Goal: Task Accomplishment & Management: Use online tool/utility

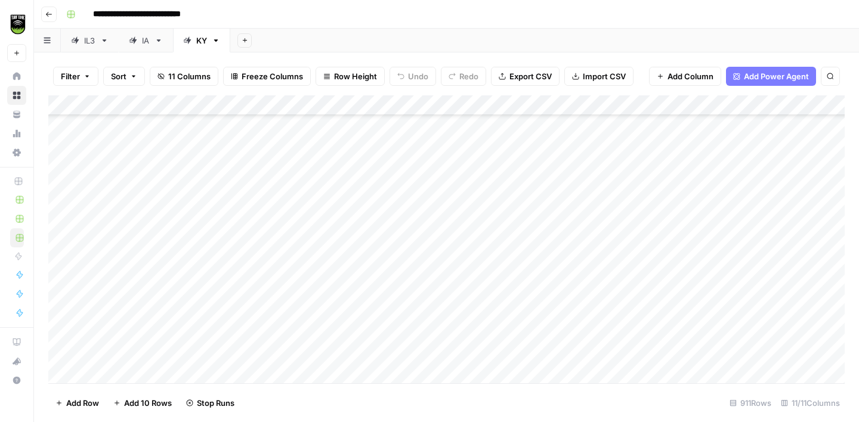
scroll to position [16878, 0]
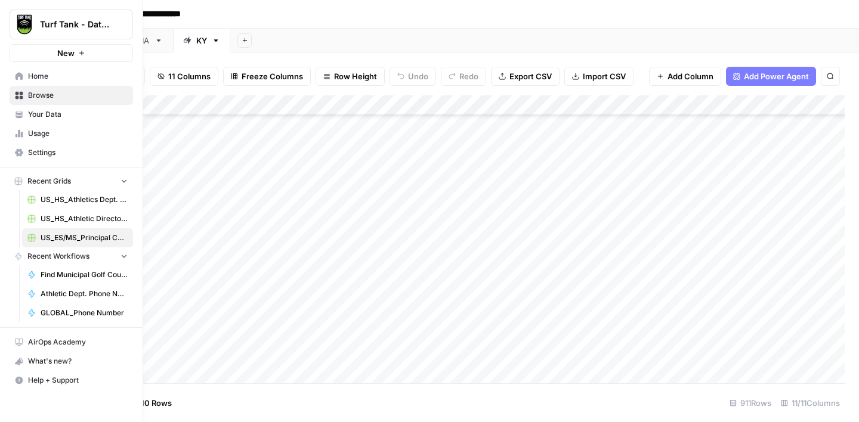
click at [64, 126] on link "Usage" at bounding box center [71, 133] width 123 height 19
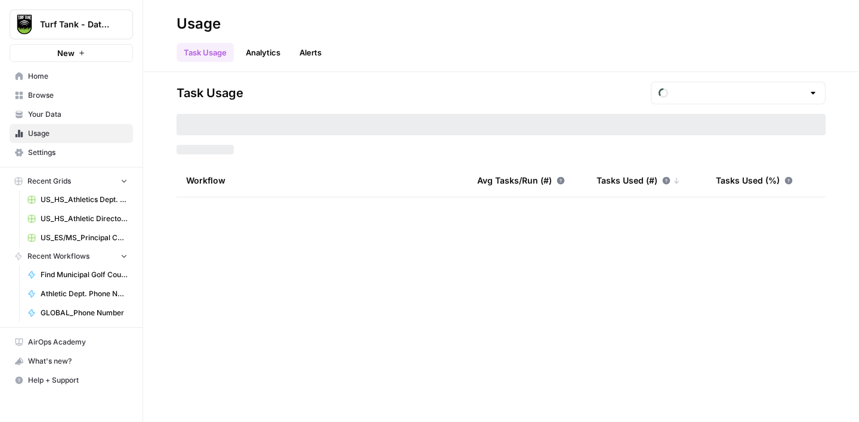
type input "August Tasks"
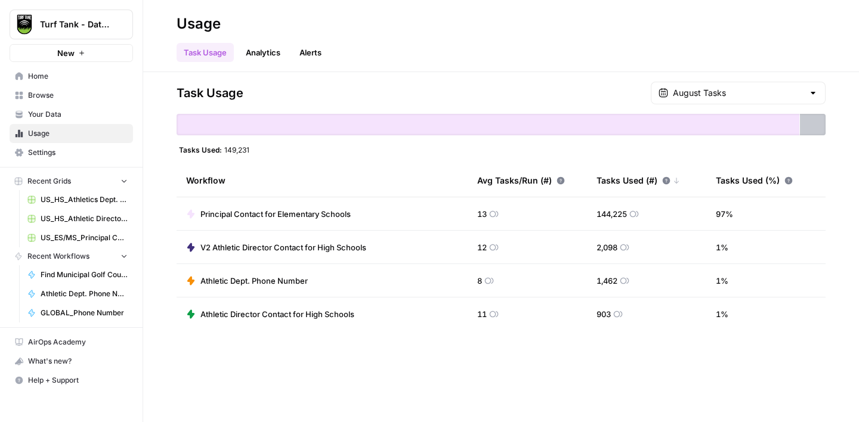
click at [60, 148] on span "Settings" at bounding box center [78, 152] width 100 height 11
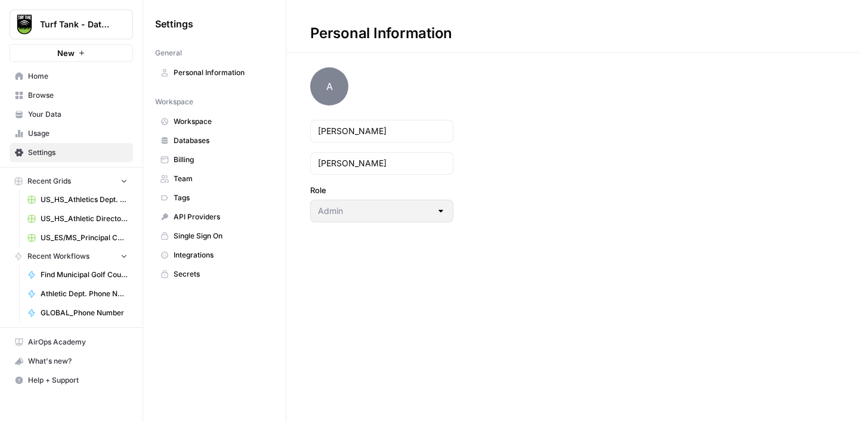
click at [209, 154] on span "Billing" at bounding box center [220, 159] width 95 height 11
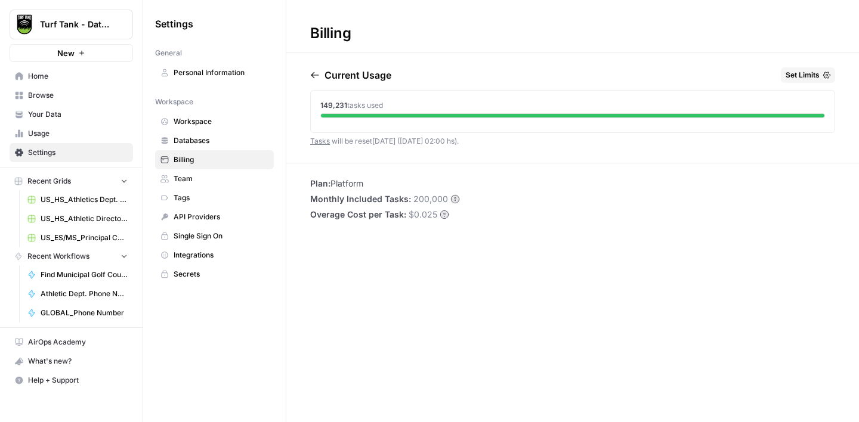
click at [48, 97] on span "Browse" at bounding box center [78, 95] width 100 height 11
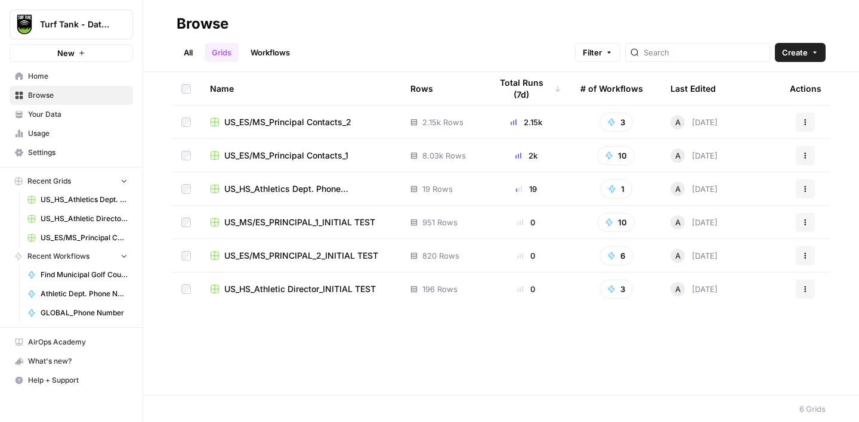
click at [318, 120] on span "US_ES/MS_Principal Contacts_2" at bounding box center [287, 122] width 127 height 12
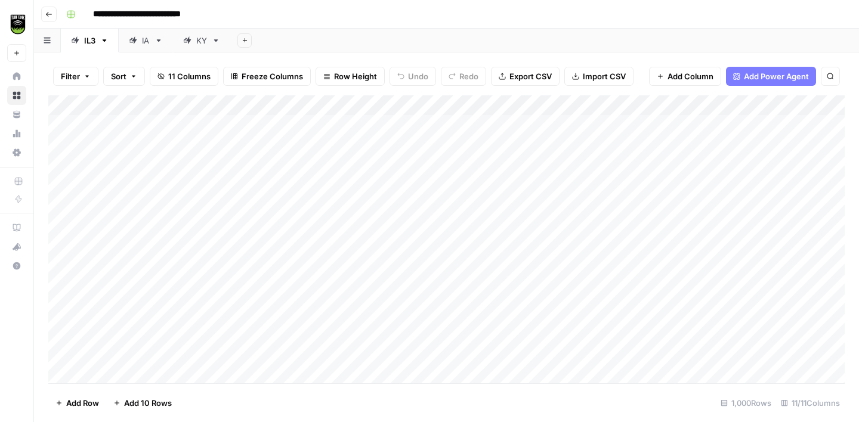
click at [218, 42] on icon at bounding box center [216, 40] width 8 height 8
click at [215, 39] on icon "button" at bounding box center [216, 40] width 4 height 2
click at [251, 75] on span "Duplicate Sheet" at bounding box center [263, 80] width 57 height 12
click at [261, 43] on div "KY" at bounding box center [258, 41] width 11 height 12
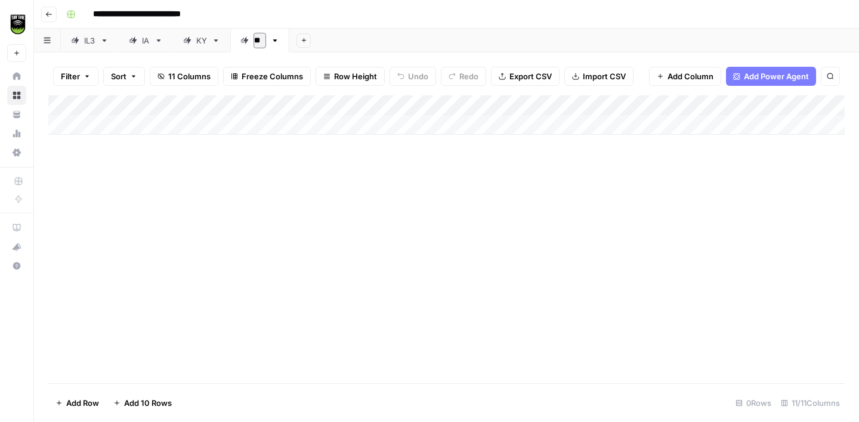
click at [261, 43] on input "**" at bounding box center [259, 41] width 13 height 16
type input "**"
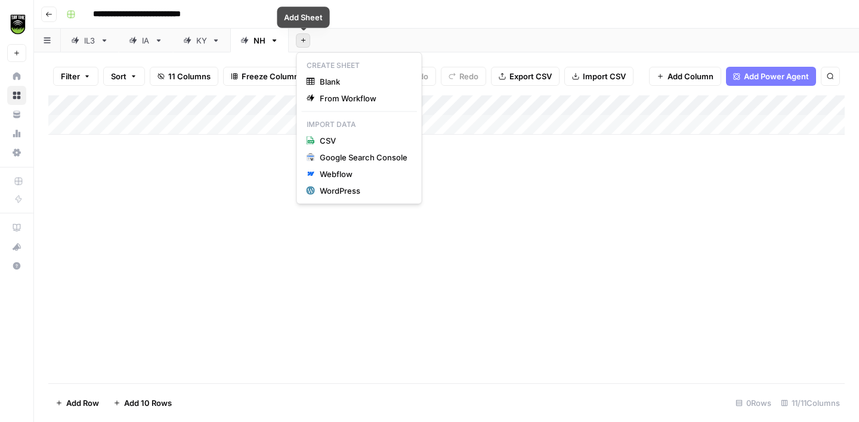
click at [299, 40] on span "Add Sheet" at bounding box center [299, 40] width 1 height 1
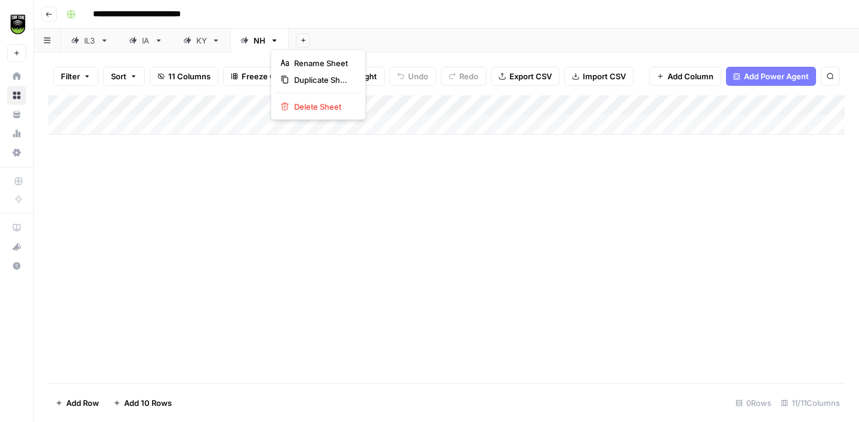
click at [276, 42] on icon "button" at bounding box center [274, 40] width 8 height 8
click at [311, 76] on span "Duplicate Sheet" at bounding box center [322, 80] width 57 height 12
click at [317, 40] on div "NH" at bounding box center [318, 41] width 12 height 12
click at [317, 40] on input "**" at bounding box center [318, 41] width 13 height 16
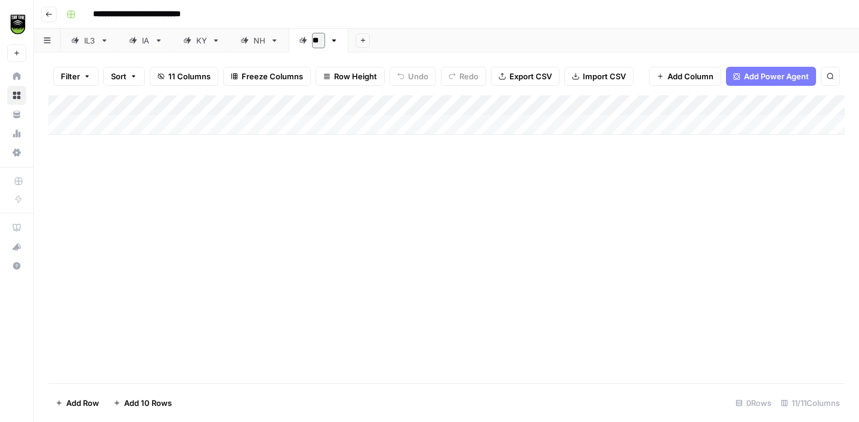
click at [317, 40] on input "**" at bounding box center [318, 41] width 13 height 16
type input "**"
click at [330, 12] on div "**********" at bounding box center [453, 14] width 785 height 19
click at [255, 43] on div "NH" at bounding box center [259, 41] width 12 height 12
click at [591, 80] on span "Import CSV" at bounding box center [603, 76] width 43 height 12
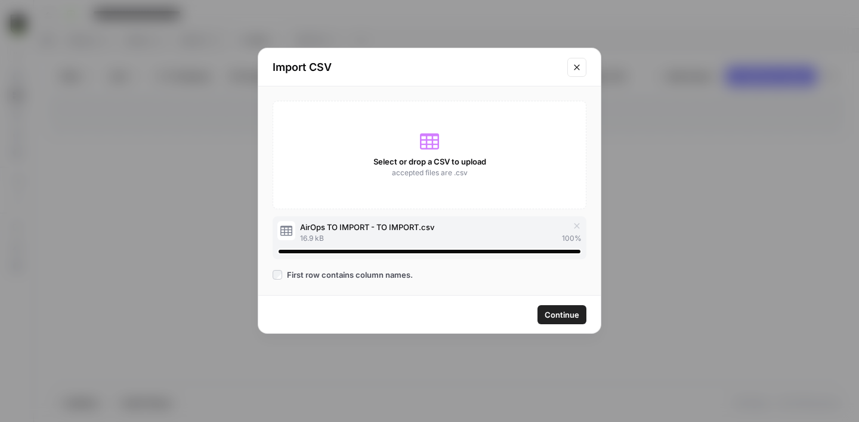
click at [565, 315] on span "Continue" at bounding box center [561, 315] width 35 height 12
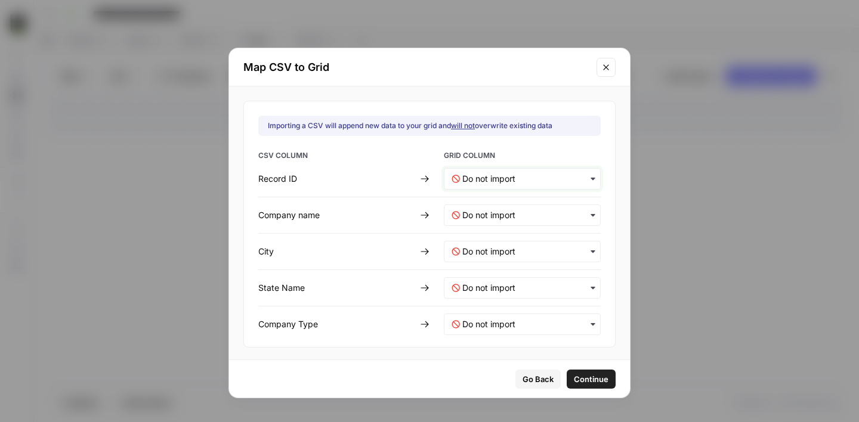
click at [511, 175] on ID-mapping "text" at bounding box center [527, 179] width 131 height 12
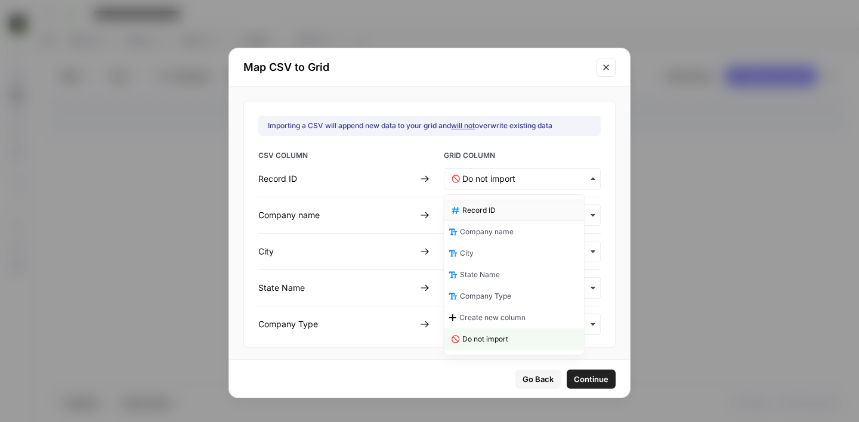
click at [506, 213] on div "Record ID" at bounding box center [514, 210] width 140 height 21
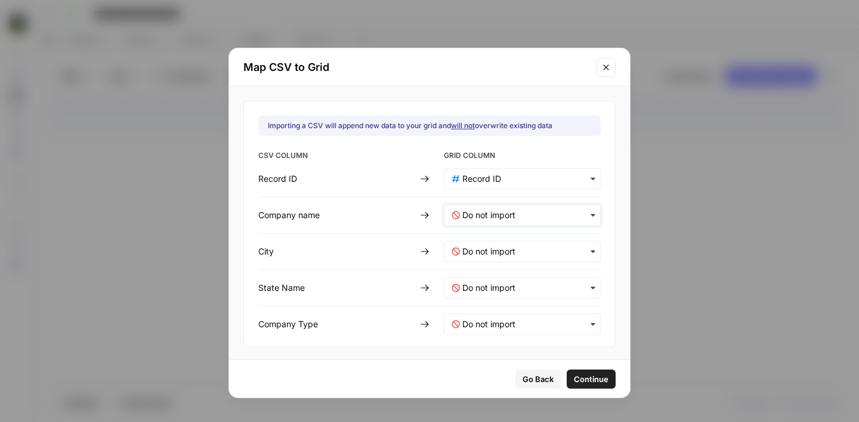
click at [494, 212] on name-mapping "text" at bounding box center [527, 215] width 131 height 12
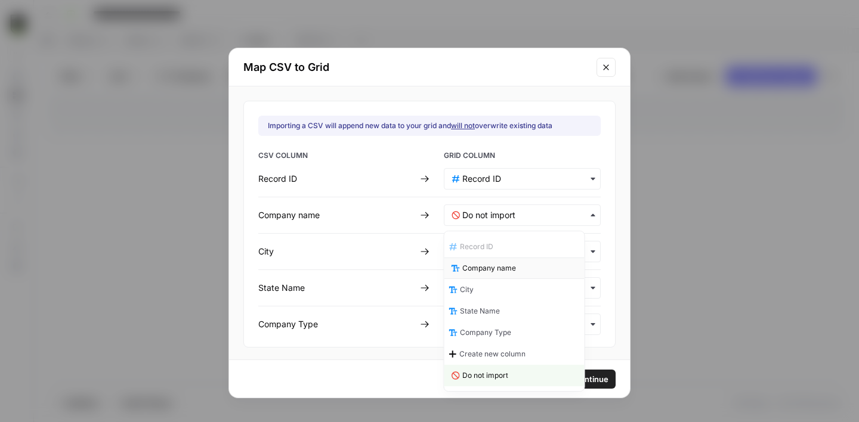
click at [510, 263] on span "Company name" at bounding box center [489, 268] width 54 height 11
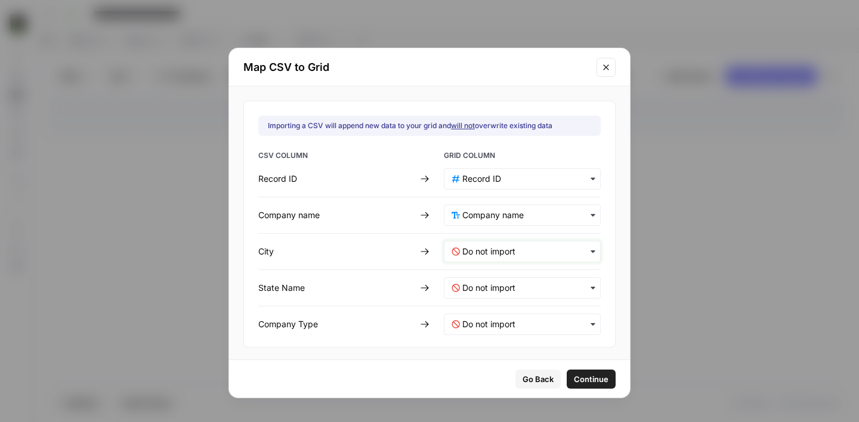
click at [506, 250] on input "text" at bounding box center [527, 252] width 131 height 12
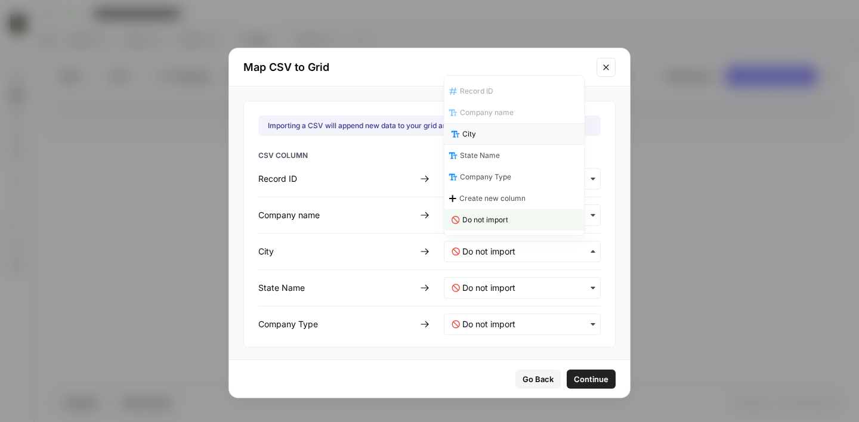
click at [489, 140] on div "City" at bounding box center [514, 133] width 140 height 21
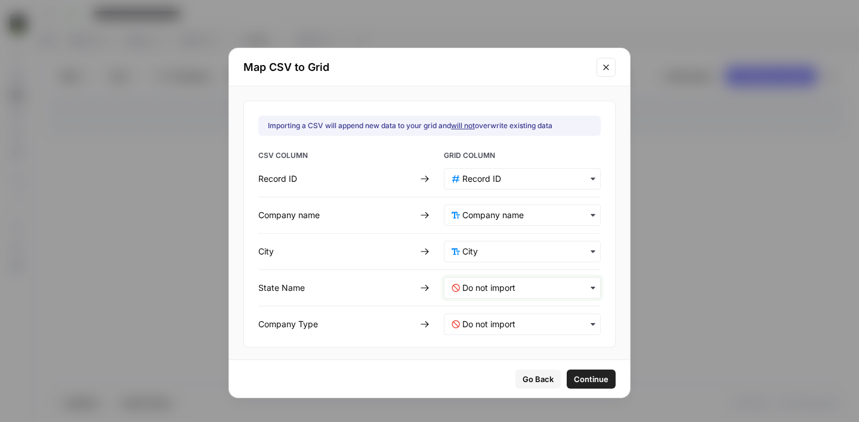
click at [486, 287] on Name-mapping "text" at bounding box center [527, 288] width 131 height 12
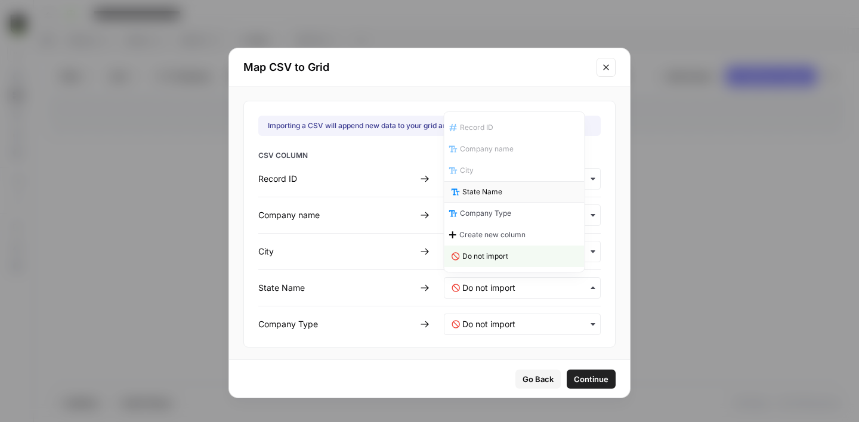
click at [481, 198] on div "State Name" at bounding box center [514, 191] width 140 height 21
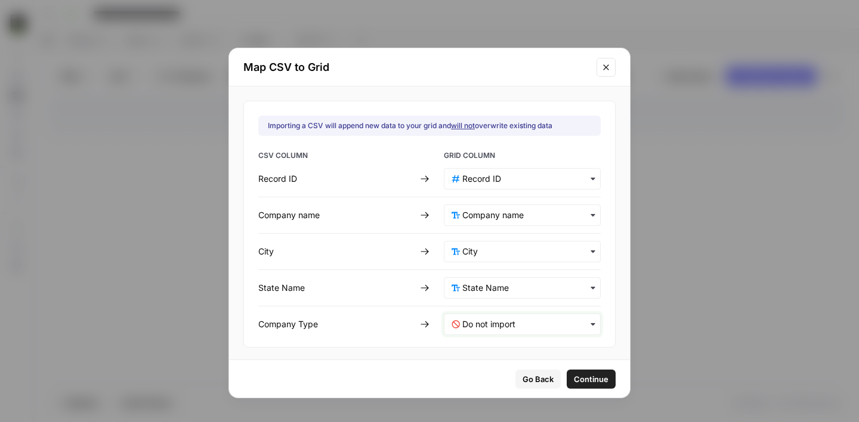
click at [484, 319] on Type-mapping "text" at bounding box center [527, 324] width 131 height 12
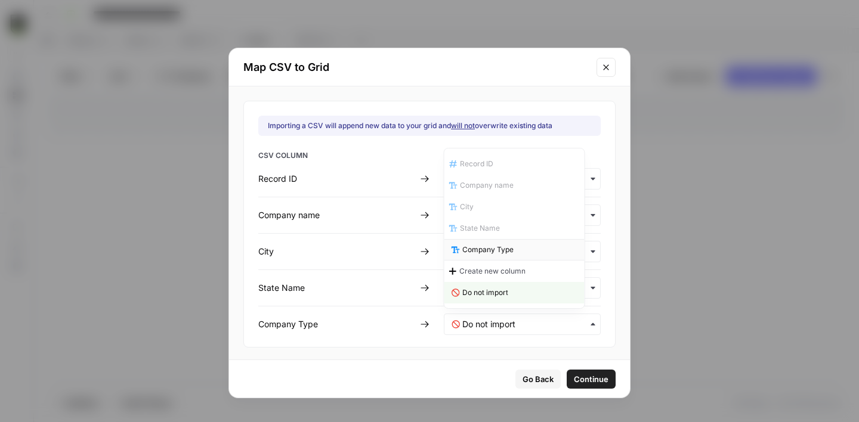
click at [495, 253] on span "Company Type" at bounding box center [487, 249] width 51 height 11
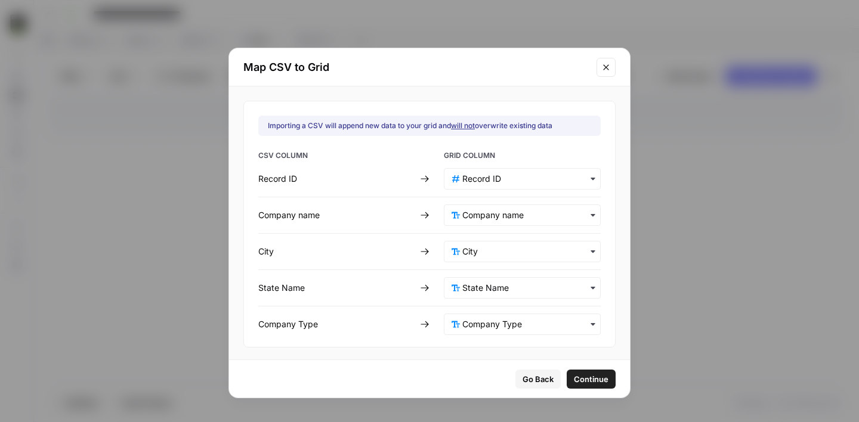
click at [574, 379] on span "Continue" at bounding box center [591, 379] width 35 height 12
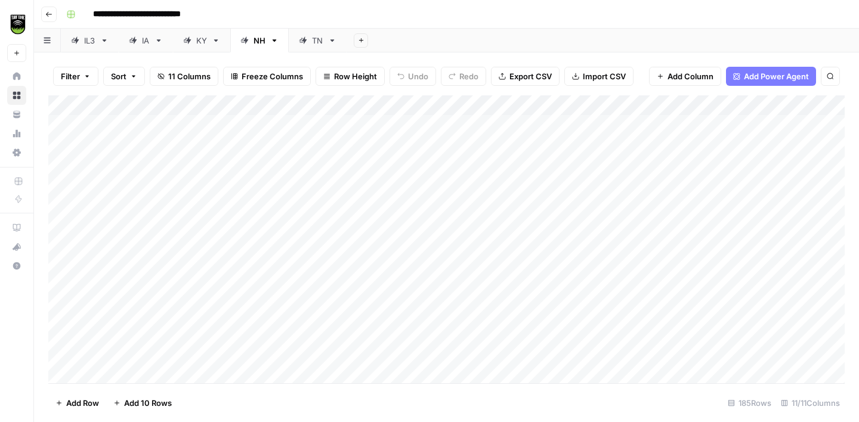
click at [306, 39] on icon at bounding box center [303, 40] width 8 height 8
click at [592, 79] on span "Import CSV" at bounding box center [603, 76] width 43 height 12
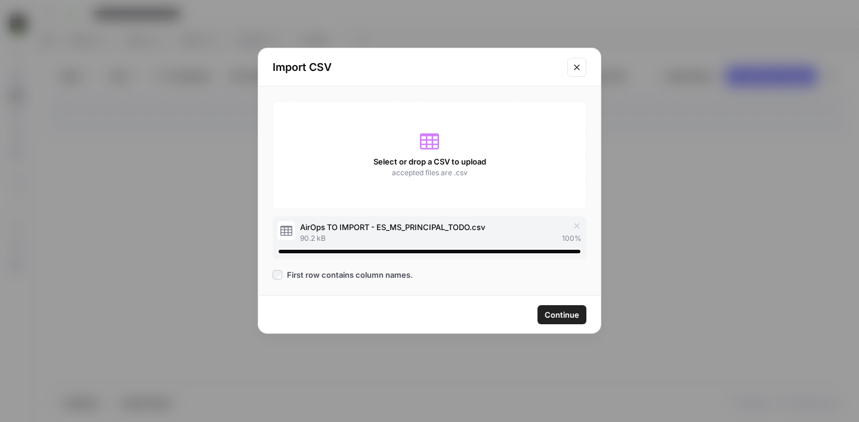
click at [560, 314] on span "Continue" at bounding box center [561, 315] width 35 height 12
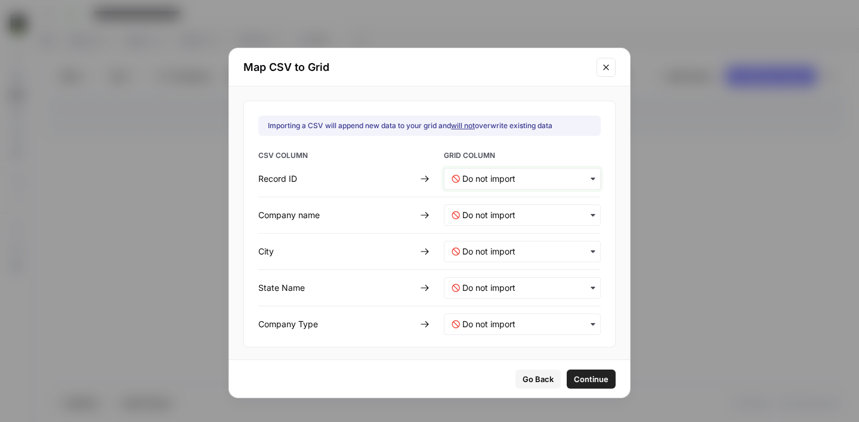
click at [482, 179] on ID-mapping "text" at bounding box center [527, 179] width 131 height 12
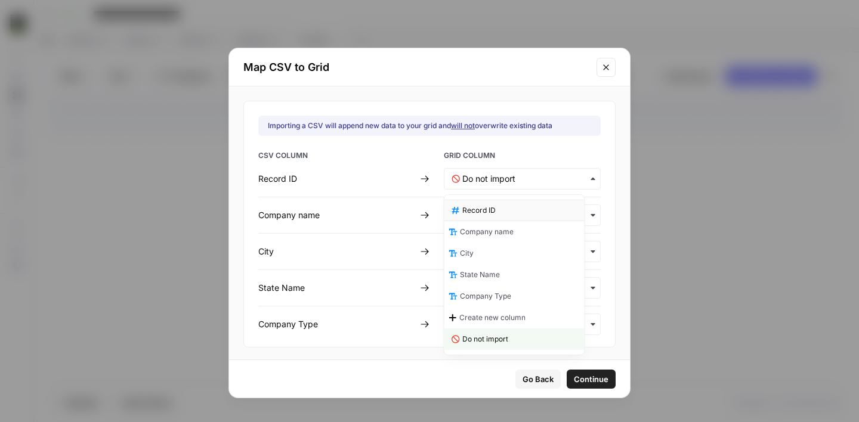
click at [487, 213] on span "Record ID" at bounding box center [478, 210] width 33 height 11
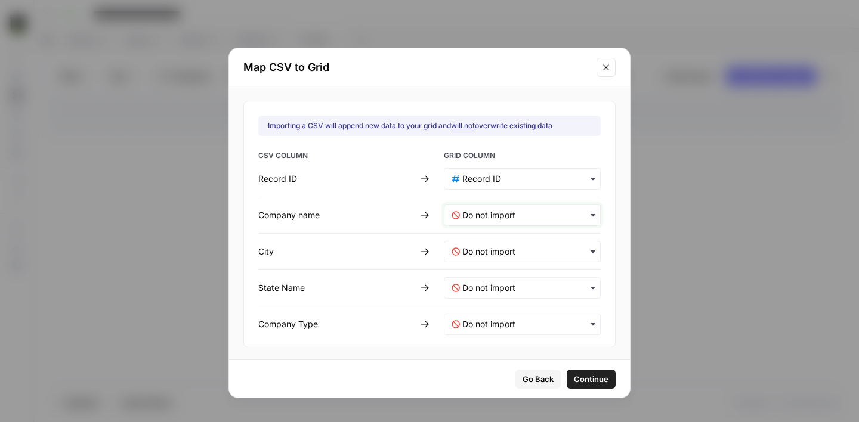
click at [485, 212] on name-mapping "text" at bounding box center [527, 215] width 131 height 12
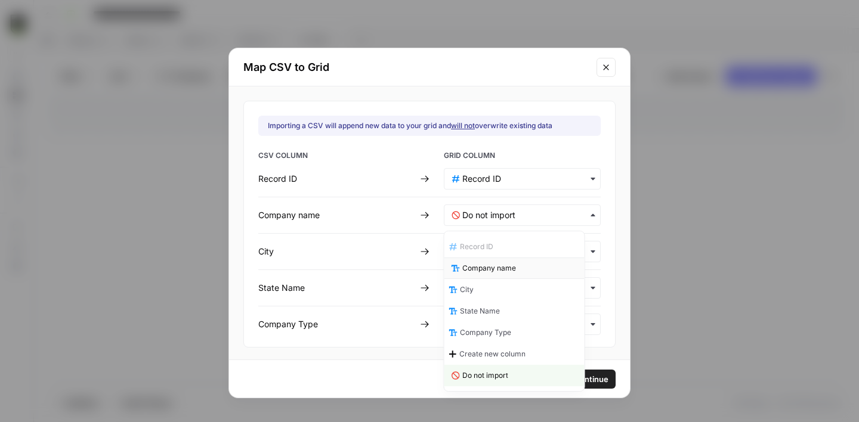
click at [513, 267] on span "Company name" at bounding box center [489, 268] width 54 height 11
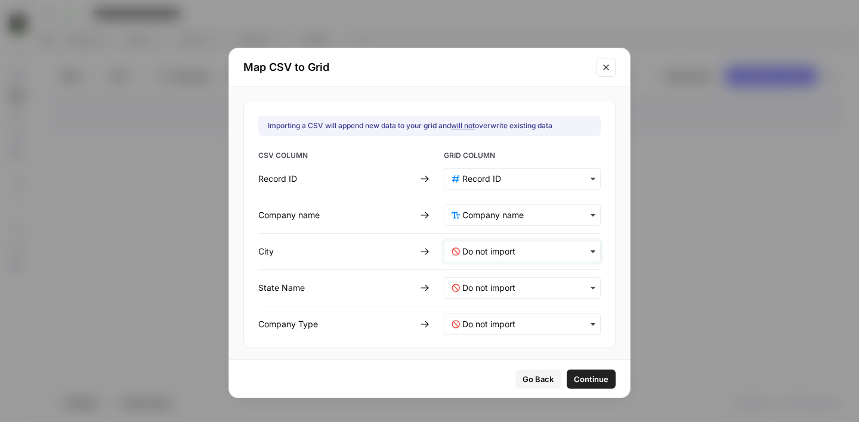
click at [487, 249] on input "text" at bounding box center [527, 252] width 131 height 12
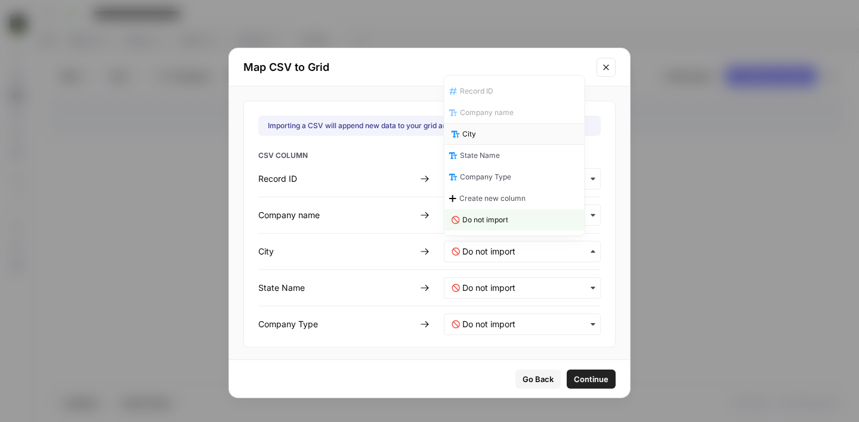
click at [514, 134] on div "City" at bounding box center [514, 133] width 140 height 21
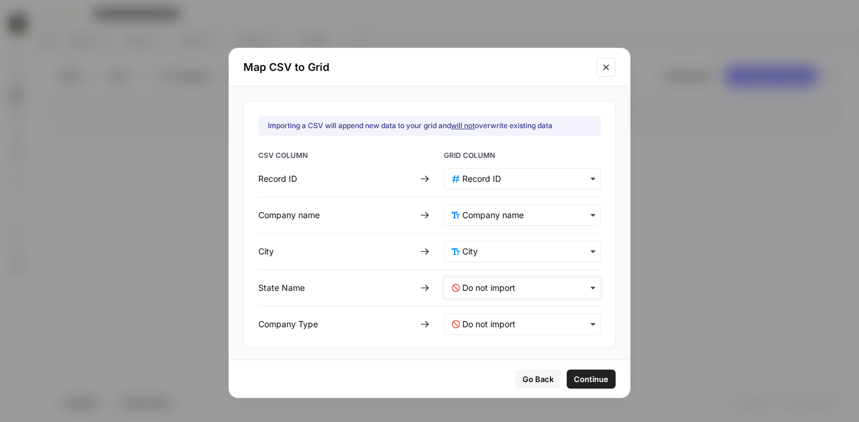
click at [501, 285] on Name-mapping "text" at bounding box center [527, 288] width 131 height 12
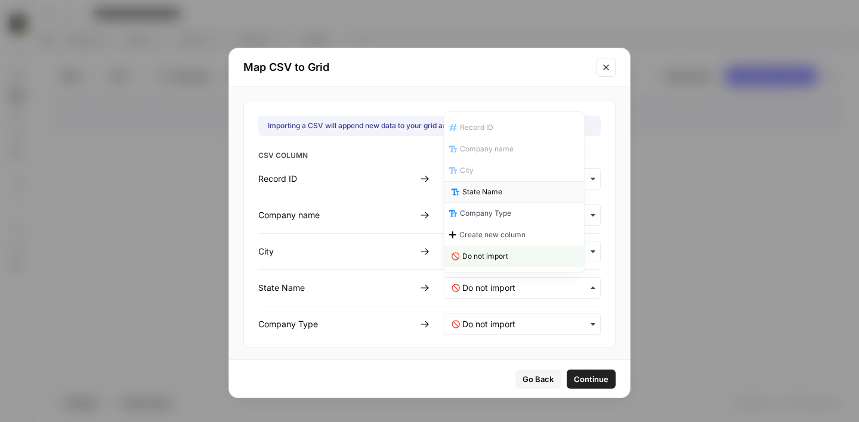
click at [498, 189] on span "State Name" at bounding box center [482, 192] width 40 height 11
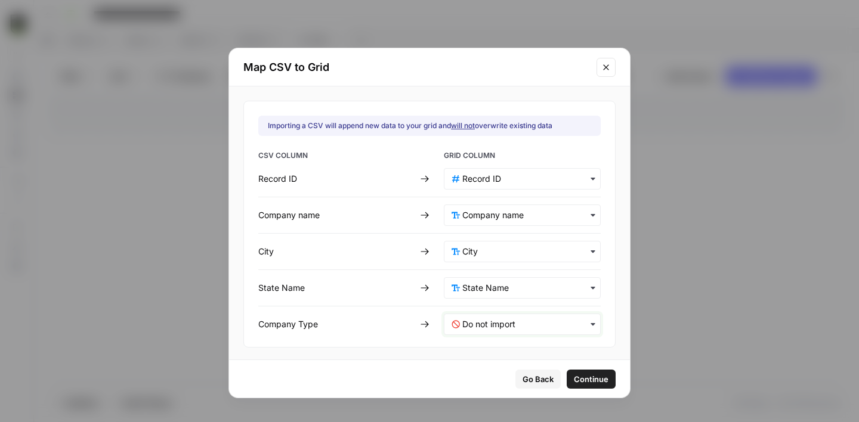
click at [480, 323] on Type-mapping "text" at bounding box center [527, 324] width 131 height 12
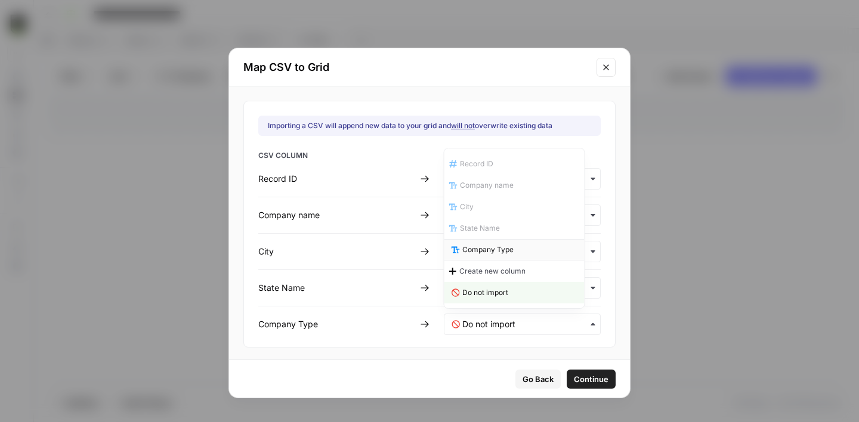
click at [507, 246] on span "Company Type" at bounding box center [487, 249] width 51 height 11
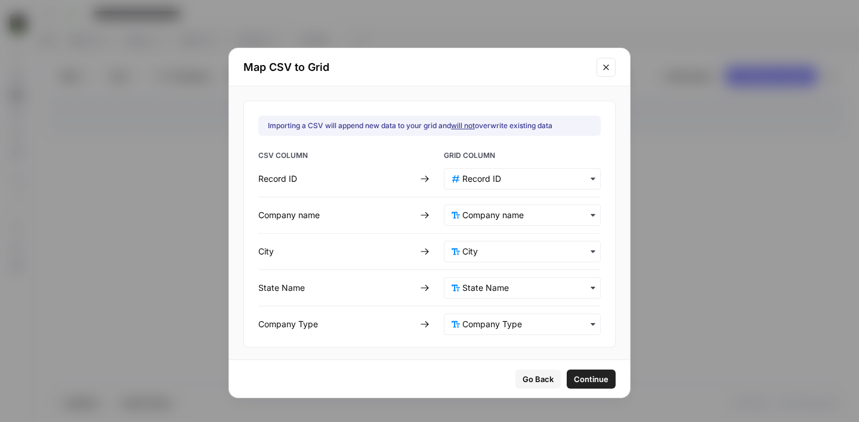
click at [577, 380] on span "Continue" at bounding box center [591, 379] width 35 height 12
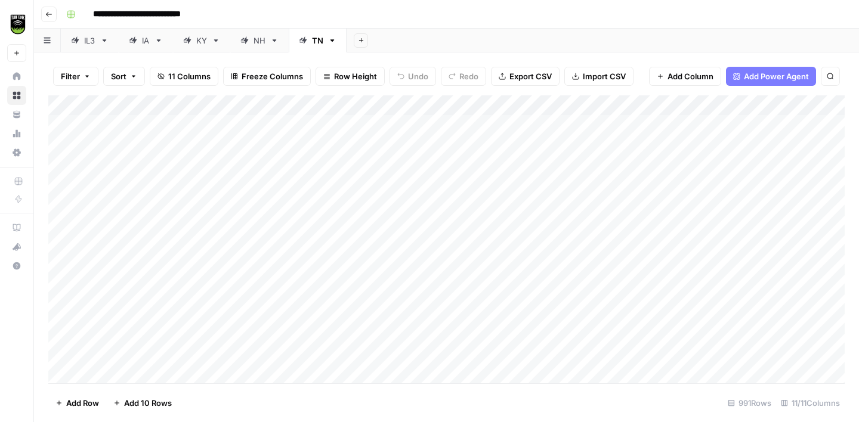
click at [252, 41] on div "NH" at bounding box center [252, 41] width 25 height 12
click at [582, 105] on div "Add Column" at bounding box center [446, 239] width 796 height 288
click at [615, 138] on span "All Rows" at bounding box center [623, 133] width 75 height 12
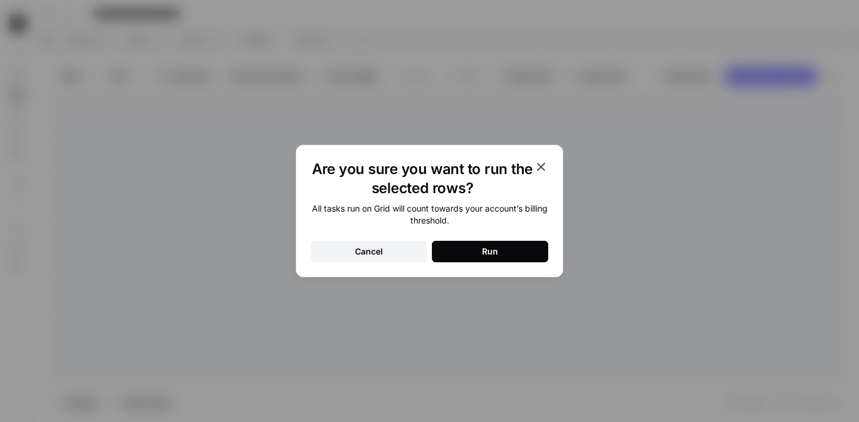
click at [510, 253] on button "Run" at bounding box center [490, 251] width 116 height 21
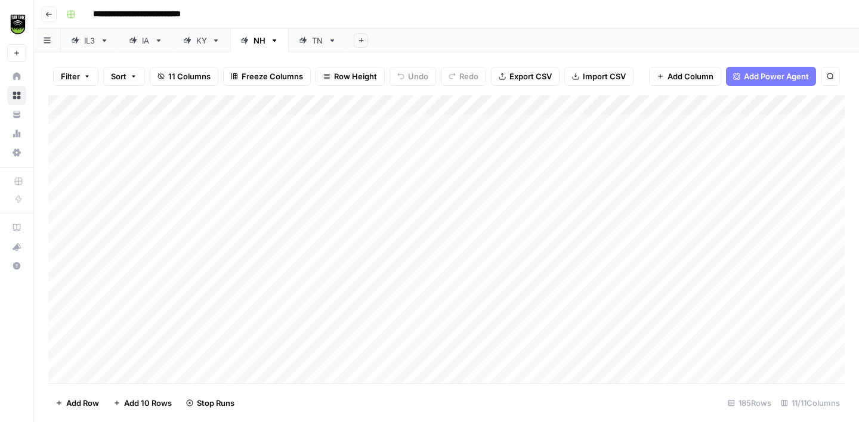
click at [309, 44] on div "TN" at bounding box center [311, 41] width 24 height 12
click at [255, 39] on div "NH" at bounding box center [259, 41] width 12 height 12
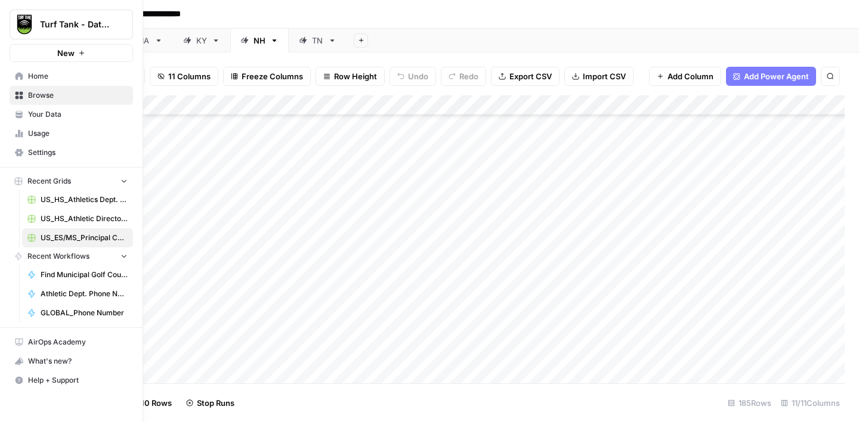
click at [61, 138] on span "Usage" at bounding box center [78, 133] width 100 height 11
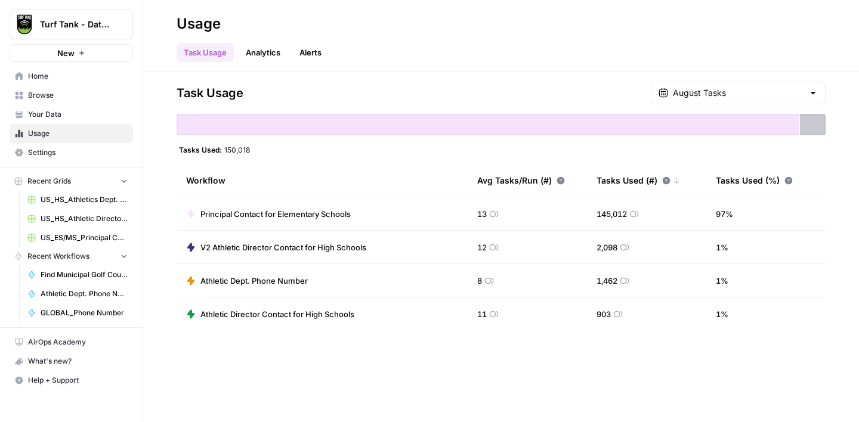
click at [60, 94] on span "Browse" at bounding box center [78, 95] width 100 height 11
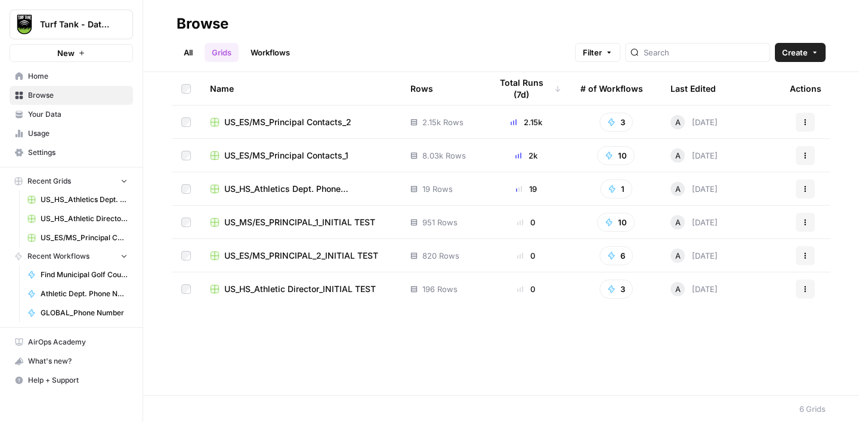
click at [336, 122] on span "US_ES/MS_Principal Contacts_2" at bounding box center [287, 122] width 127 height 12
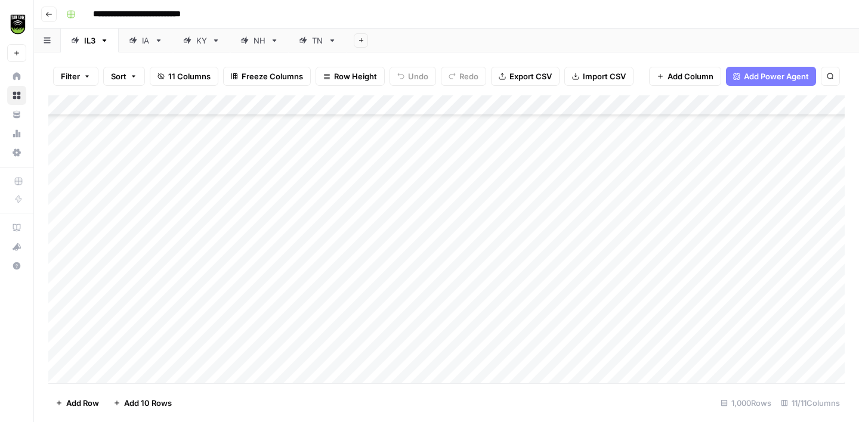
scroll to position [884, 0]
click at [258, 44] on div "NH" at bounding box center [259, 41] width 12 height 12
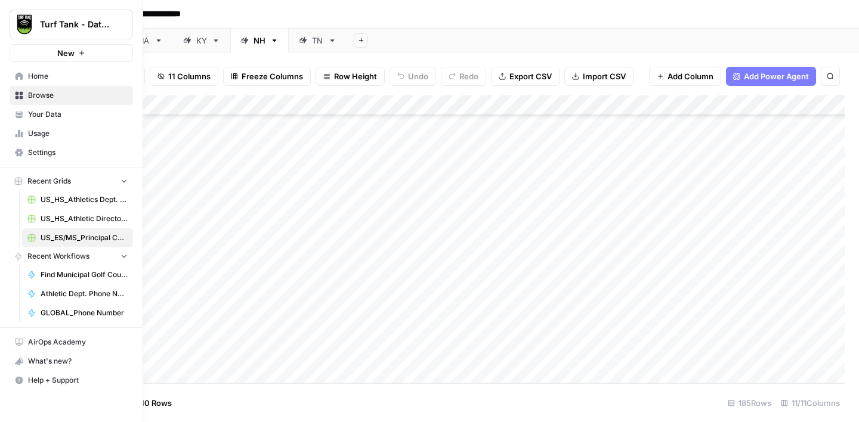
click at [48, 139] on link "Usage" at bounding box center [71, 133] width 123 height 19
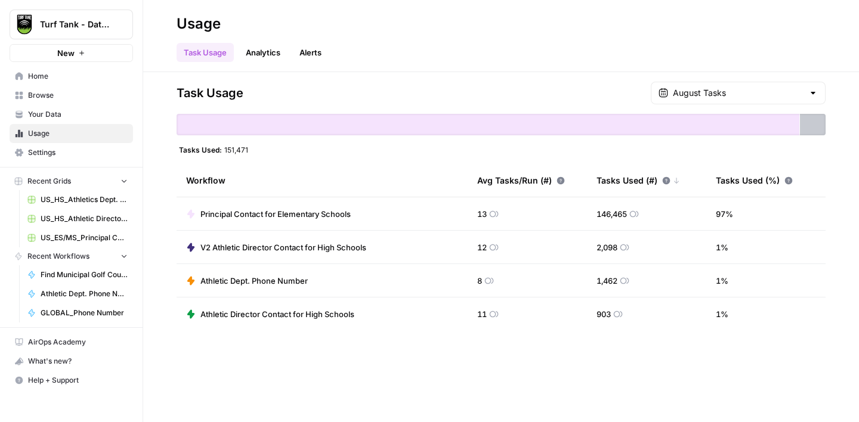
click at [50, 152] on span "Settings" at bounding box center [78, 152] width 100 height 11
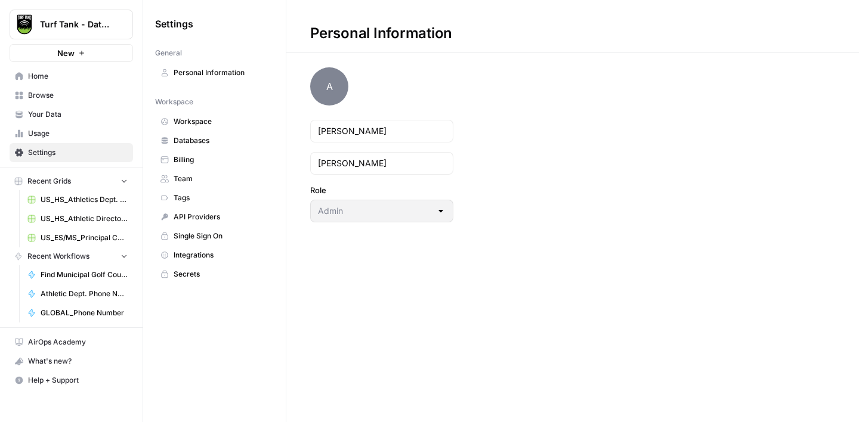
click at [199, 160] on span "Billing" at bounding box center [220, 159] width 95 height 11
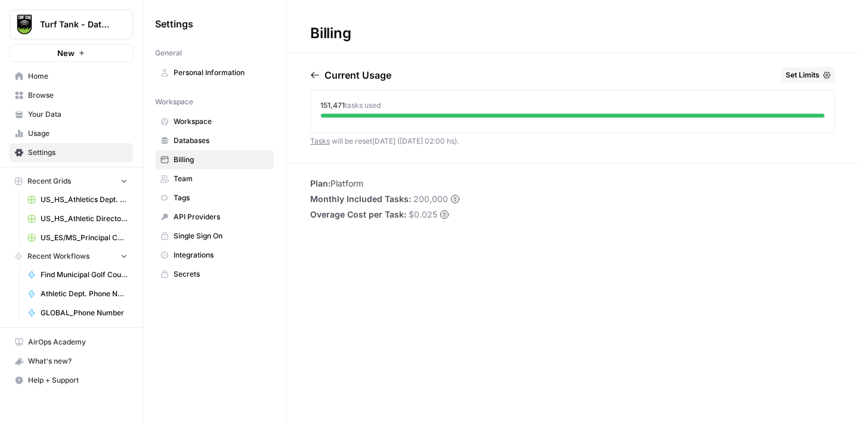
click at [55, 93] on span "Browse" at bounding box center [78, 95] width 100 height 11
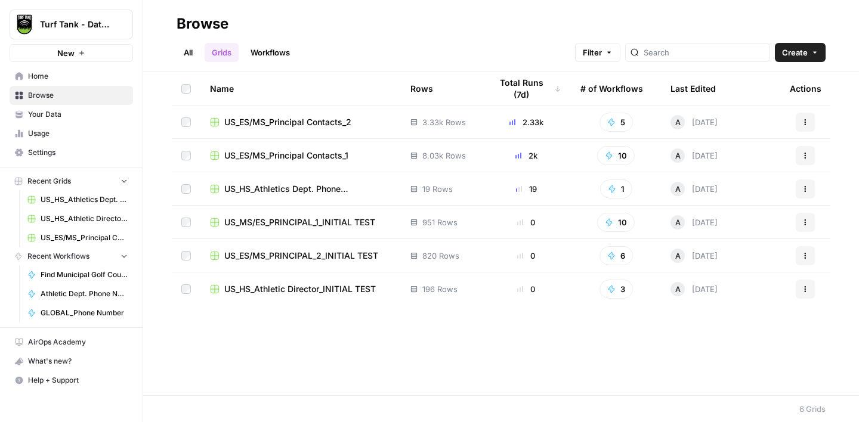
click at [264, 51] on link "Workflows" at bounding box center [270, 52] width 54 height 19
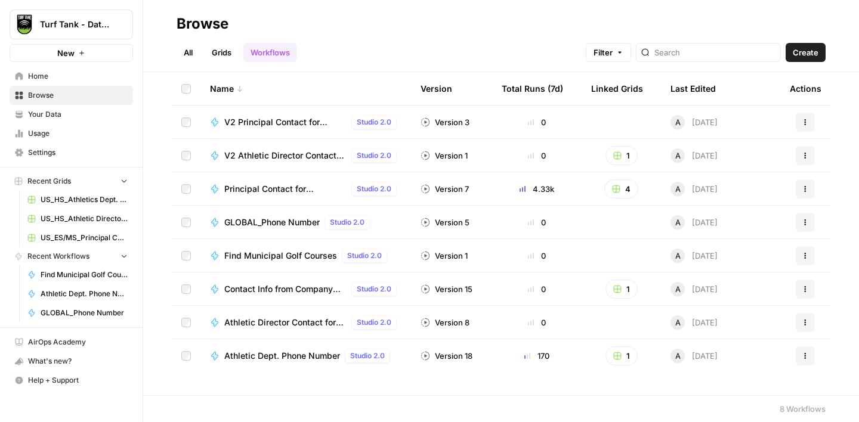
click at [228, 58] on link "Grids" at bounding box center [221, 52] width 34 height 19
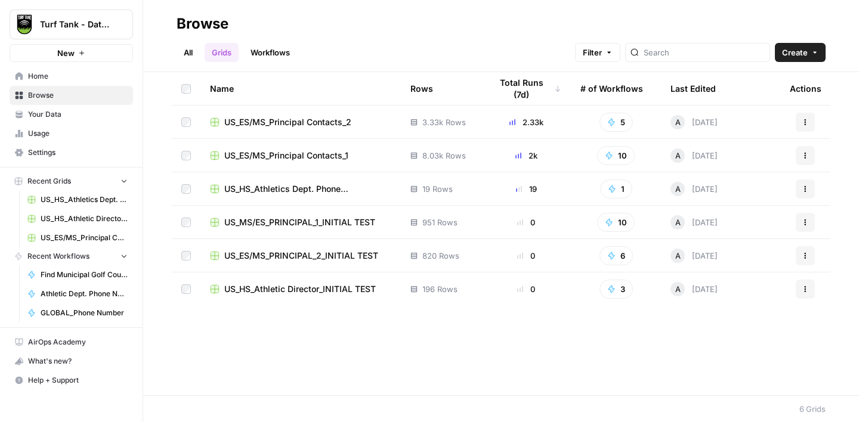
click at [312, 125] on span "US_ES/MS_Principal Contacts_2" at bounding box center [287, 122] width 127 height 12
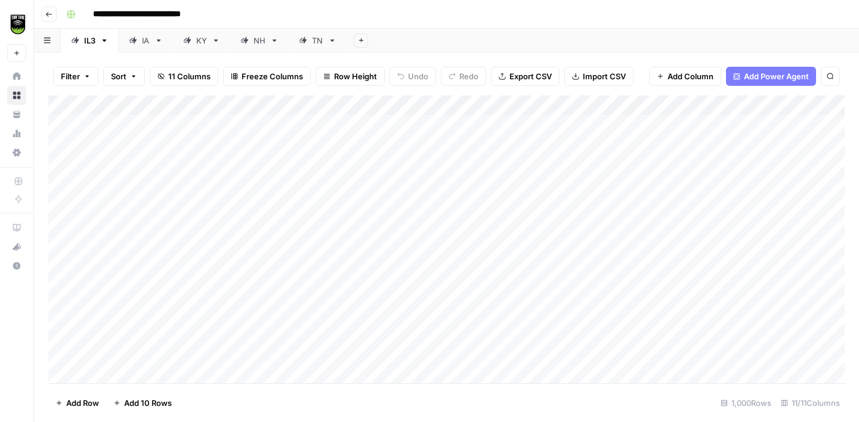
click at [257, 45] on div "NH" at bounding box center [259, 41] width 12 height 12
click at [314, 42] on div "TN" at bounding box center [317, 41] width 11 height 12
click at [583, 104] on div "Add Column" at bounding box center [446, 239] width 796 height 288
click at [602, 140] on button "All Rows" at bounding box center [625, 133] width 89 height 17
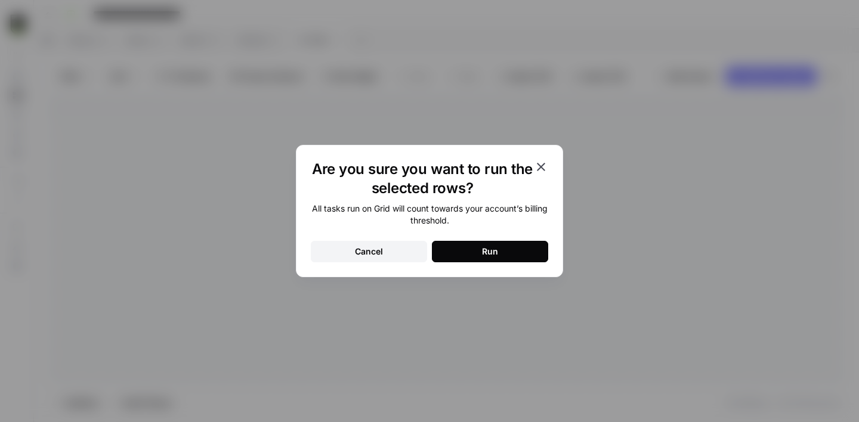
click at [517, 246] on button "Run" at bounding box center [490, 251] width 116 height 21
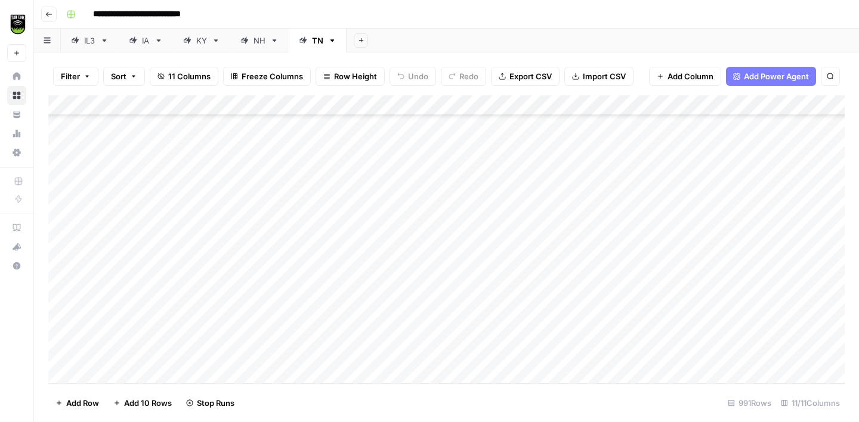
scroll to position [1566, 0]
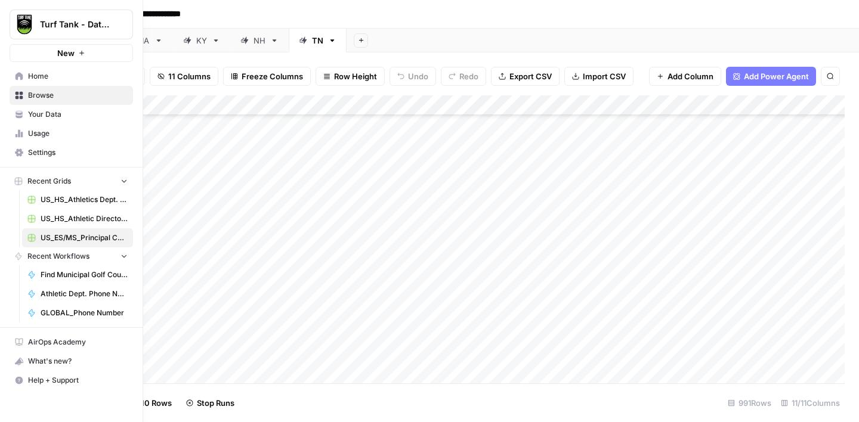
click at [30, 153] on span "Settings" at bounding box center [78, 152] width 100 height 11
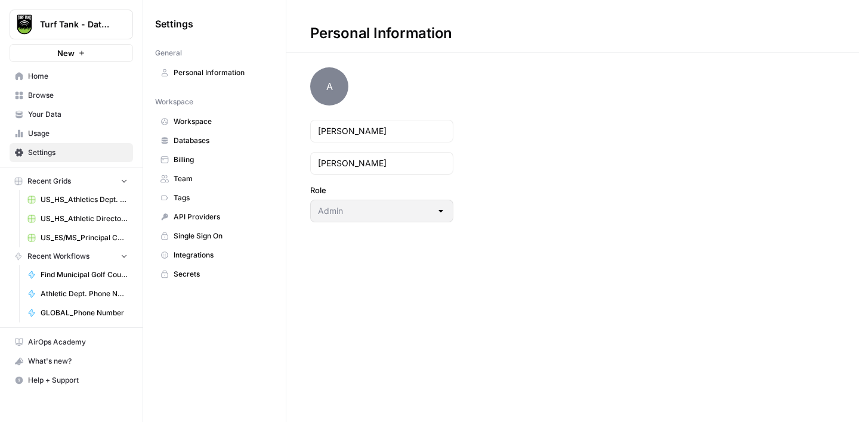
click at [199, 162] on span "Billing" at bounding box center [220, 159] width 95 height 11
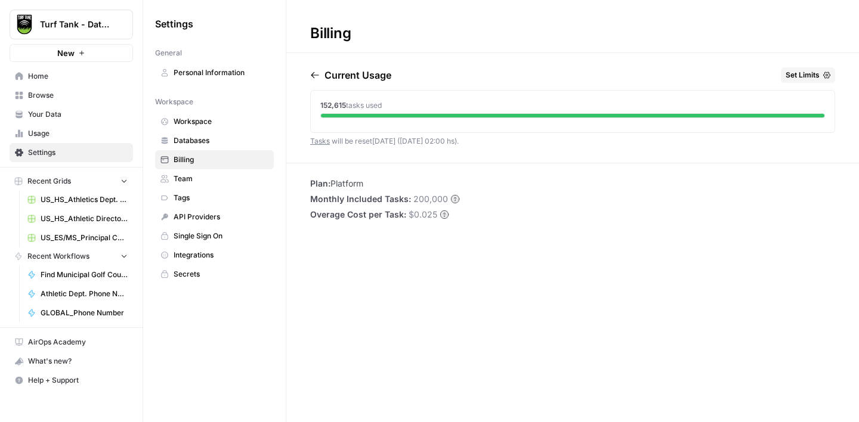
click at [77, 236] on span "US_ES/MS_Principal Contacts_2" at bounding box center [84, 238] width 87 height 11
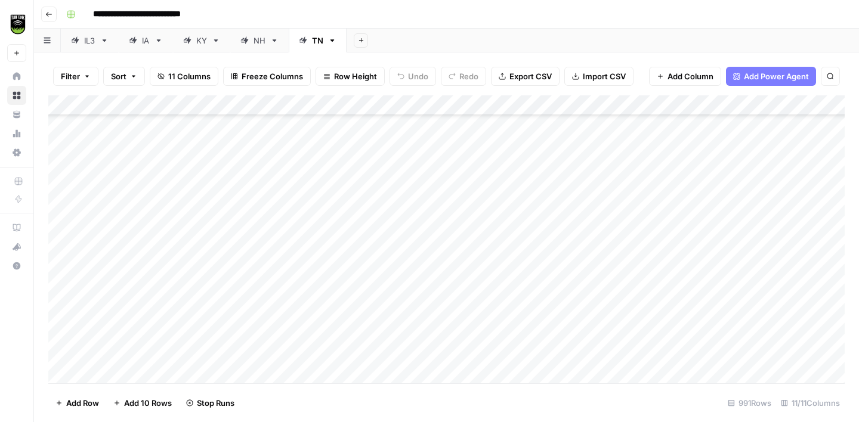
scroll to position [9133, 0]
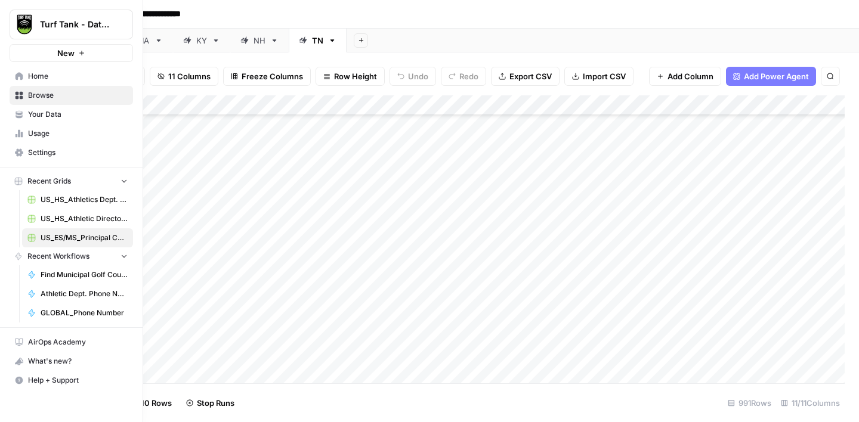
click at [44, 137] on span "Usage" at bounding box center [78, 133] width 100 height 11
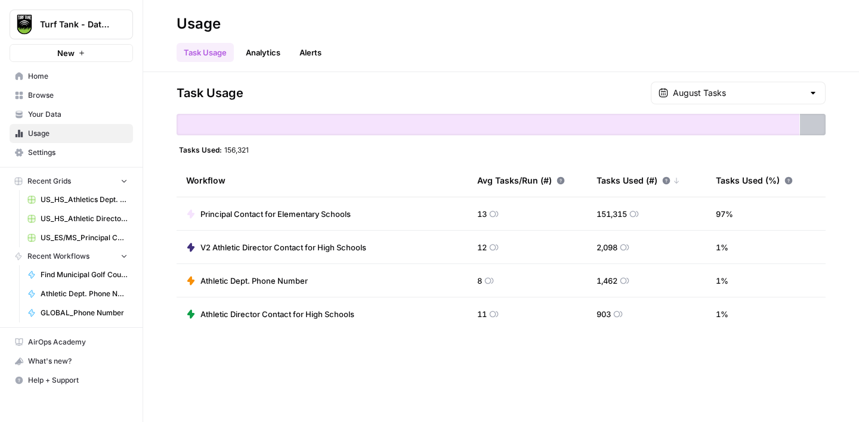
click at [47, 79] on span "Home" at bounding box center [78, 76] width 100 height 11
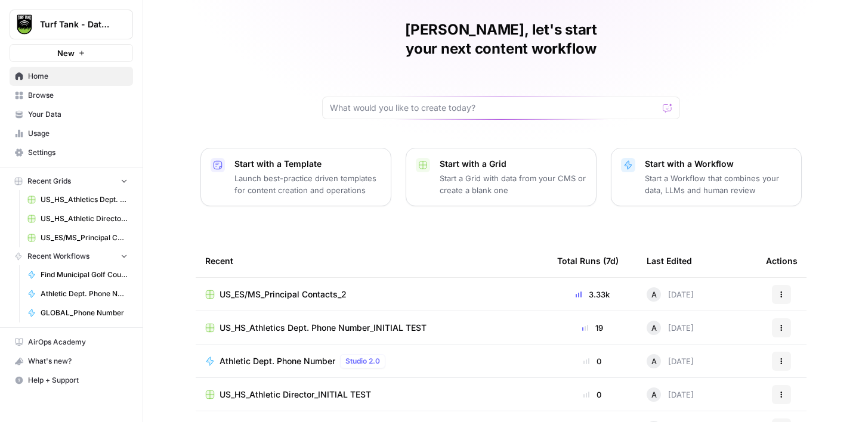
scroll to position [38, 0]
click at [307, 288] on span "US_ES/MS_Principal Contacts_2" at bounding box center [282, 294] width 127 height 12
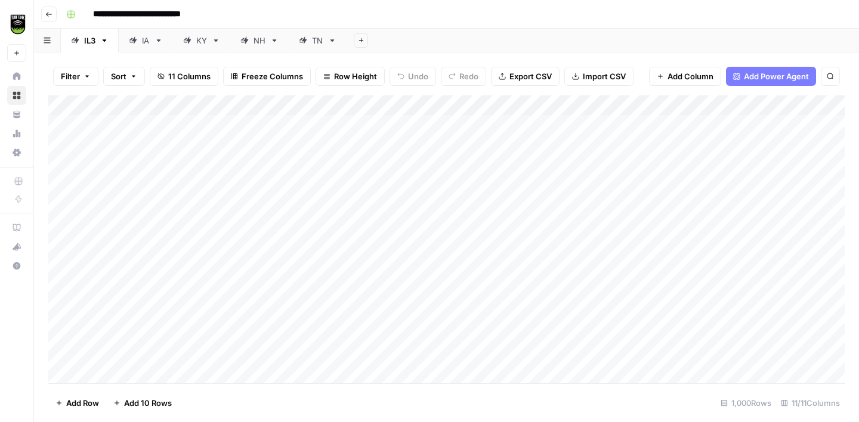
click at [314, 42] on div "TN" at bounding box center [317, 41] width 11 height 12
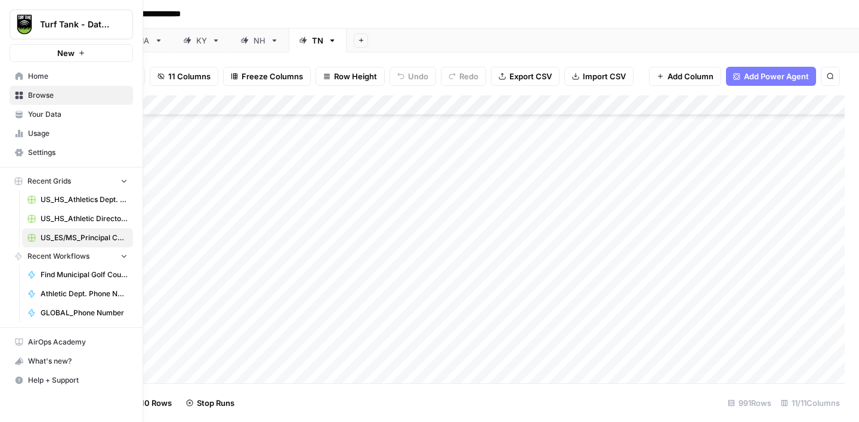
click at [31, 133] on span "Usage" at bounding box center [78, 133] width 100 height 11
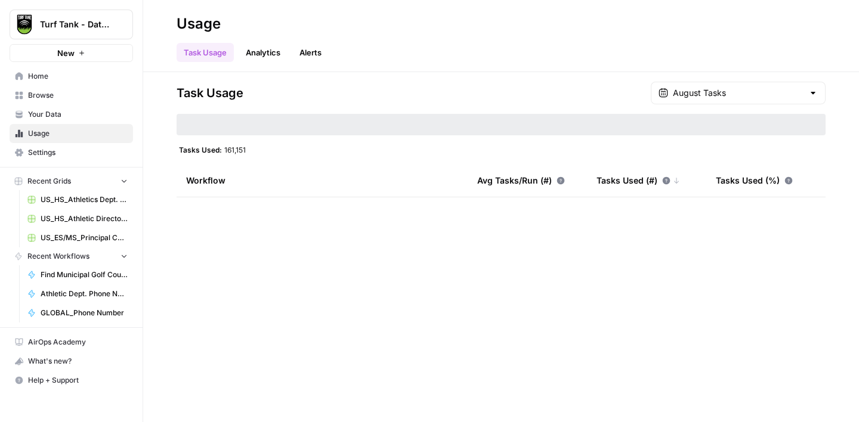
click at [52, 81] on span "Home" at bounding box center [78, 76] width 100 height 11
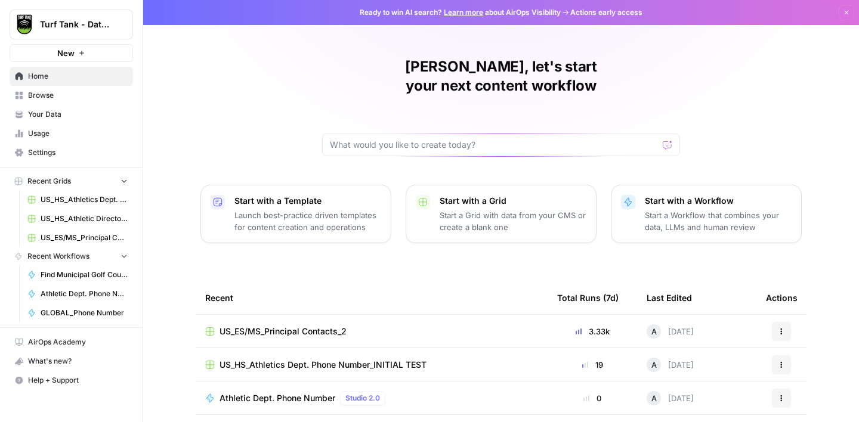
click at [39, 98] on span "Browse" at bounding box center [78, 95] width 100 height 11
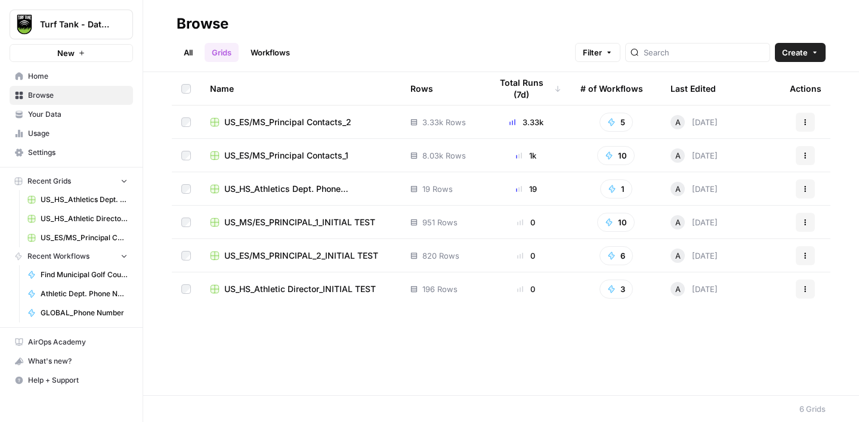
click at [295, 122] on span "US_ES/MS_Principal Contacts_2" at bounding box center [287, 122] width 127 height 12
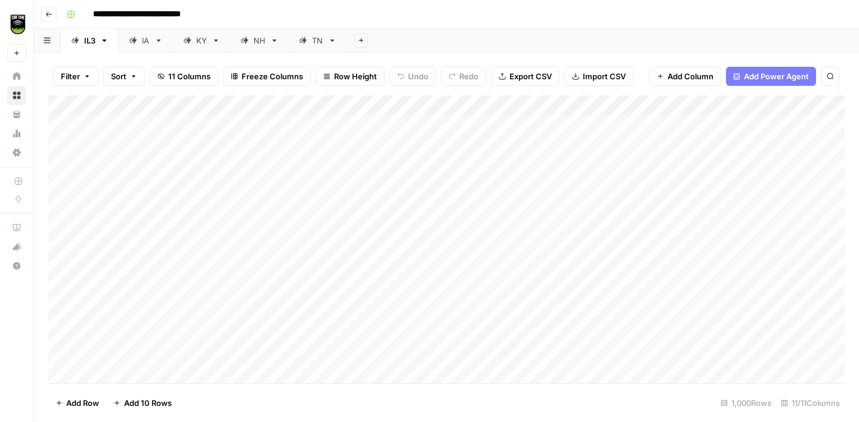
click at [314, 41] on div "TN" at bounding box center [317, 41] width 11 height 12
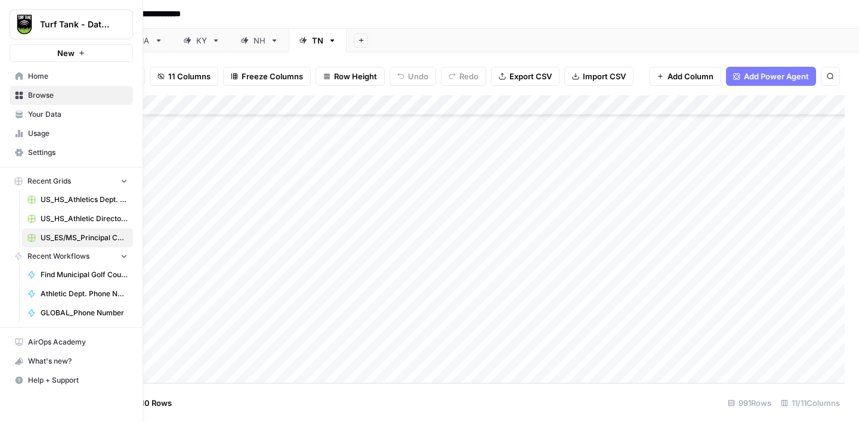
click at [34, 129] on span "Usage" at bounding box center [78, 133] width 100 height 11
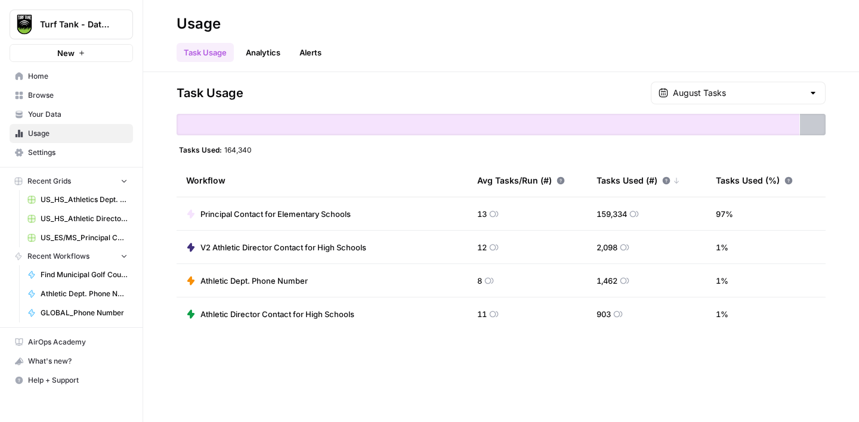
click at [50, 97] on span "Browse" at bounding box center [78, 95] width 100 height 11
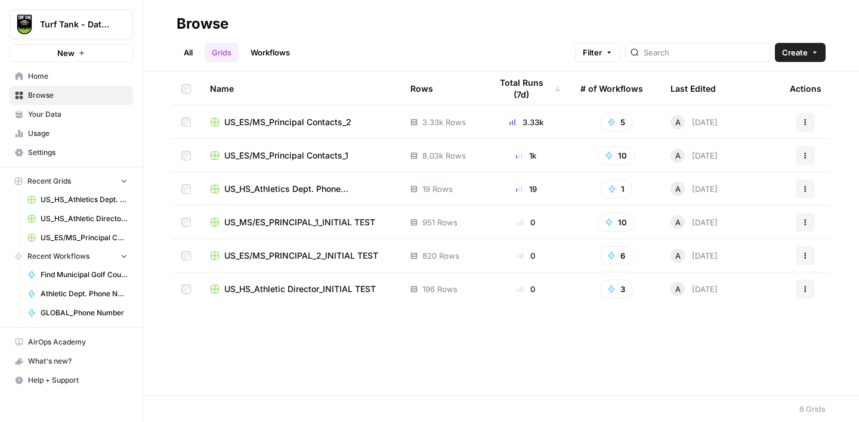
click at [272, 122] on span "US_ES/MS_Principal Contacts_2" at bounding box center [287, 122] width 127 height 12
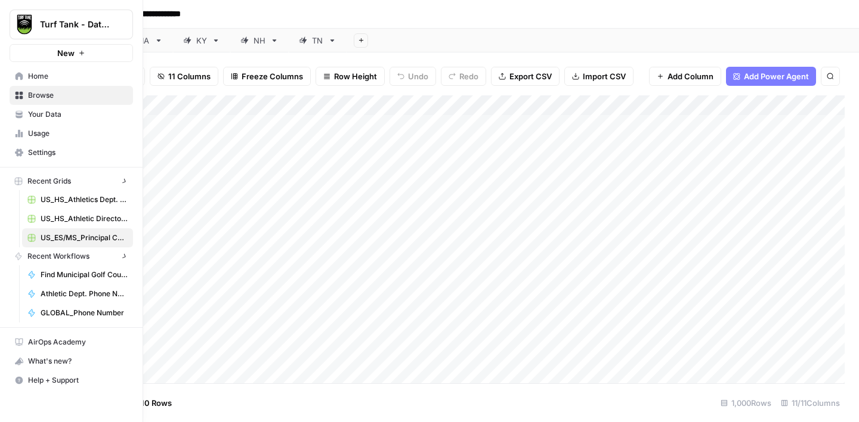
click at [17, 133] on icon at bounding box center [19, 133] width 8 height 8
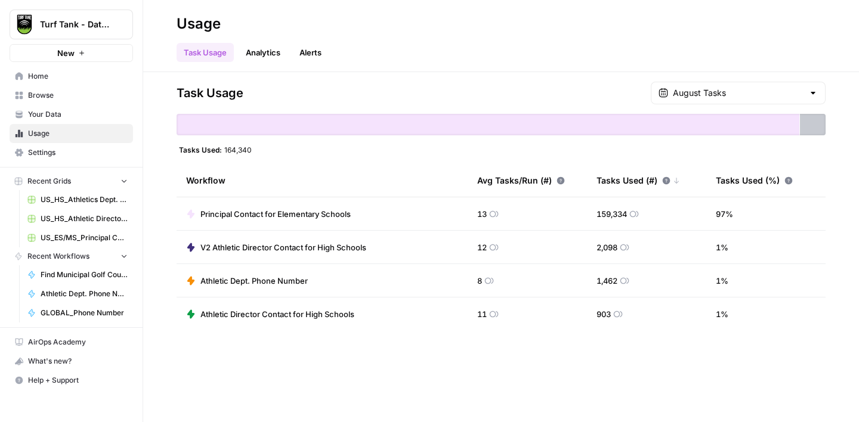
click at [48, 70] on link "Home" at bounding box center [71, 76] width 123 height 19
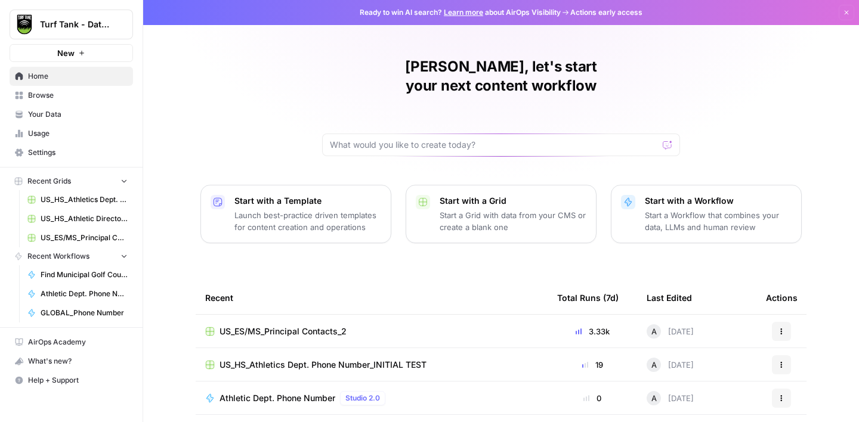
click at [302, 326] on span "US_ES/MS_Principal Contacts_2" at bounding box center [282, 332] width 127 height 12
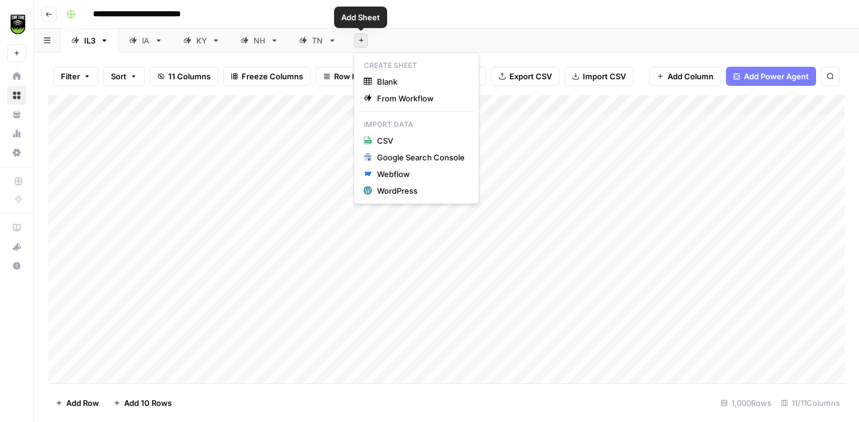
click at [366, 42] on button "Add Sheet" at bounding box center [361, 40] width 14 height 14
click at [396, 78] on span "Blank" at bounding box center [421, 82] width 88 height 12
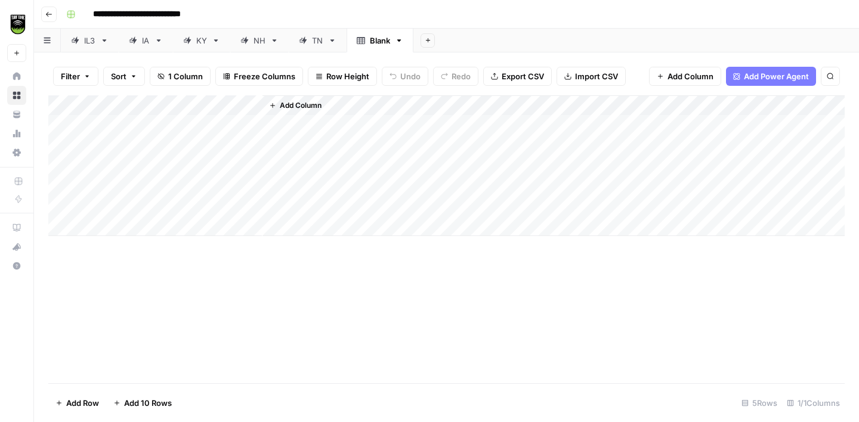
click at [399, 41] on icon "button" at bounding box center [399, 40] width 8 height 8
click at [460, 107] on span "Delete Sheet" at bounding box center [447, 107] width 57 height 12
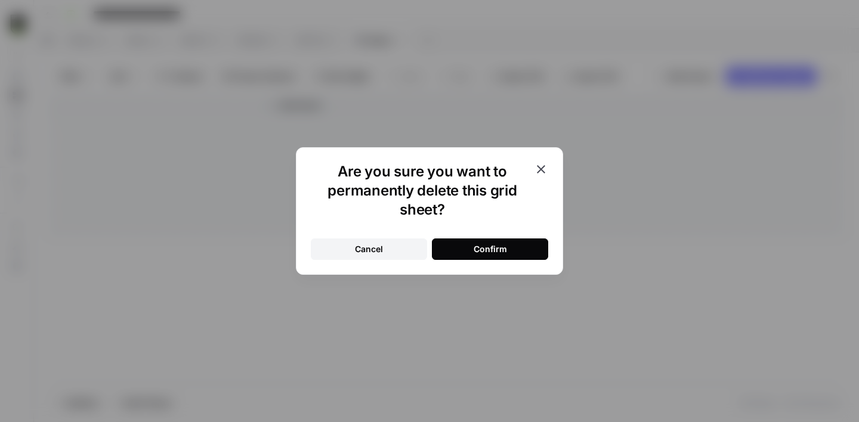
click at [503, 243] on button "Confirm" at bounding box center [490, 248] width 116 height 21
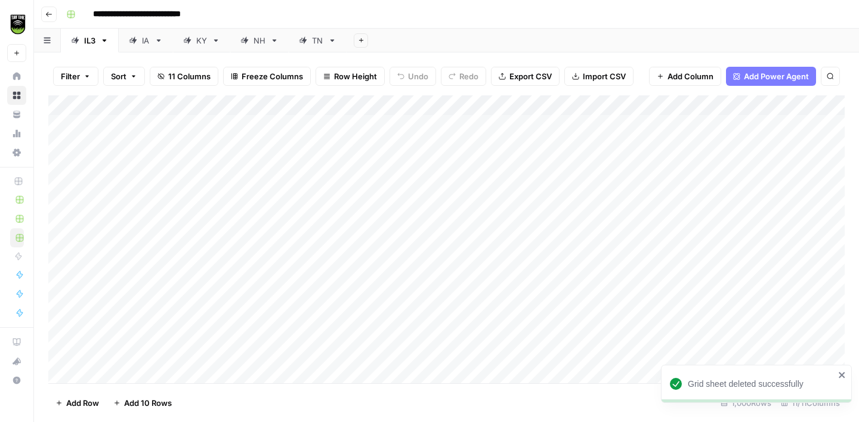
click at [331, 42] on icon at bounding box center [332, 40] width 8 height 8
click at [331, 42] on icon "button" at bounding box center [332, 40] width 8 height 8
click at [376, 79] on span "Duplicate Sheet" at bounding box center [379, 80] width 57 height 12
click at [399, 42] on div "Add Sheet" at bounding box center [602, 41] width 512 height 24
click at [310, 39] on div "TN" at bounding box center [311, 41] width 24 height 12
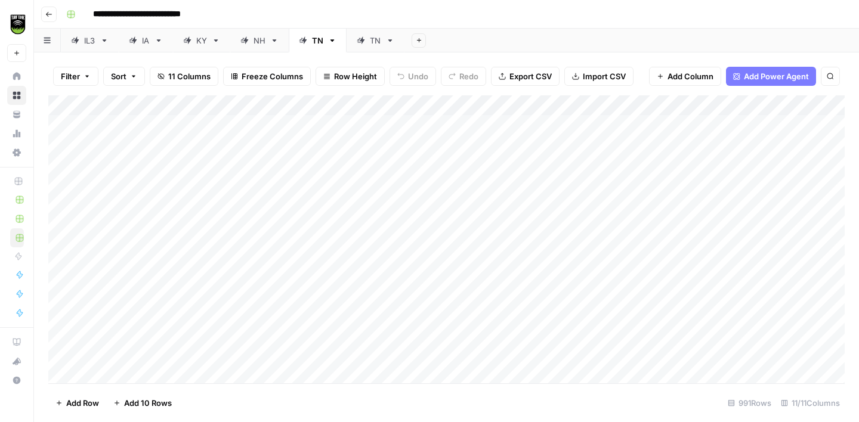
click at [380, 43] on div "TN" at bounding box center [375, 41] width 11 height 12
click at [378, 44] on div "TN" at bounding box center [375, 41] width 11 height 12
click at [378, 41] on input "**" at bounding box center [376, 41] width 13 height 16
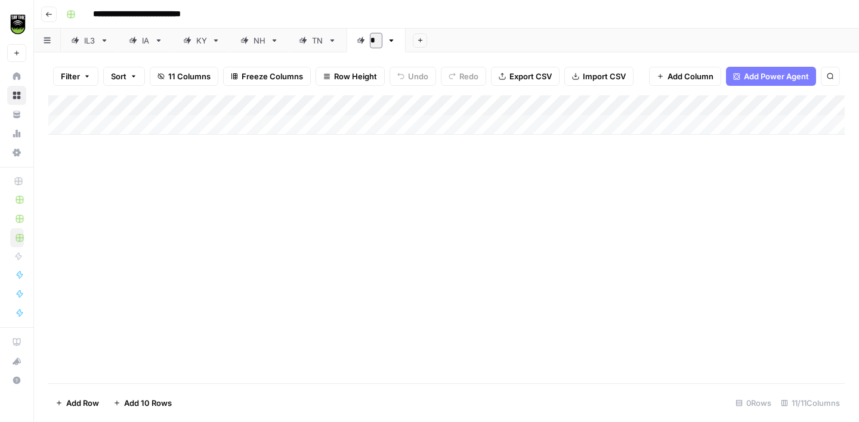
type input "**"
click at [523, 14] on div "**********" at bounding box center [453, 14] width 785 height 19
click at [580, 82] on button "Import CSV" at bounding box center [598, 76] width 69 height 19
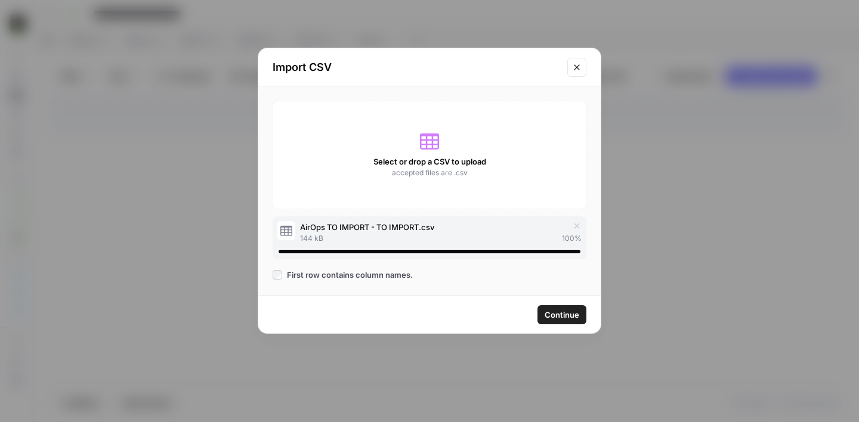
click at [565, 317] on span "Continue" at bounding box center [561, 315] width 35 height 12
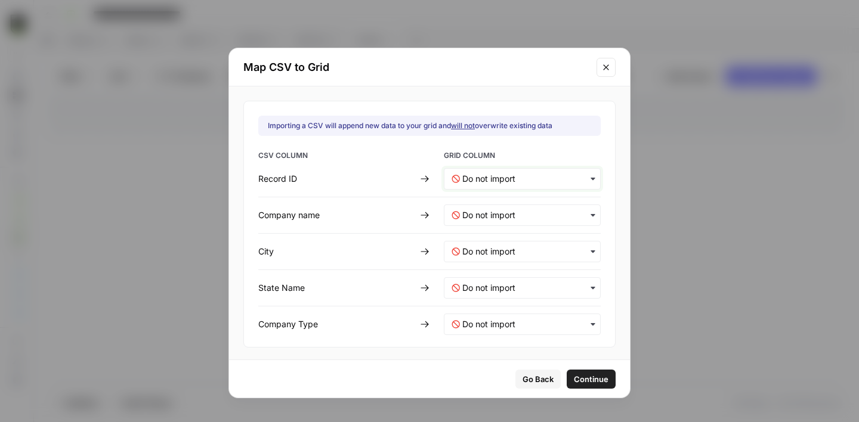
click at [509, 179] on ID-mapping "text" at bounding box center [527, 179] width 131 height 12
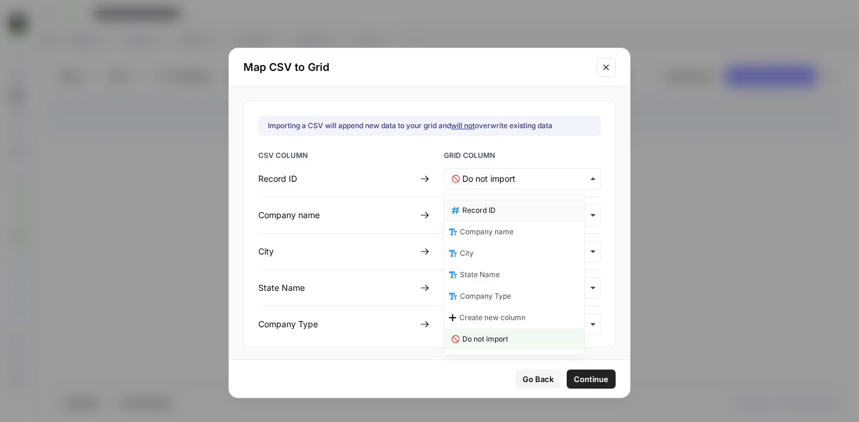
click at [507, 214] on div "Record ID" at bounding box center [514, 210] width 140 height 21
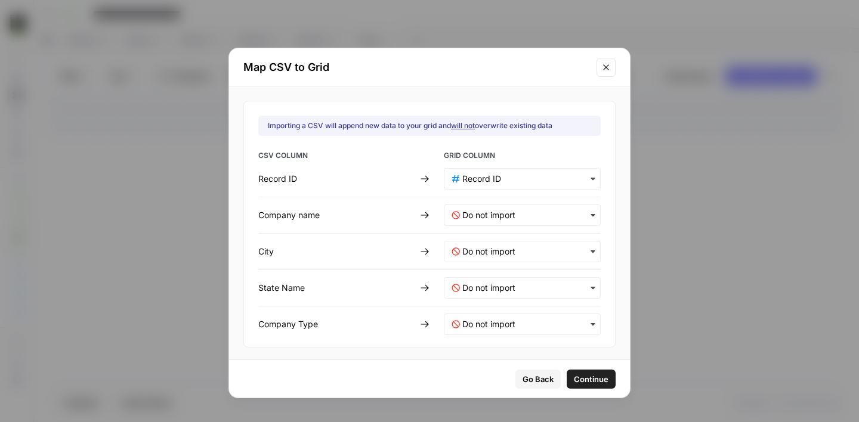
click at [496, 207] on div "button" at bounding box center [522, 214] width 157 height 21
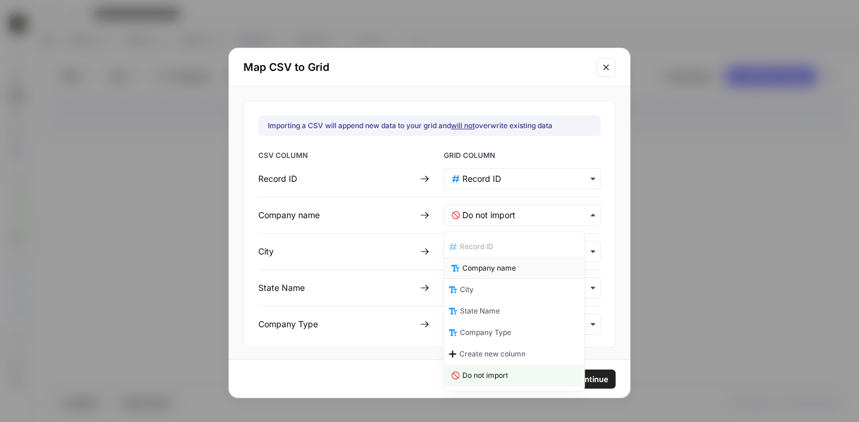
click at [498, 263] on span "Company name" at bounding box center [489, 268] width 54 height 11
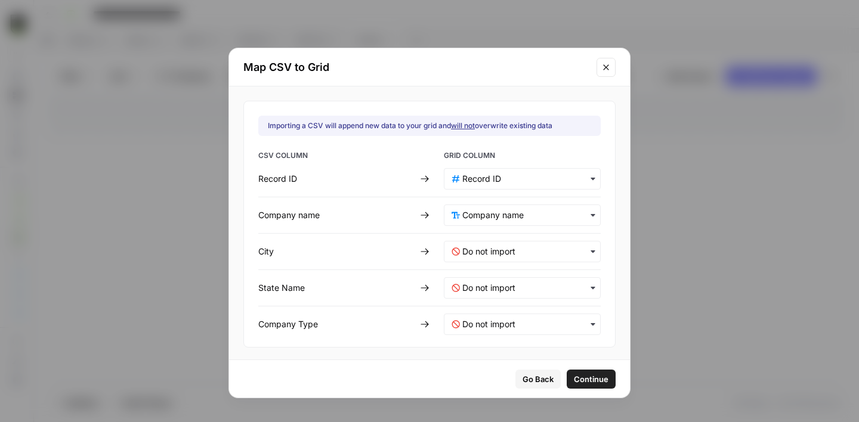
click at [486, 258] on div "button" at bounding box center [522, 251] width 157 height 21
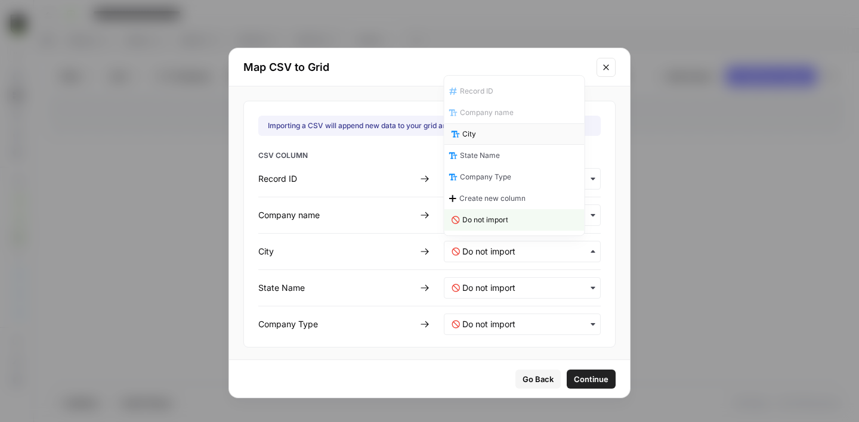
click at [497, 142] on div "City" at bounding box center [514, 133] width 140 height 21
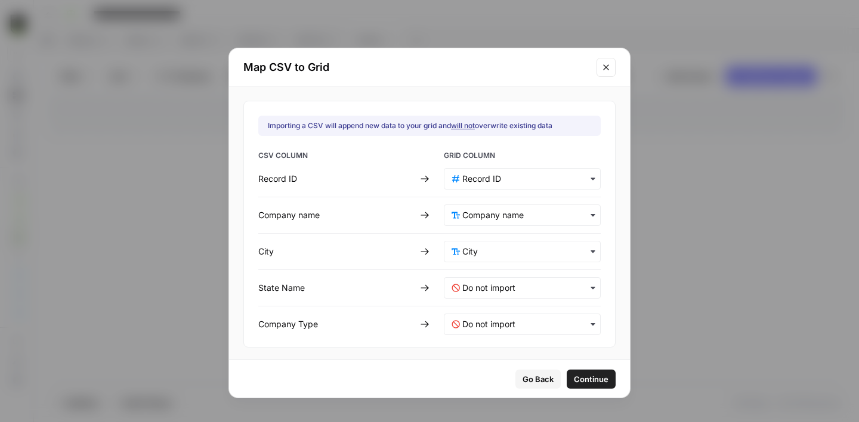
click at [490, 294] on div "button" at bounding box center [522, 287] width 157 height 21
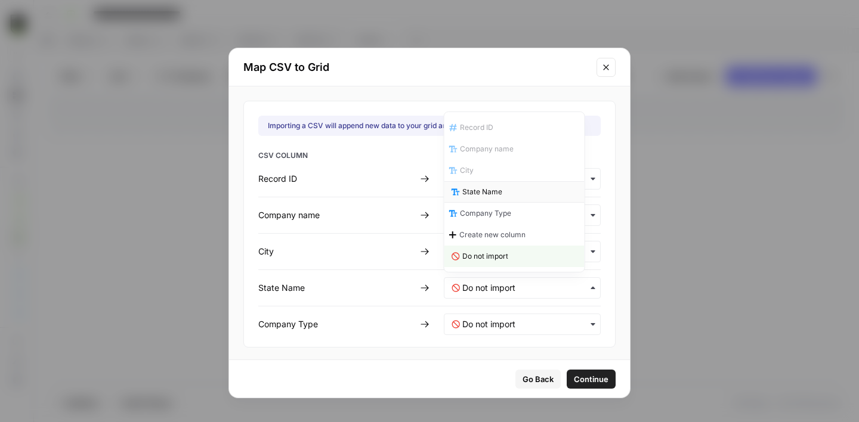
click at [481, 195] on span "State Name" at bounding box center [482, 192] width 40 height 11
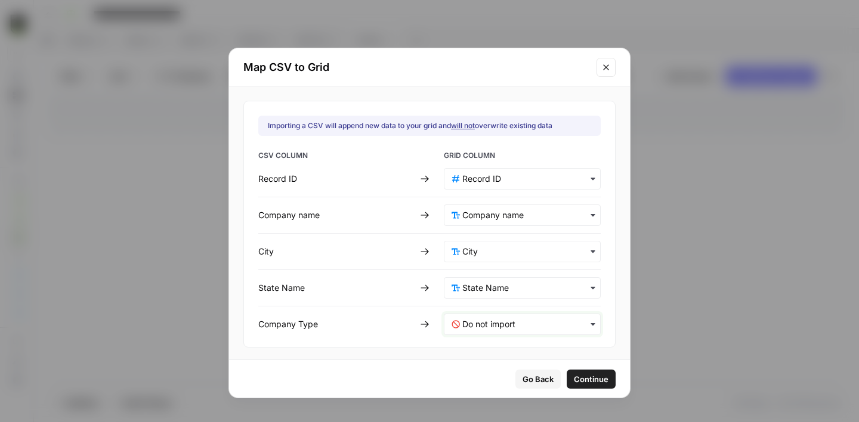
click at [478, 321] on Type-mapping "text" at bounding box center [527, 324] width 131 height 12
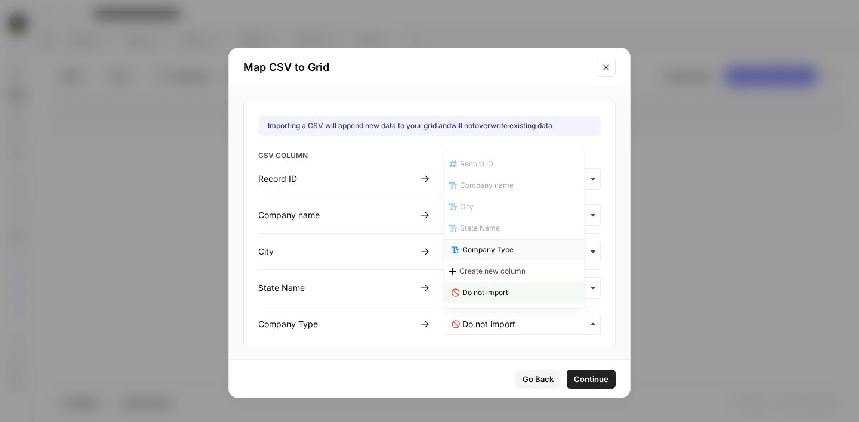
click at [476, 255] on span "Company Type" at bounding box center [487, 249] width 51 height 11
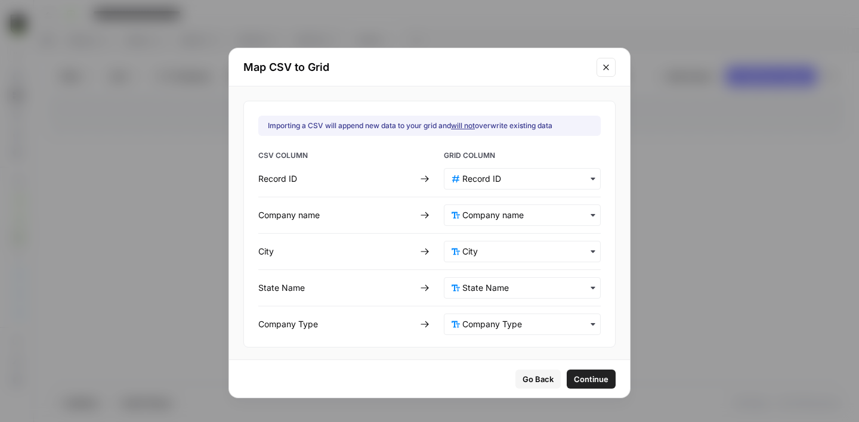
click at [574, 382] on span "Continue" at bounding box center [591, 379] width 35 height 12
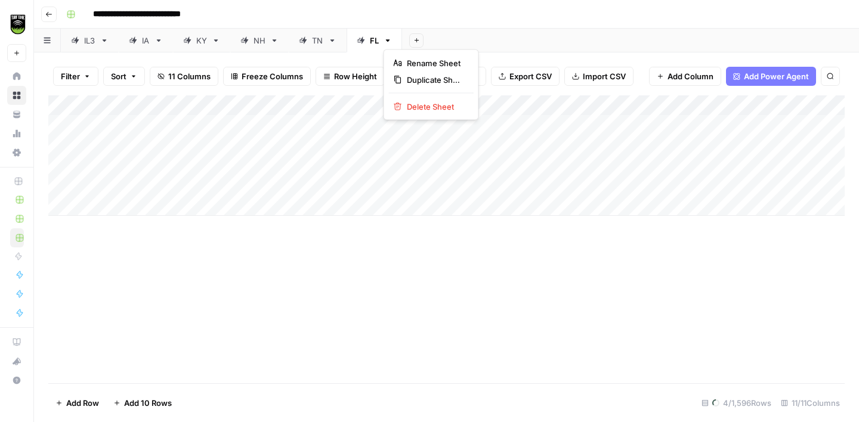
click at [387, 41] on icon "button" at bounding box center [388, 40] width 4 height 2
click at [416, 105] on span "Delete Sheet" at bounding box center [435, 107] width 57 height 12
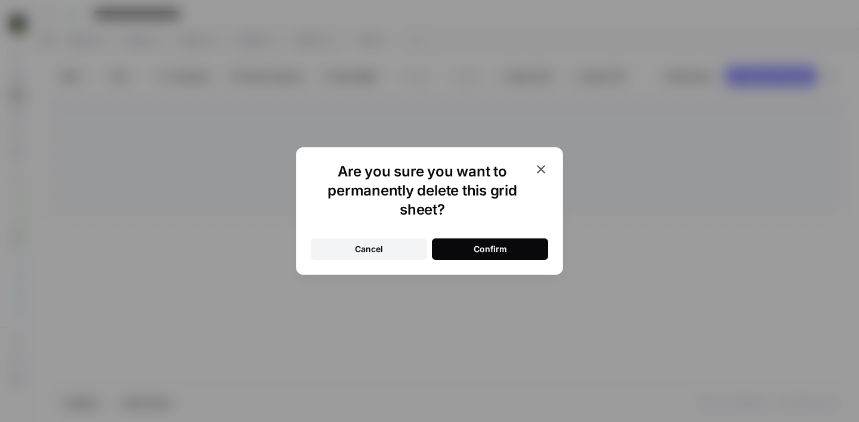
click at [486, 253] on div "Confirm" at bounding box center [489, 249] width 33 height 12
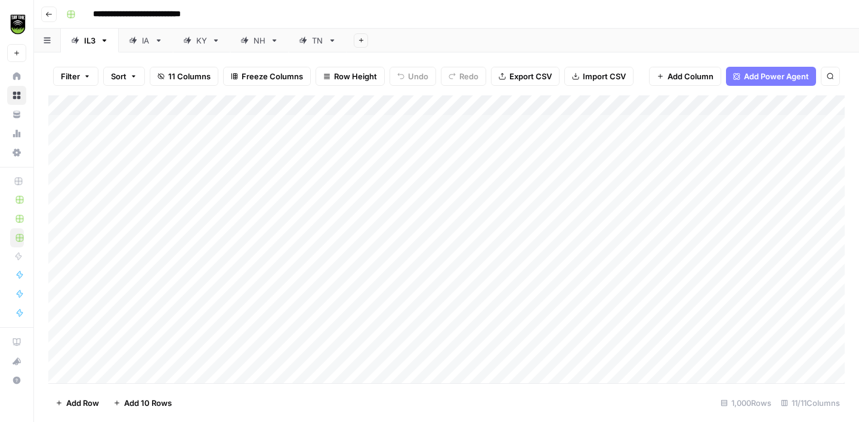
click at [333, 42] on icon at bounding box center [332, 40] width 8 height 8
click at [333, 41] on icon "button" at bounding box center [332, 40] width 8 height 8
click at [370, 81] on span "Duplicate Sheet" at bounding box center [379, 80] width 57 height 12
click at [376, 44] on div "TN" at bounding box center [375, 41] width 11 height 12
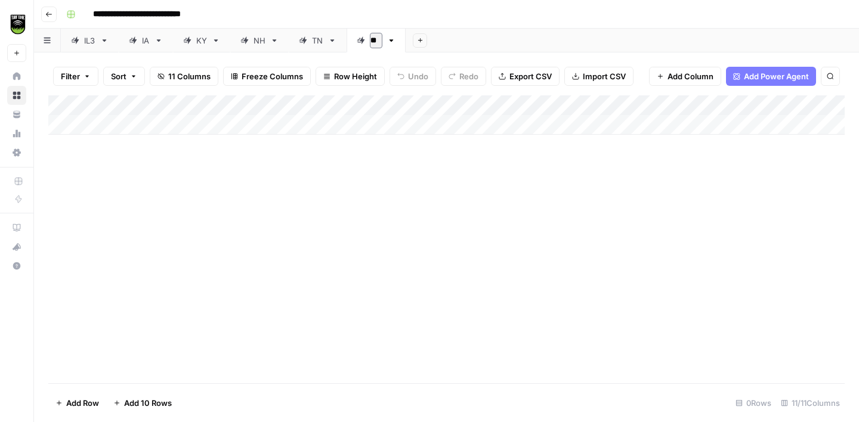
click at [376, 44] on input "**" at bounding box center [376, 41] width 13 height 16
type input "**"
click at [374, 41] on div "FL" at bounding box center [374, 41] width 9 height 12
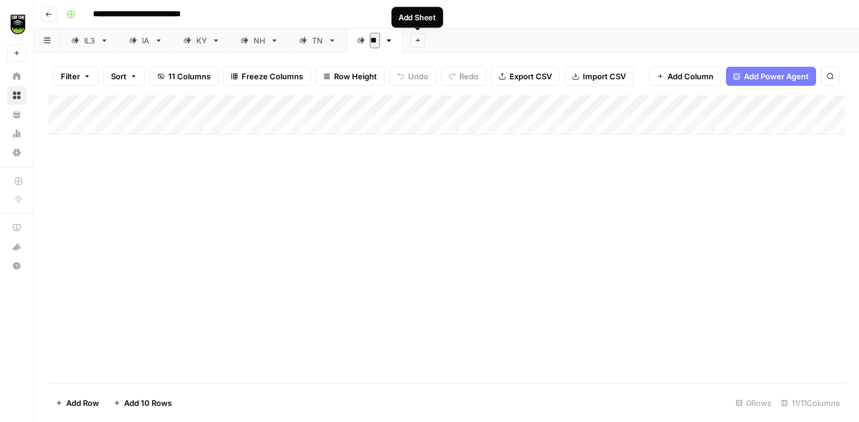
type input "***"
click at [603, 76] on span "Import CSV" at bounding box center [603, 76] width 43 height 12
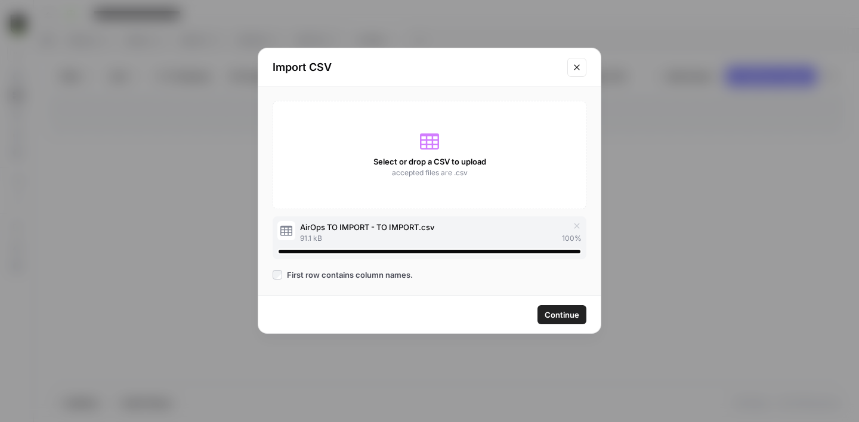
click at [556, 317] on span "Continue" at bounding box center [561, 315] width 35 height 12
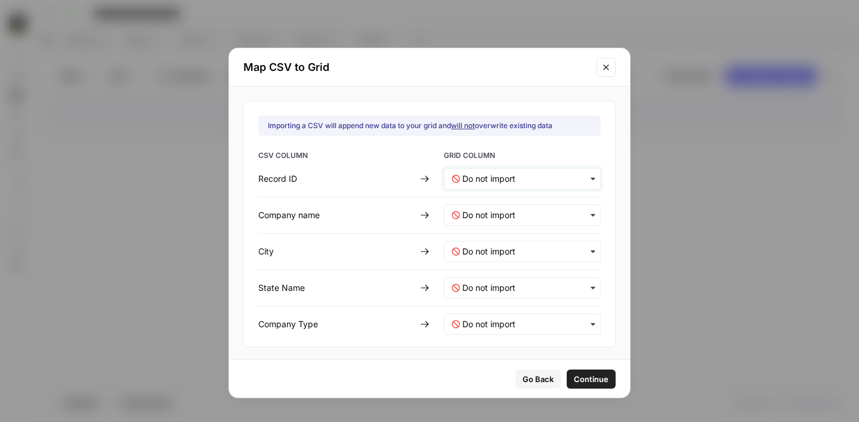
click at [496, 179] on ID-mapping "text" at bounding box center [527, 179] width 131 height 12
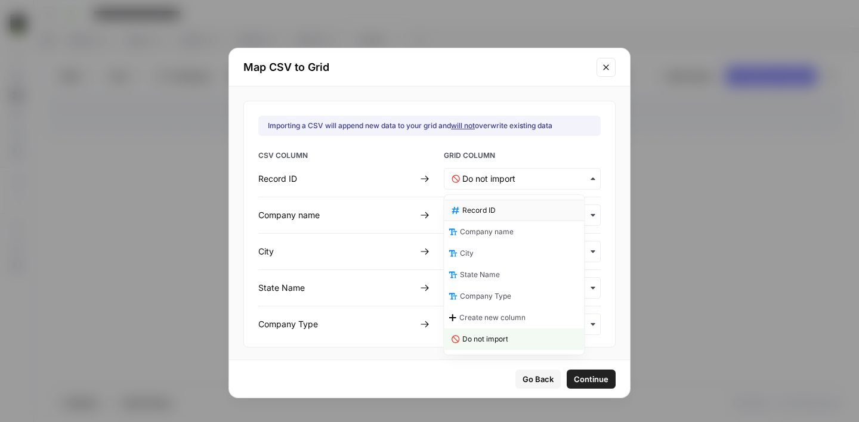
click at [493, 215] on span "Record ID" at bounding box center [478, 210] width 33 height 11
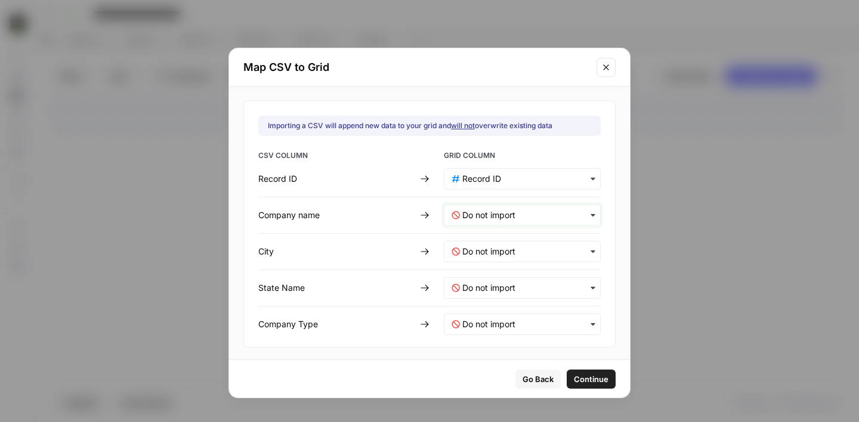
click at [493, 218] on name-mapping "text" at bounding box center [527, 215] width 131 height 12
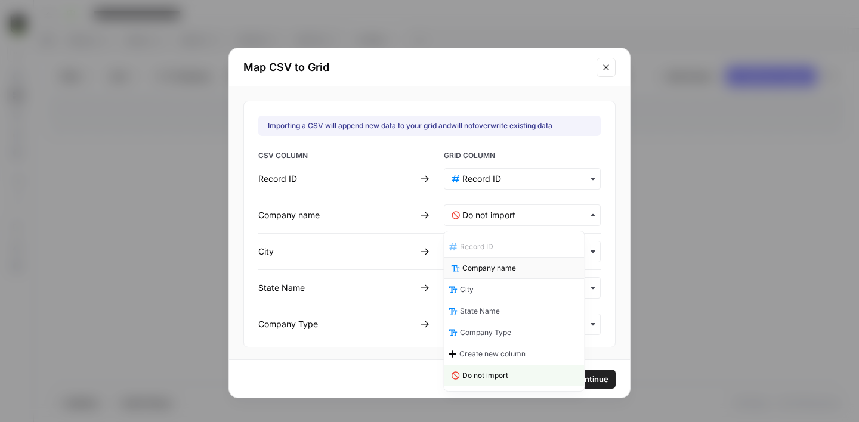
click at [495, 263] on span "Company name" at bounding box center [489, 268] width 54 height 11
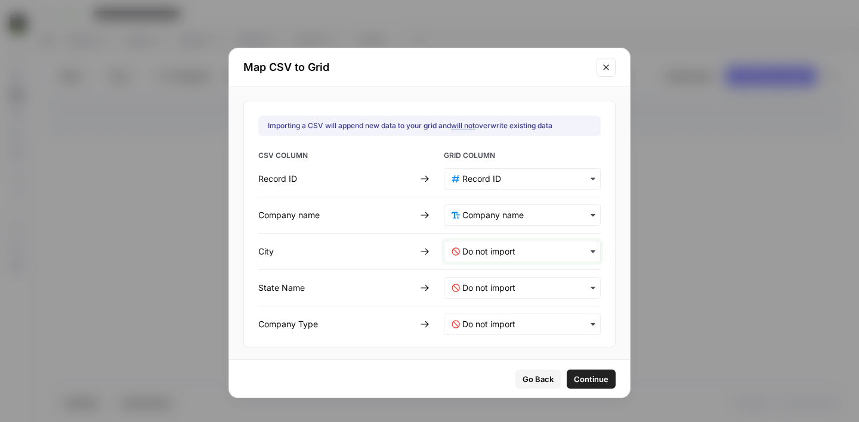
click at [494, 256] on input "text" at bounding box center [527, 252] width 131 height 12
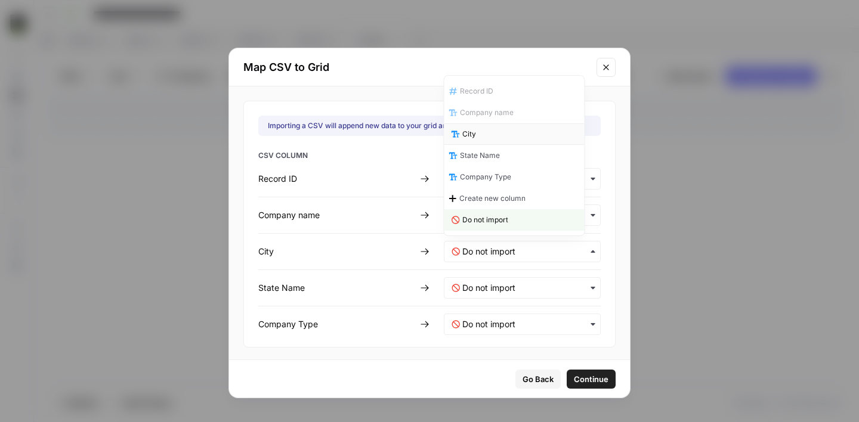
click at [485, 138] on div "City" at bounding box center [514, 133] width 140 height 21
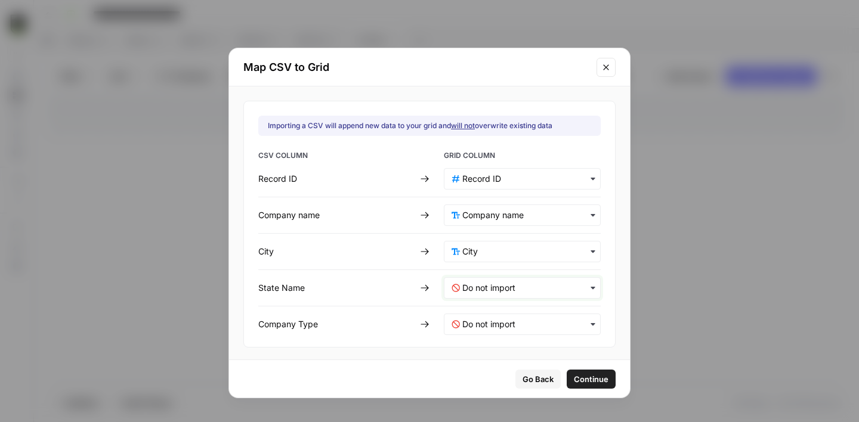
click at [478, 287] on Name-mapping "text" at bounding box center [527, 288] width 131 height 12
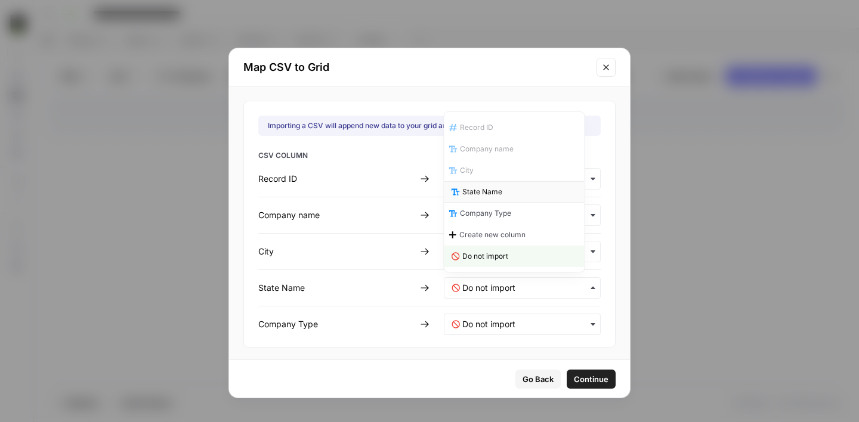
click at [473, 191] on span "State Name" at bounding box center [482, 192] width 40 height 11
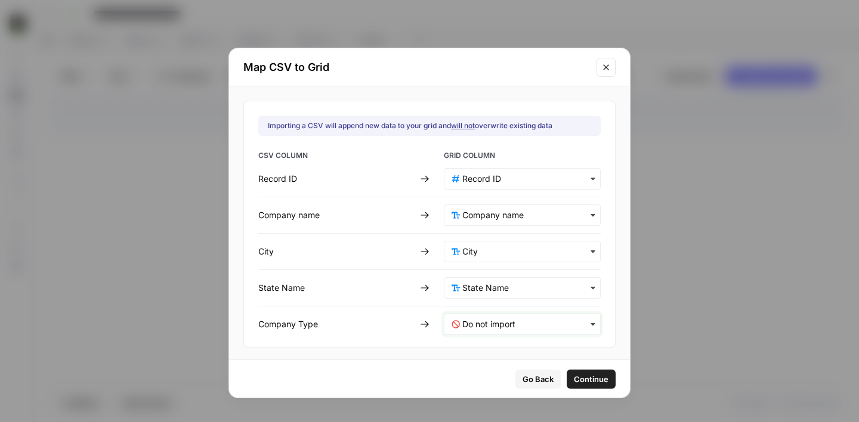
click at [474, 326] on Type-mapping "text" at bounding box center [527, 324] width 131 height 12
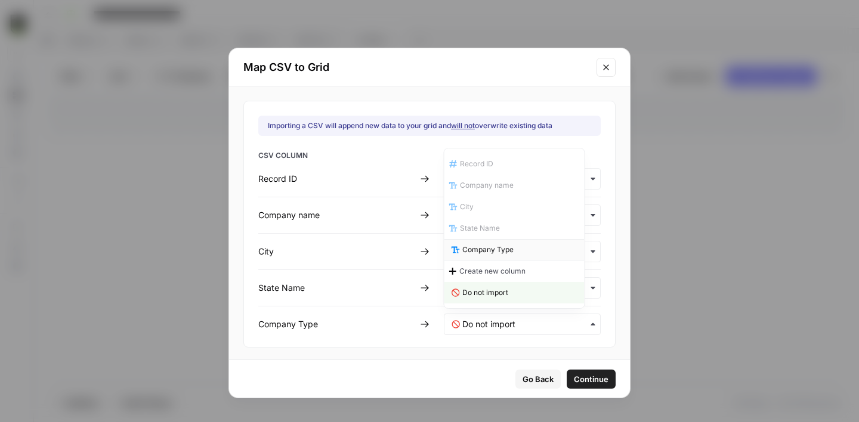
click at [485, 252] on span "Company Type" at bounding box center [487, 249] width 51 height 11
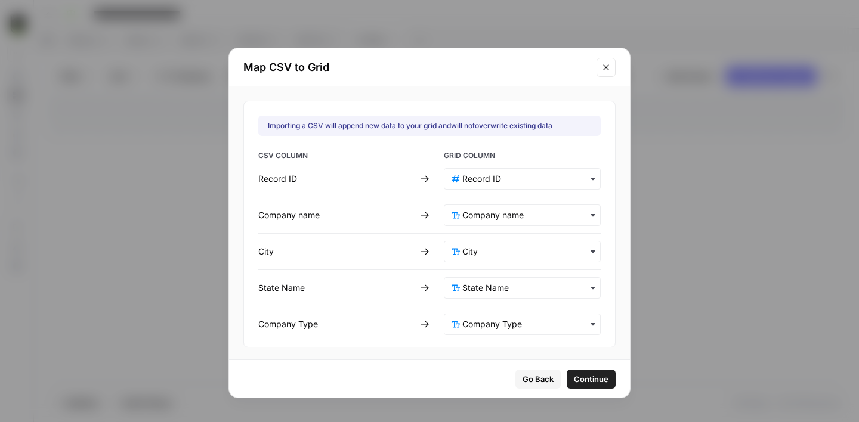
click at [578, 377] on span "Continue" at bounding box center [591, 379] width 35 height 12
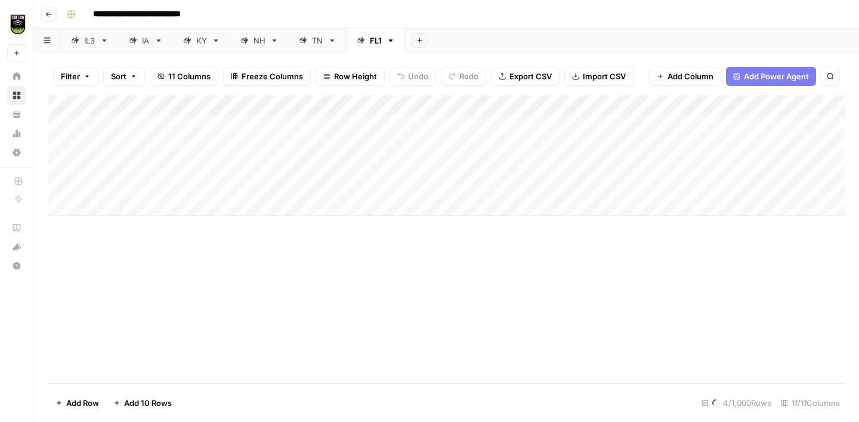
click at [391, 42] on icon "button" at bounding box center [390, 40] width 8 height 8
click at [427, 108] on span "Delete Sheet" at bounding box center [438, 107] width 57 height 12
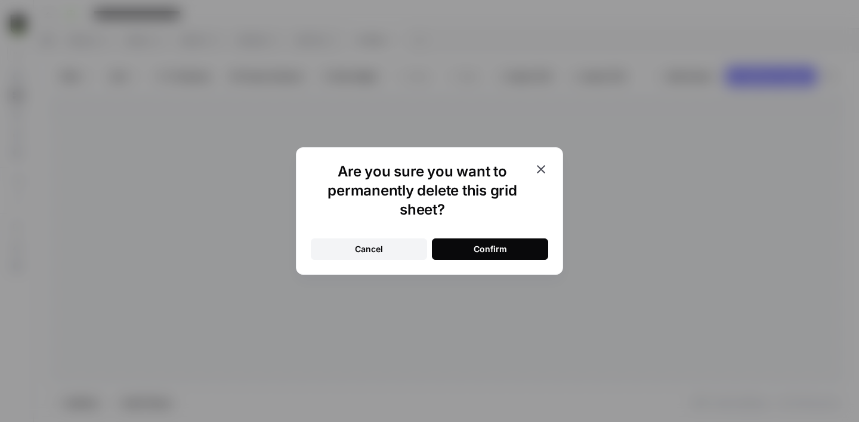
click at [348, 246] on button "Cancel" at bounding box center [369, 248] width 116 height 21
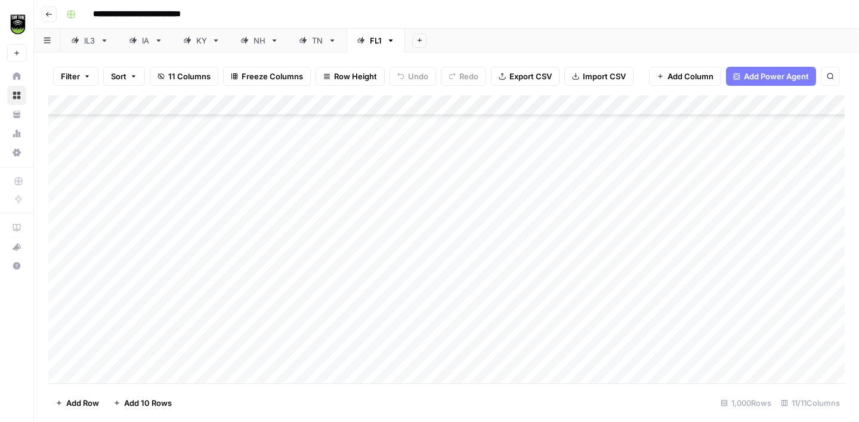
scroll to position [820, 0]
click at [419, 36] on button "Add Sheet" at bounding box center [419, 40] width 14 height 14
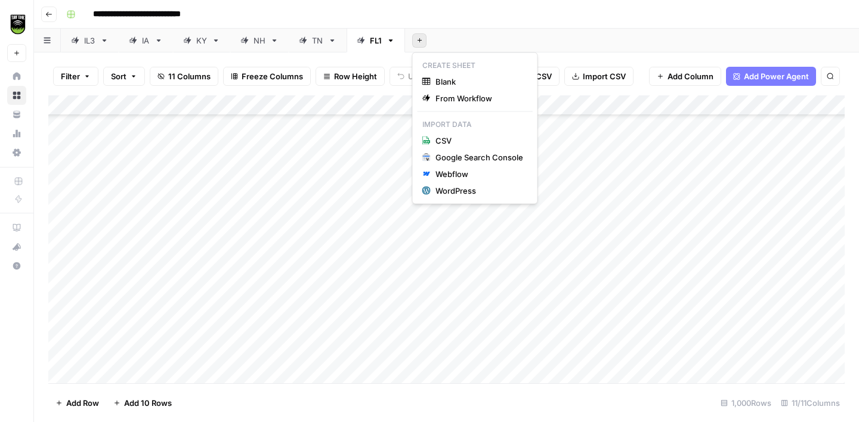
click at [391, 41] on icon "button" at bounding box center [390, 40] width 8 height 8
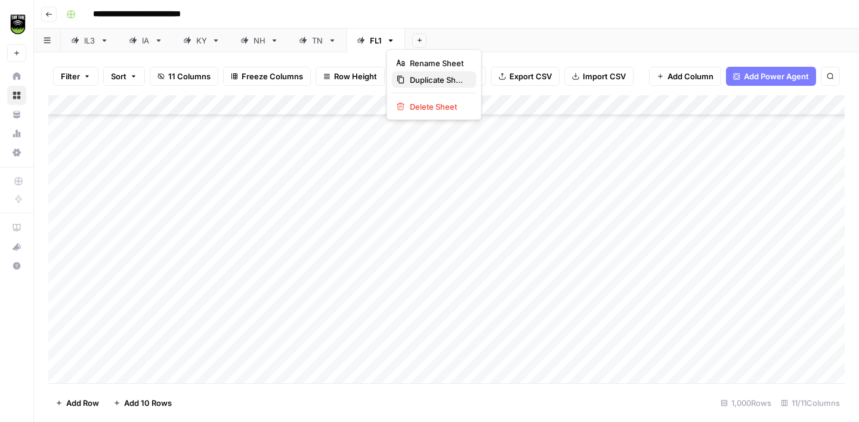
click at [412, 76] on span "Duplicate Sheet" at bounding box center [438, 80] width 57 height 12
click at [435, 41] on div "FL1" at bounding box center [434, 41] width 12 height 12
click at [435, 42] on div "FL1" at bounding box center [434, 41] width 12 height 12
click at [440, 41] on input "***" at bounding box center [434, 41] width 13 height 16
type input "***"
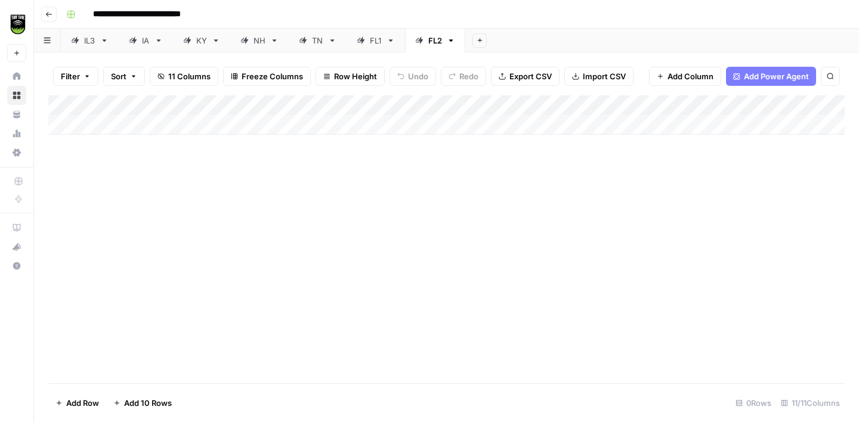
click at [580, 74] on button "Import CSV" at bounding box center [598, 76] width 69 height 19
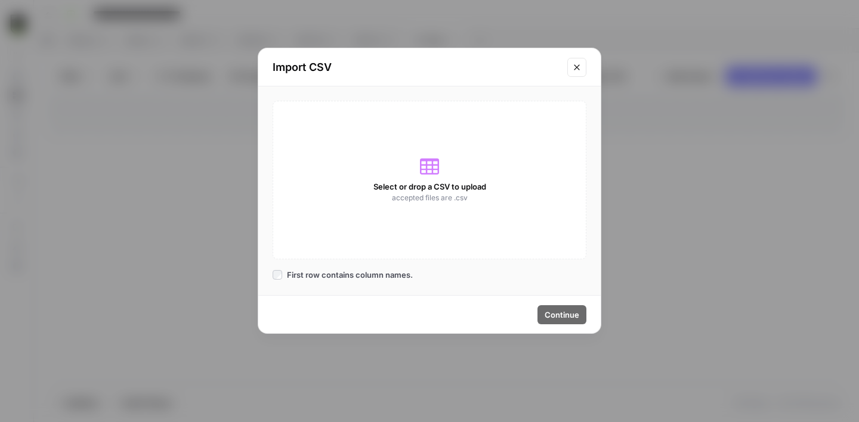
click at [578, 63] on icon "Close modal" at bounding box center [577, 68] width 10 height 10
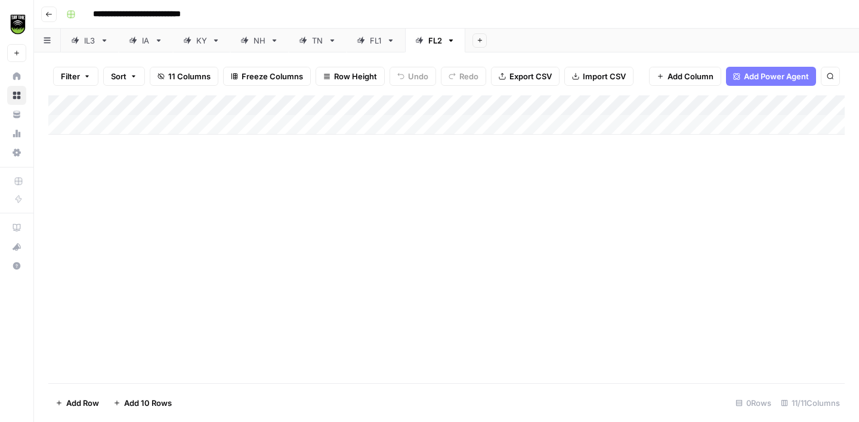
click at [599, 82] on span "Import CSV" at bounding box center [603, 76] width 43 height 12
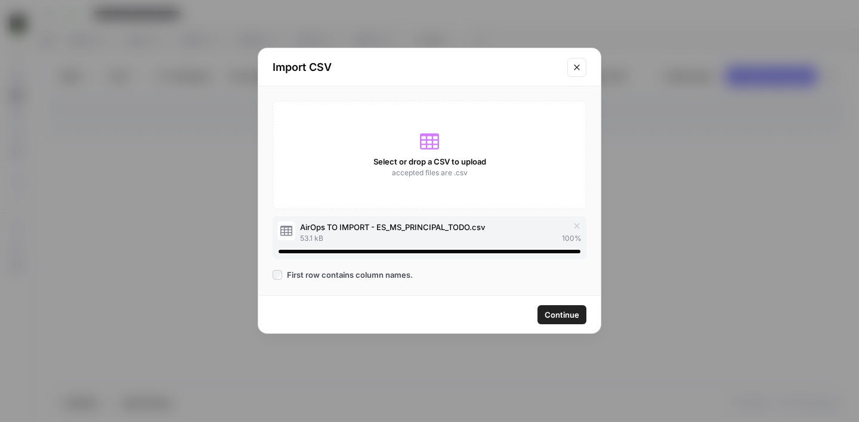
click at [560, 315] on span "Continue" at bounding box center [561, 315] width 35 height 12
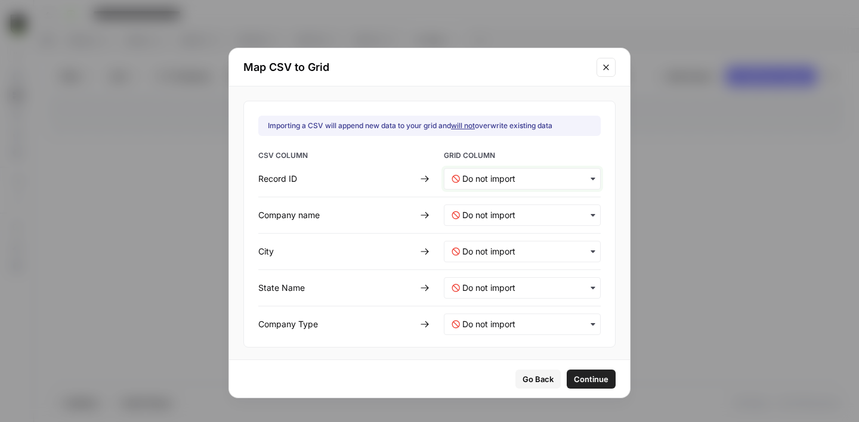
click at [469, 173] on ID-mapping "text" at bounding box center [527, 179] width 131 height 12
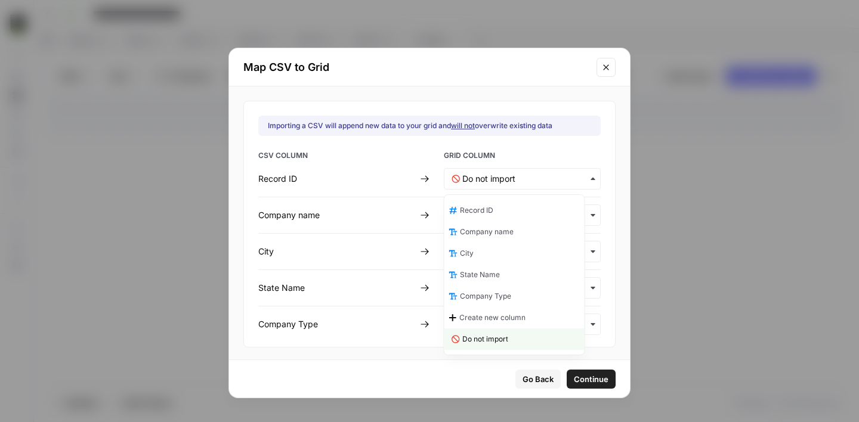
click at [482, 212] on span "Record ID" at bounding box center [476, 210] width 33 height 11
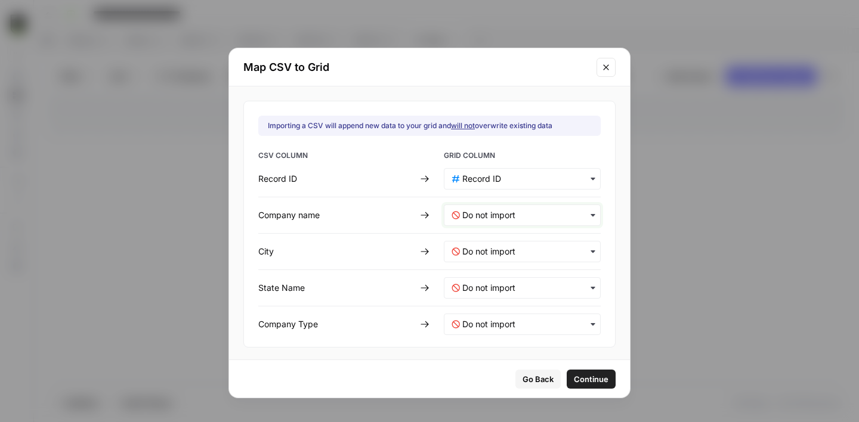
click at [486, 210] on name-mapping "text" at bounding box center [527, 215] width 131 height 12
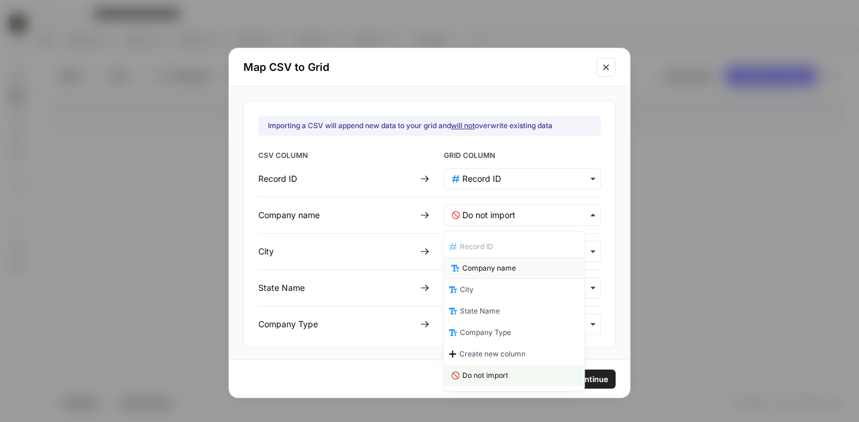
click at [486, 270] on span "Company name" at bounding box center [489, 268] width 54 height 11
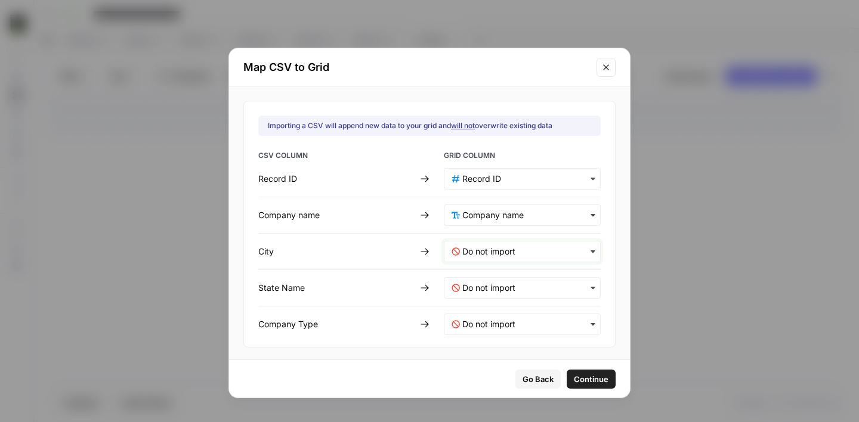
click at [472, 247] on input "text" at bounding box center [527, 252] width 131 height 12
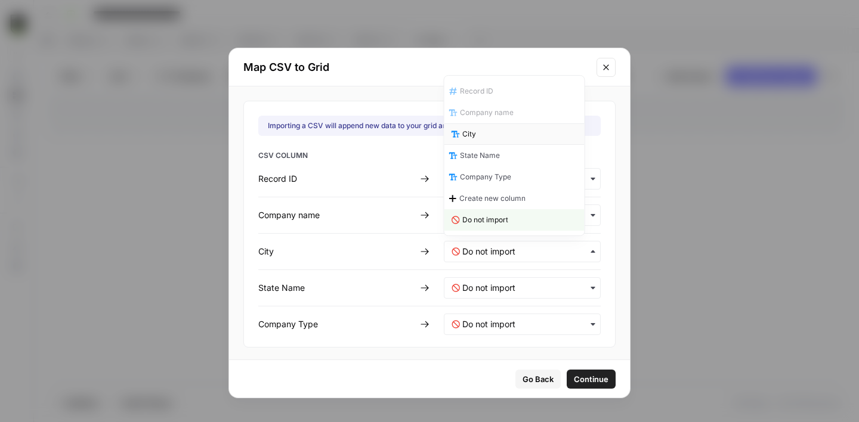
click at [492, 131] on div "City" at bounding box center [514, 133] width 140 height 21
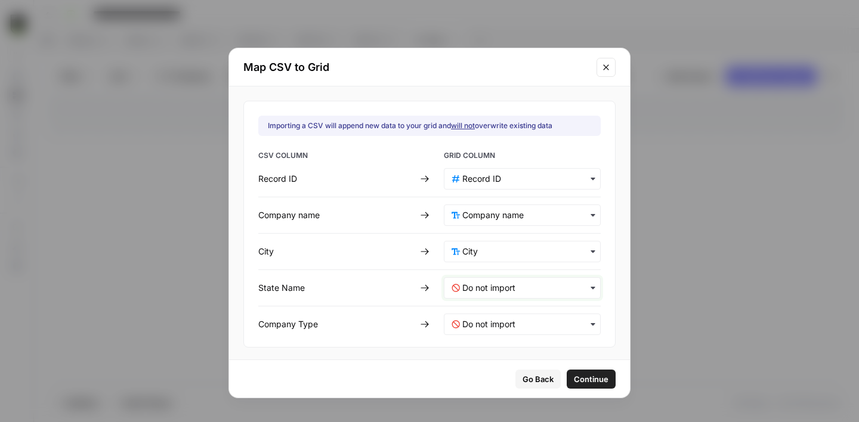
click at [500, 284] on Name-mapping "text" at bounding box center [527, 288] width 131 height 12
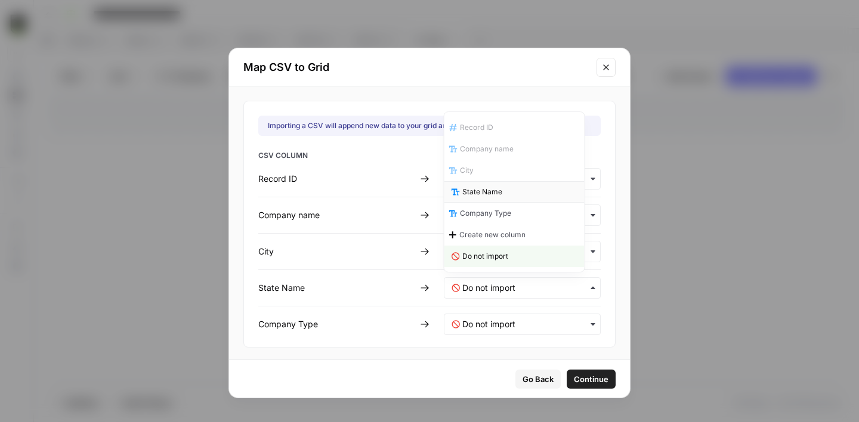
click at [494, 198] on div "State Name" at bounding box center [514, 191] width 140 height 21
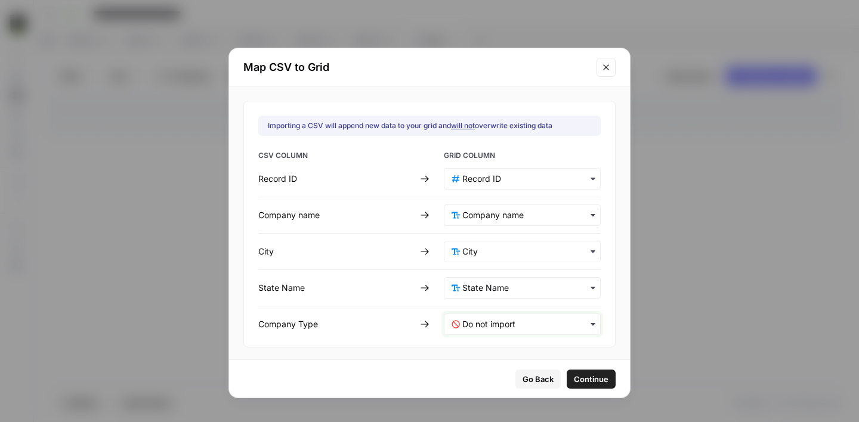
click at [494, 327] on Type-mapping "text" at bounding box center [527, 324] width 131 height 12
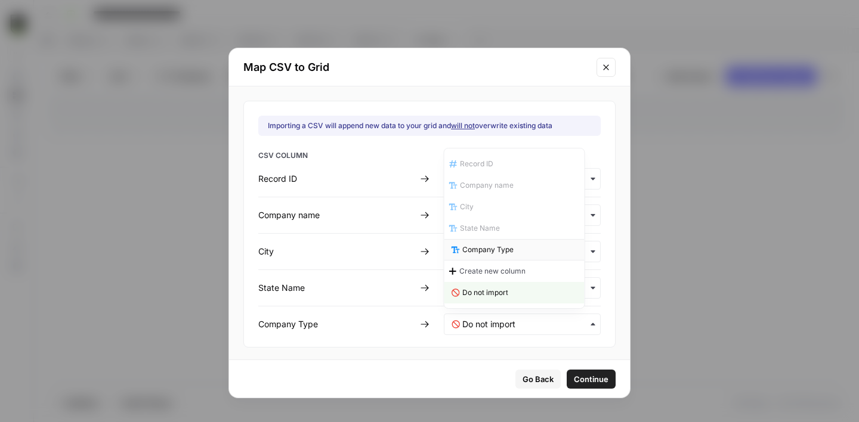
click at [489, 249] on span "Company Type" at bounding box center [487, 249] width 51 height 11
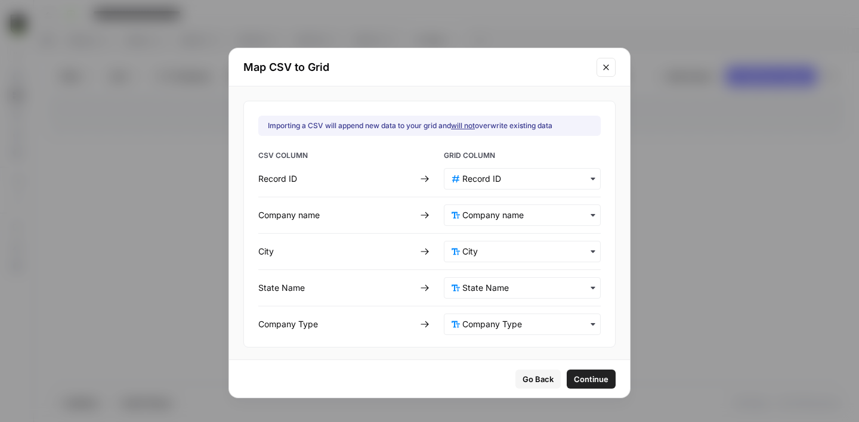
click at [566, 370] on button "Continue" at bounding box center [590, 379] width 49 height 19
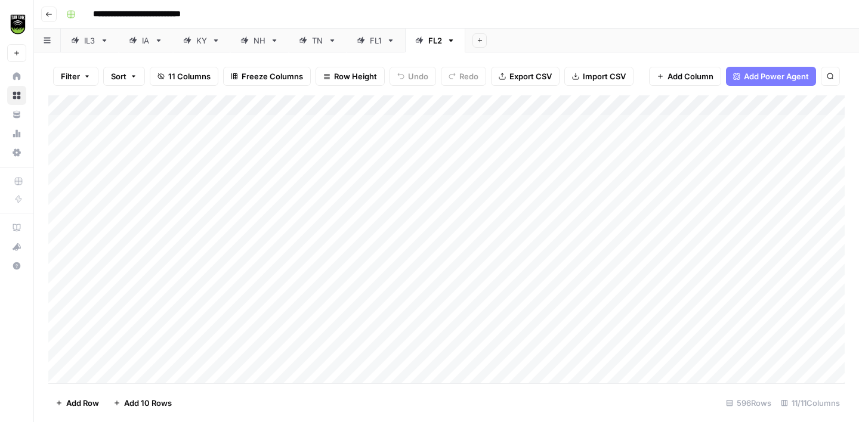
click at [374, 41] on div "FL1" at bounding box center [376, 41] width 12 height 12
click at [581, 102] on div "Add Column" at bounding box center [446, 239] width 796 height 288
click at [626, 134] on span "All Rows" at bounding box center [623, 133] width 75 height 12
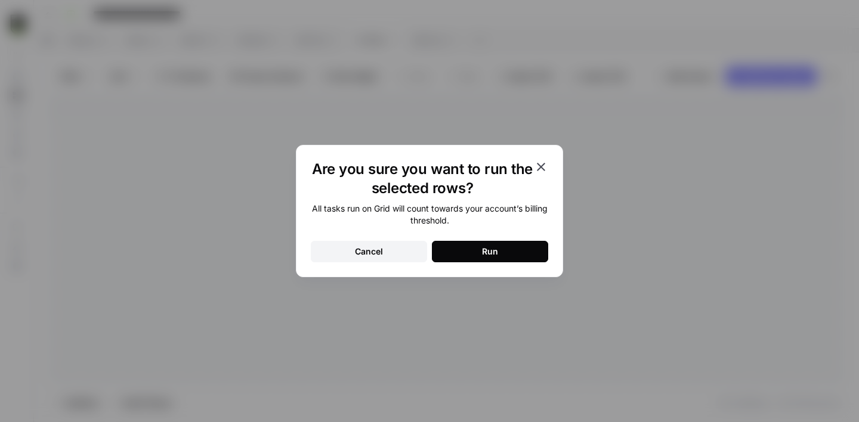
click at [476, 255] on button "Run" at bounding box center [490, 251] width 116 height 21
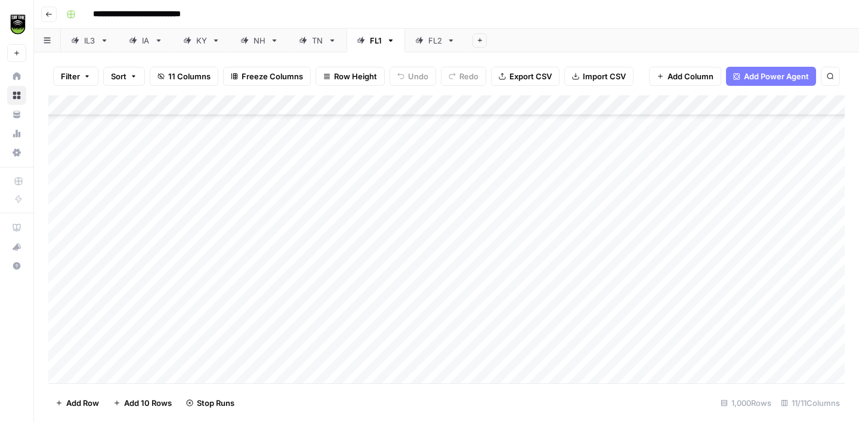
scroll to position [909, 0]
click at [204, 45] on div "KY" at bounding box center [201, 41] width 11 height 12
click at [527, 75] on span "Export CSV" at bounding box center [530, 76] width 42 height 12
click at [250, 42] on div "NH" at bounding box center [252, 41] width 25 height 12
click at [525, 78] on span "Export CSV" at bounding box center [530, 76] width 42 height 12
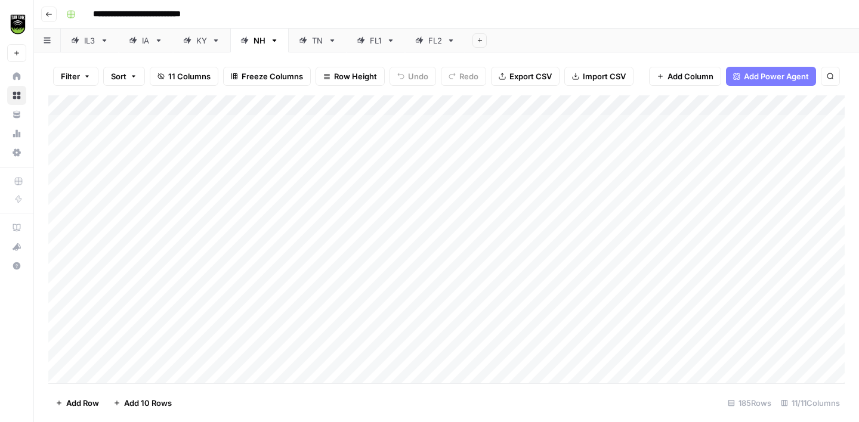
click at [314, 43] on div "TN" at bounding box center [317, 41] width 11 height 12
click at [519, 77] on span "Export CSV" at bounding box center [530, 76] width 42 height 12
click at [371, 46] on link "FL1" at bounding box center [375, 41] width 58 height 24
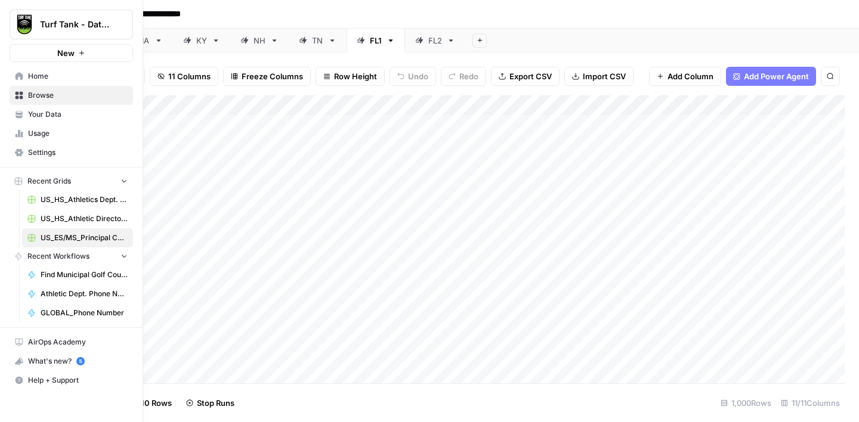
click at [17, 130] on icon at bounding box center [19, 133] width 8 height 8
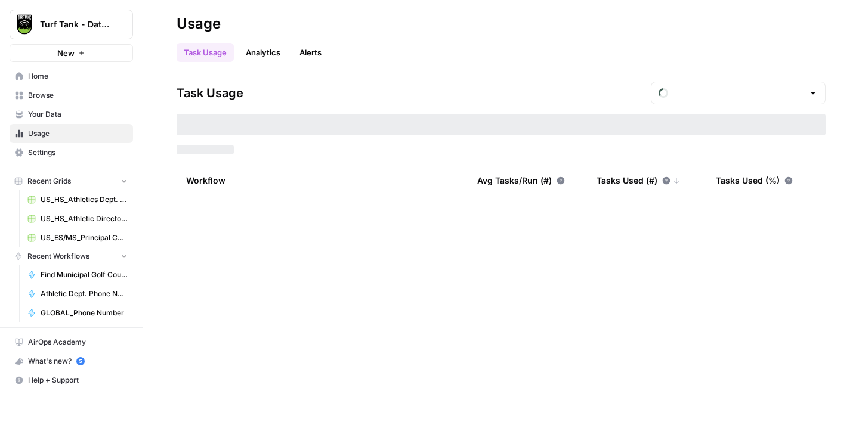
type input "August Tasks"
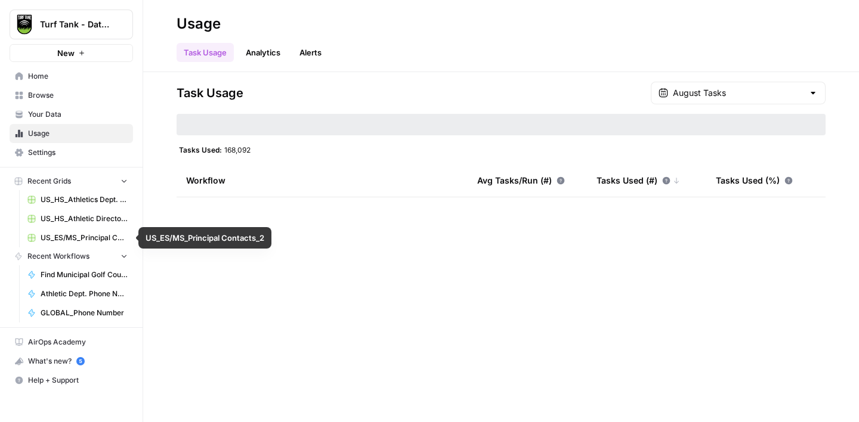
click at [81, 238] on span "US_ES/MS_Principal Contacts_2" at bounding box center [84, 238] width 87 height 11
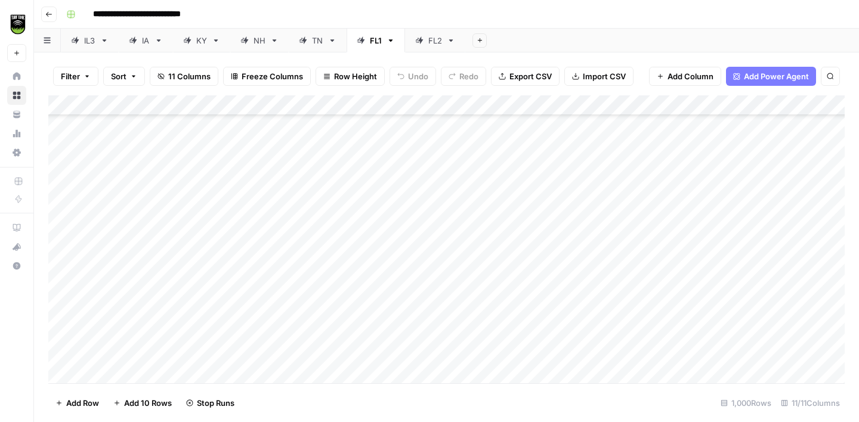
scroll to position [7470, 0]
click at [51, 15] on icon "button" at bounding box center [48, 14] width 7 height 7
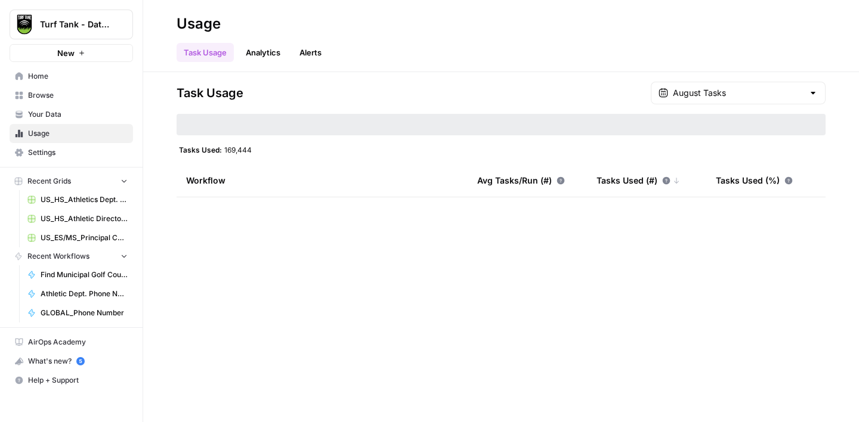
click at [69, 97] on span "Browse" at bounding box center [78, 95] width 100 height 11
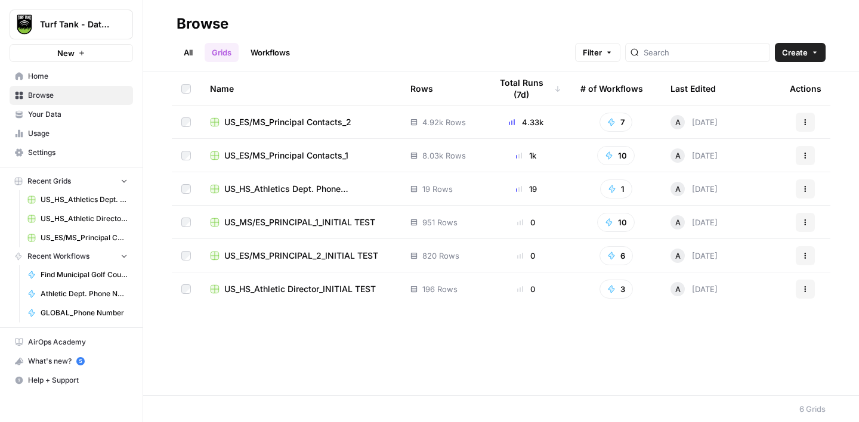
click at [334, 156] on span "US_ES/MS_Principal Contacts_1" at bounding box center [286, 156] width 124 height 12
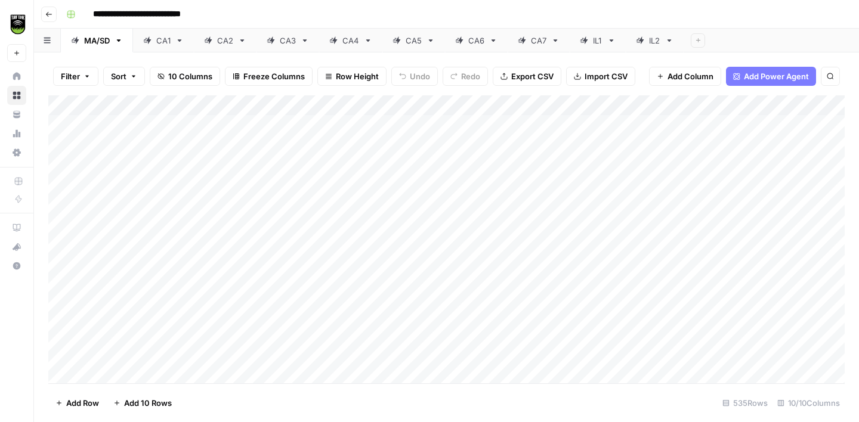
click at [157, 40] on div "CA1" at bounding box center [163, 41] width 14 height 12
click at [225, 38] on div "CA2" at bounding box center [225, 41] width 16 height 12
type input "**********"
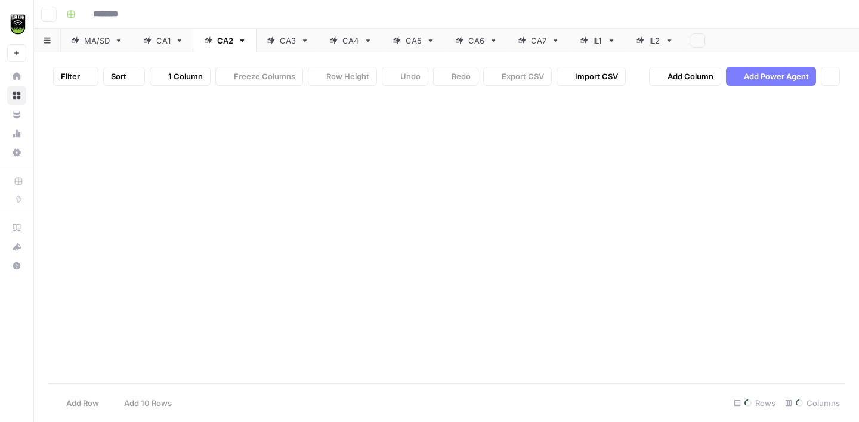
type input "**********"
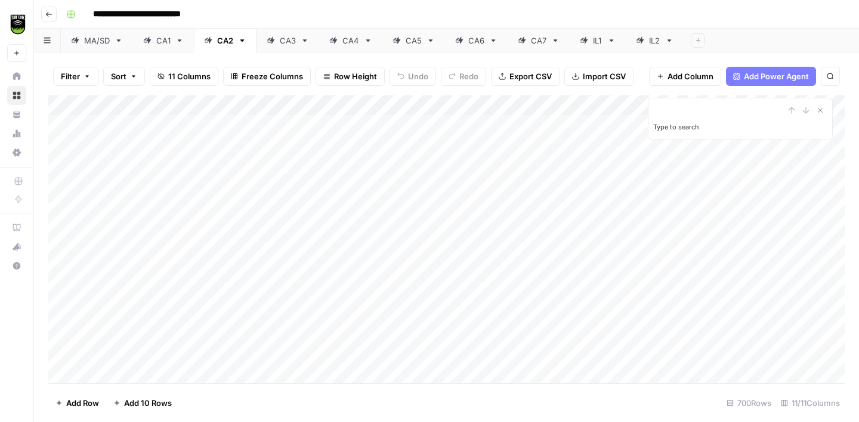
type input "**********"
click at [284, 41] on div "CA3" at bounding box center [288, 41] width 16 height 12
click at [345, 47] on link "CA4" at bounding box center [350, 41] width 63 height 24
type input "**********"
click at [805, 111] on icon "Next Result" at bounding box center [805, 110] width 5 height 6
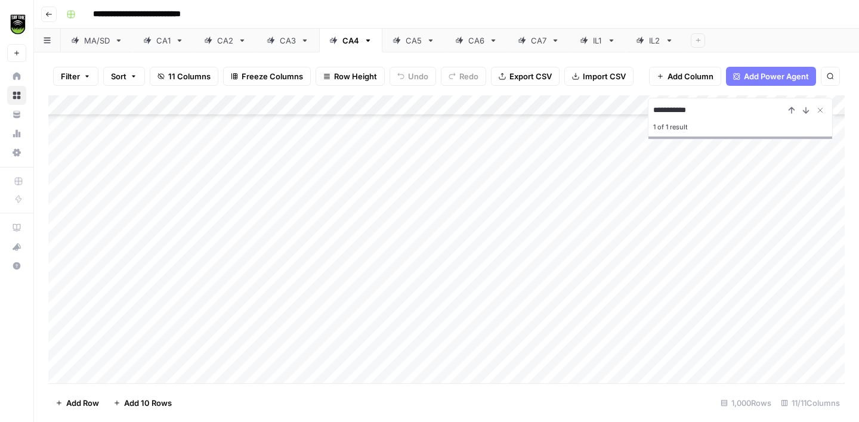
scroll to position [245, 0]
click at [568, 305] on div "Add Column" at bounding box center [446, 239] width 796 height 288
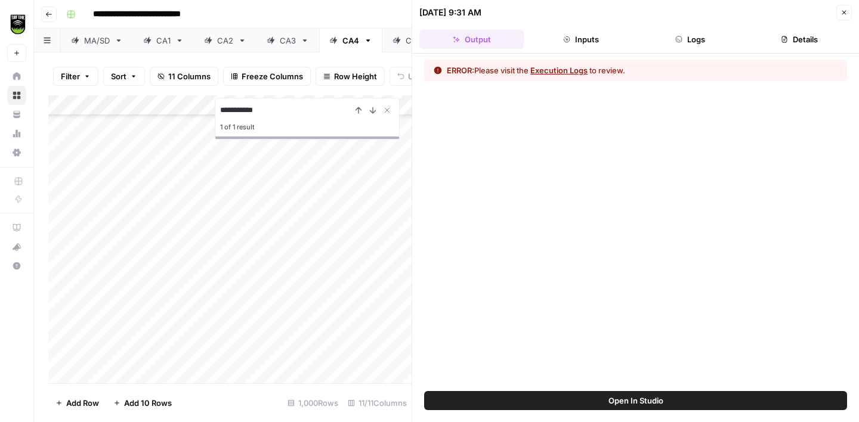
click at [792, 42] on button "Details" at bounding box center [799, 39] width 104 height 19
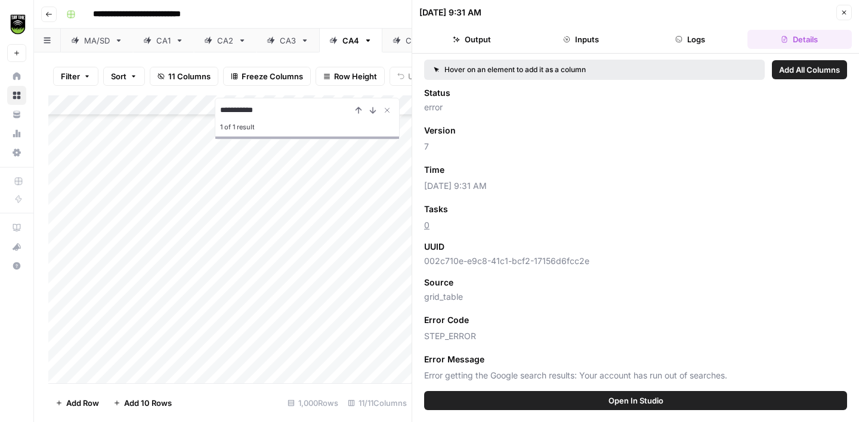
click at [840, 11] on icon "button" at bounding box center [843, 12] width 7 height 7
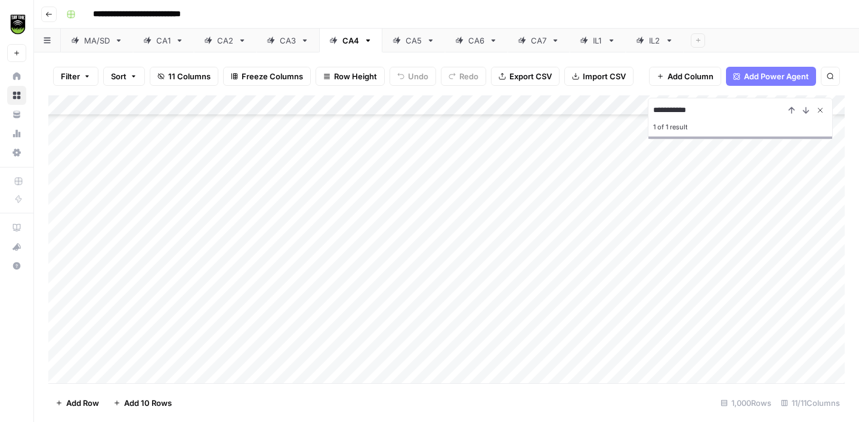
click at [820, 112] on icon "Close Search" at bounding box center [820, 111] width 10 height 10
click at [48, 11] on icon "button" at bounding box center [48, 14] width 7 height 7
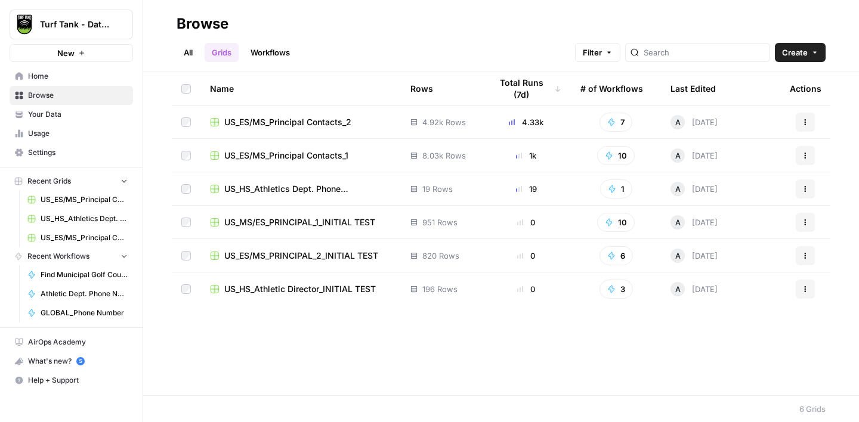
click at [304, 122] on span "US_ES/MS_Principal Contacts_2" at bounding box center [287, 122] width 127 height 12
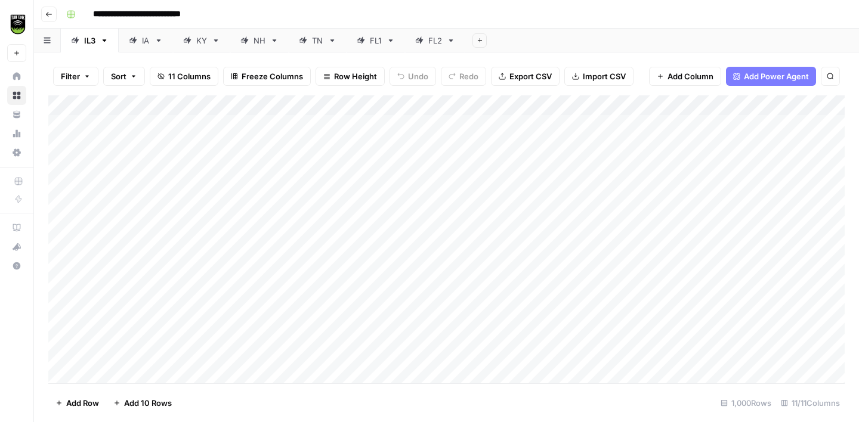
click at [373, 45] on div "FL1" at bounding box center [376, 41] width 12 height 12
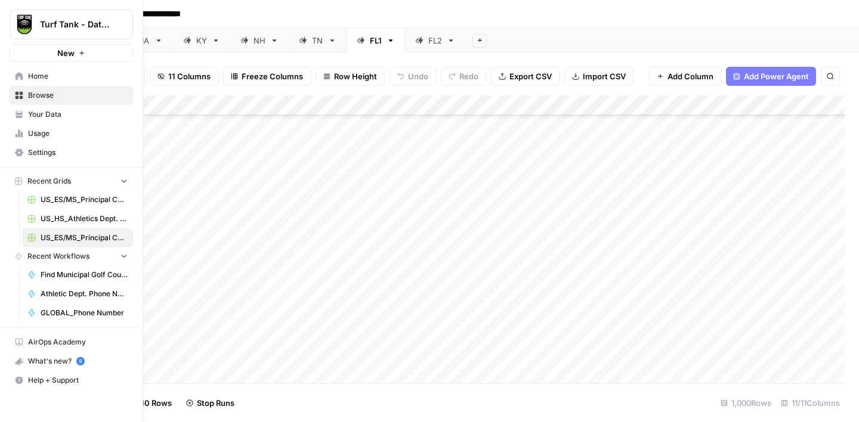
click at [39, 136] on span "Usage" at bounding box center [78, 133] width 100 height 11
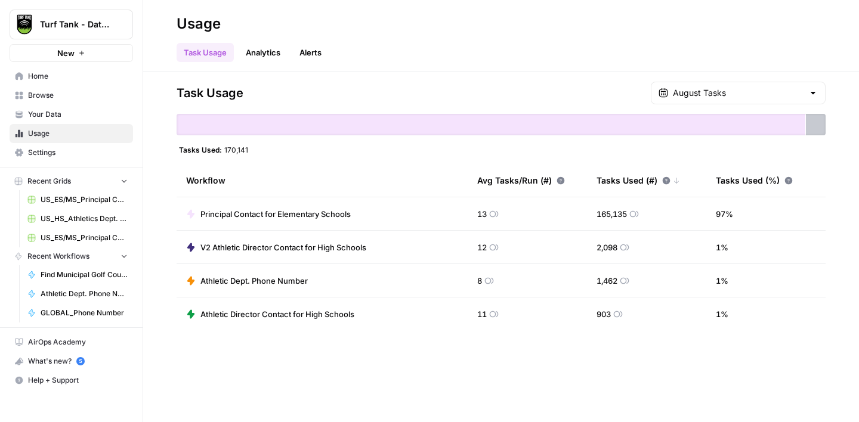
click at [35, 91] on span "Browse" at bounding box center [78, 95] width 100 height 11
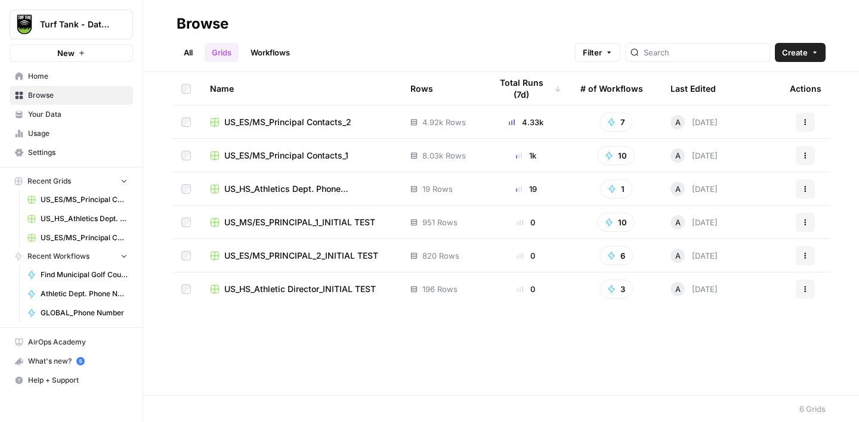
click at [280, 55] on link "Workflows" at bounding box center [270, 52] width 54 height 19
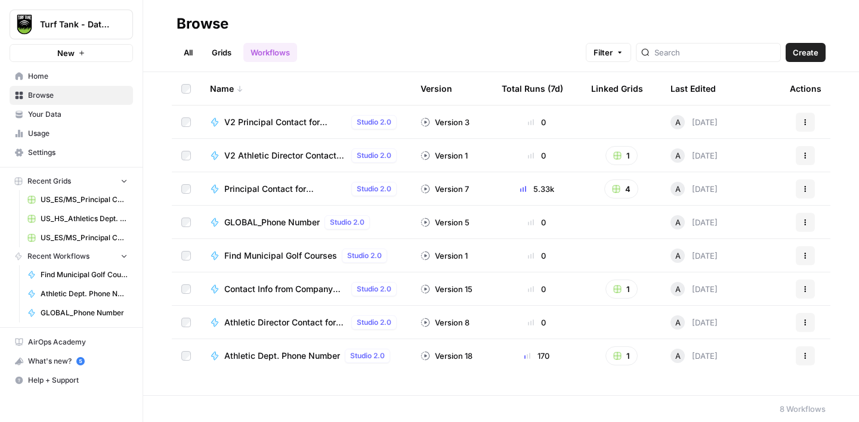
click at [76, 200] on span "US_ES/MS_Principal Contacts_1" at bounding box center [84, 199] width 87 height 11
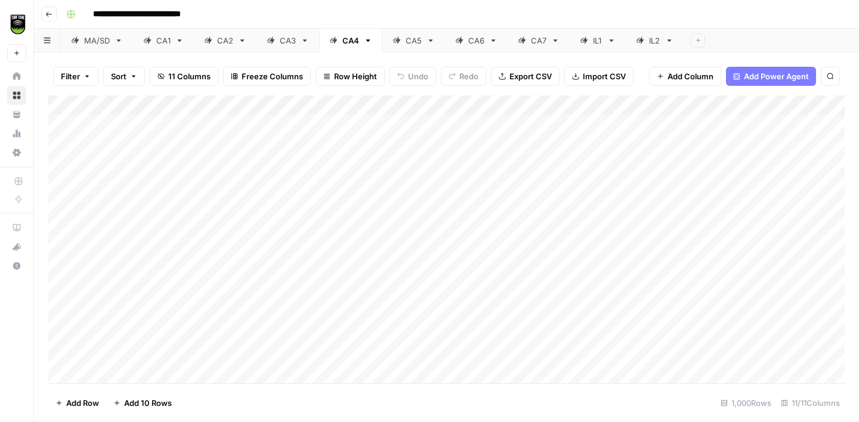
click at [49, 11] on icon "button" at bounding box center [48, 14] width 7 height 7
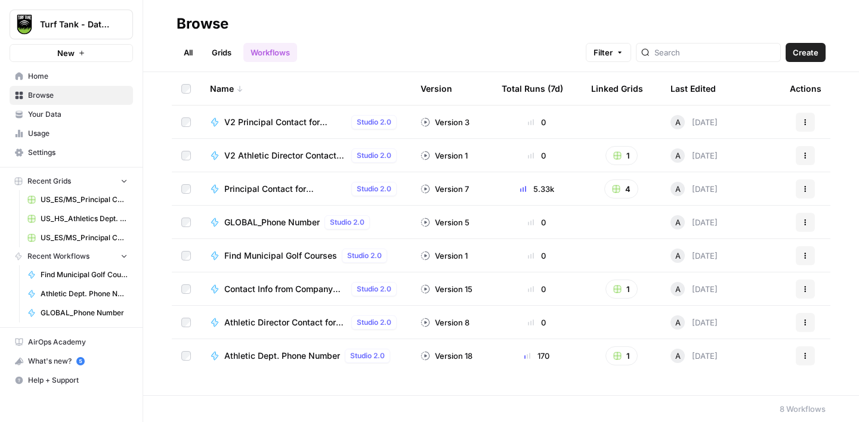
click at [224, 49] on link "Grids" at bounding box center [221, 52] width 34 height 19
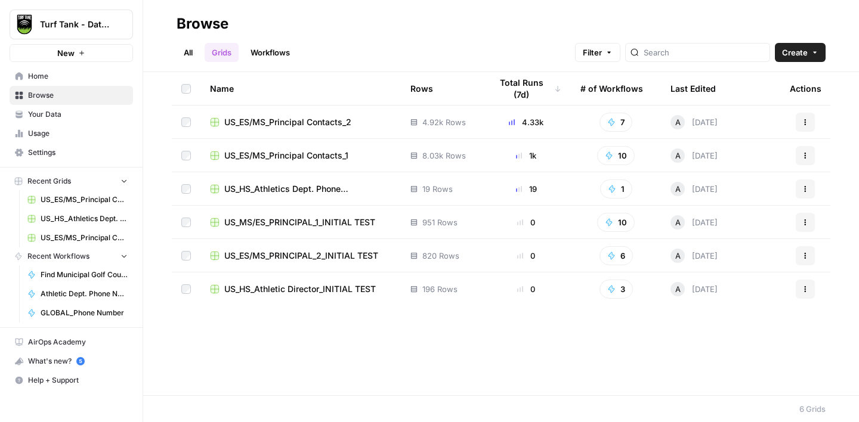
click at [317, 116] on span "US_ES/MS_Principal Contacts_2" at bounding box center [287, 122] width 127 height 12
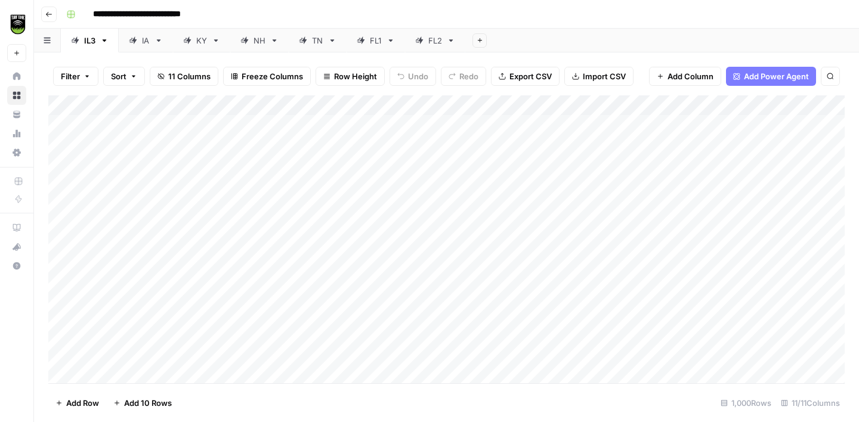
click at [375, 44] on div "FL1" at bounding box center [376, 41] width 12 height 12
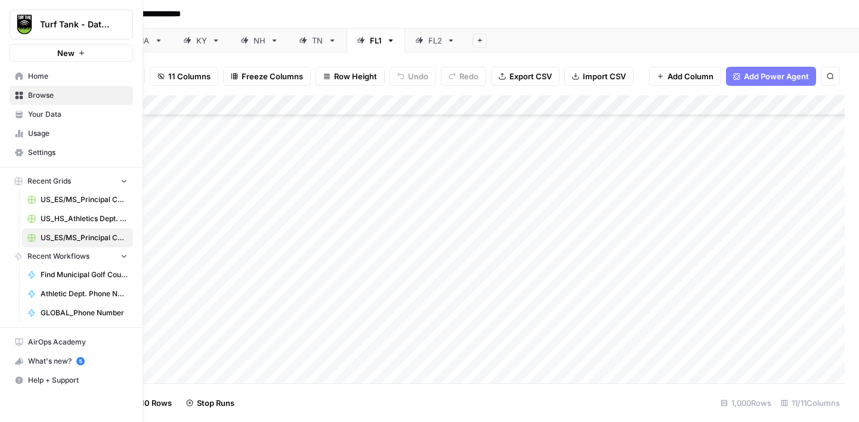
click at [32, 131] on span "Usage" at bounding box center [78, 133] width 100 height 11
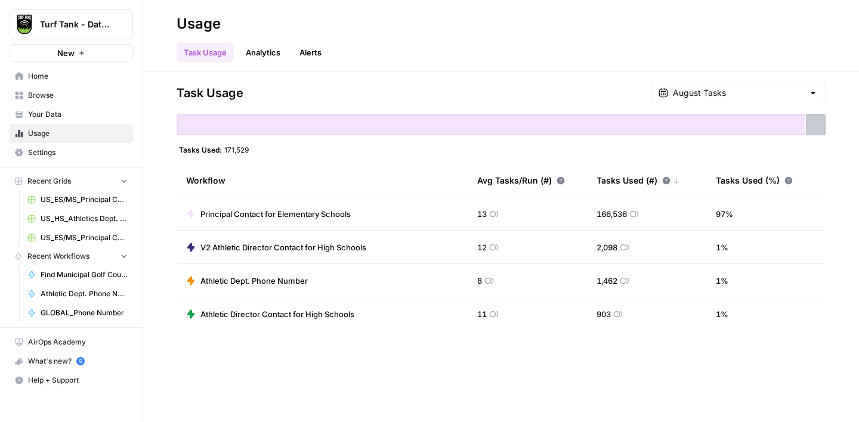
click at [49, 102] on link "Browse" at bounding box center [71, 95] width 123 height 19
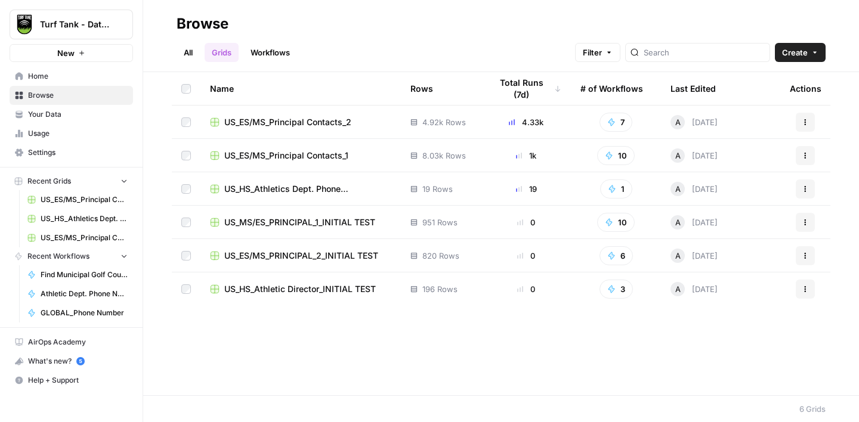
click at [330, 123] on span "US_ES/MS_Principal Contacts_2" at bounding box center [287, 122] width 127 height 12
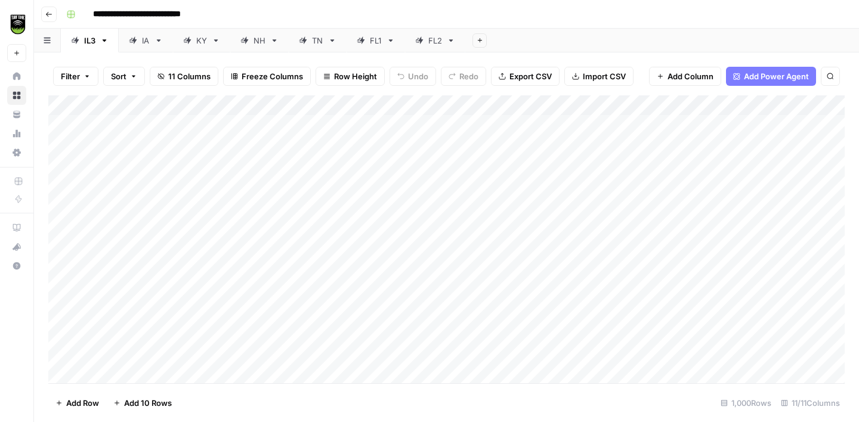
click at [370, 41] on div "FL1" at bounding box center [376, 41] width 12 height 12
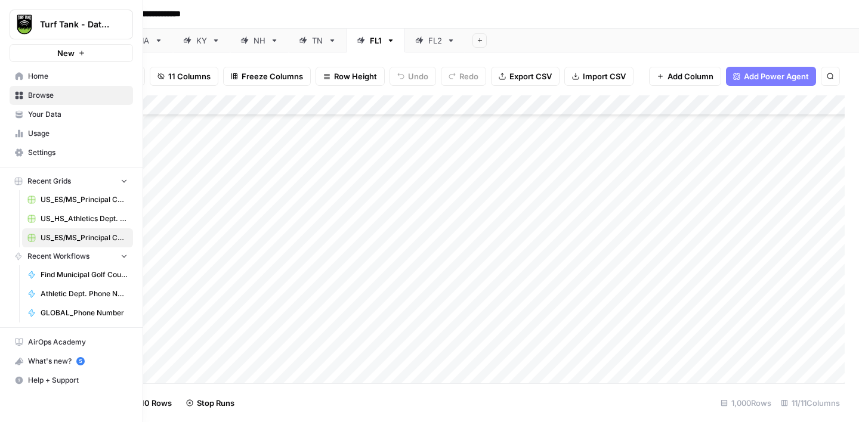
click at [13, 134] on link "Usage" at bounding box center [71, 133] width 123 height 19
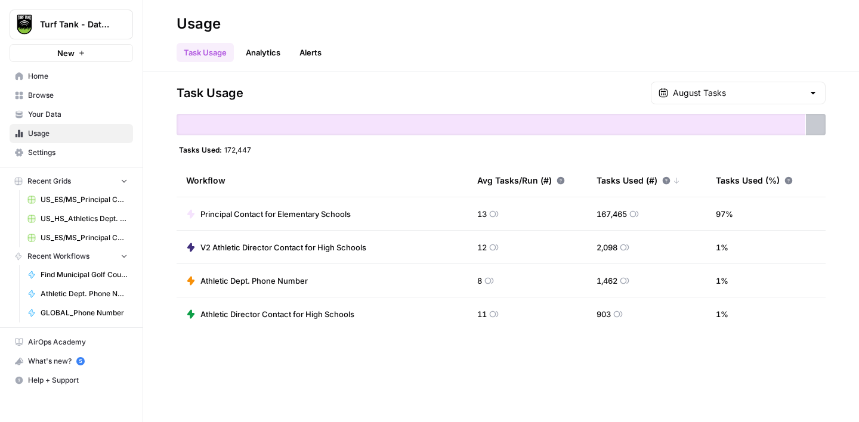
click at [58, 98] on span "Browse" at bounding box center [78, 95] width 100 height 11
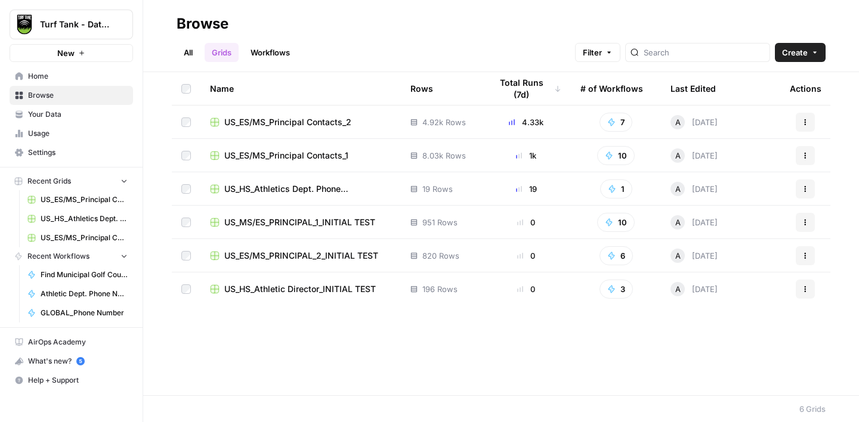
click at [307, 121] on span "US_ES/MS_Principal Contacts_2" at bounding box center [287, 122] width 127 height 12
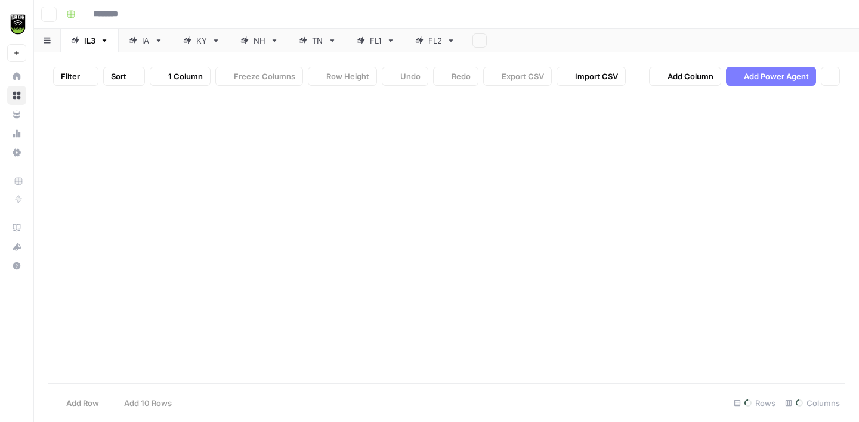
type input "**********"
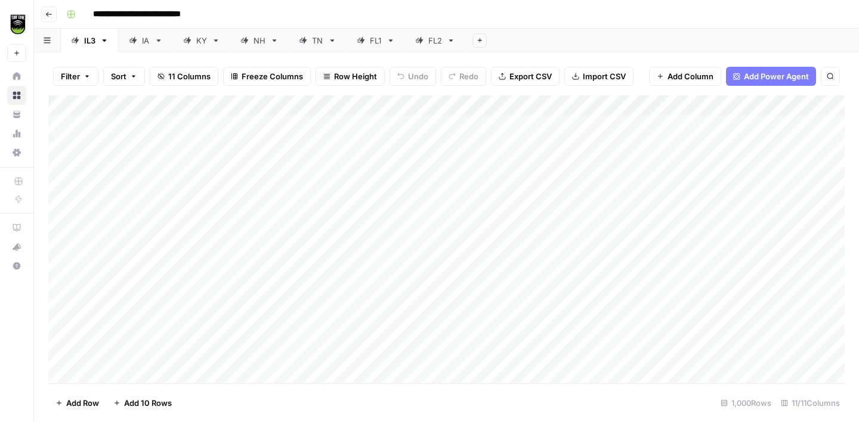
click at [380, 40] on div "FL1" at bounding box center [376, 41] width 12 height 12
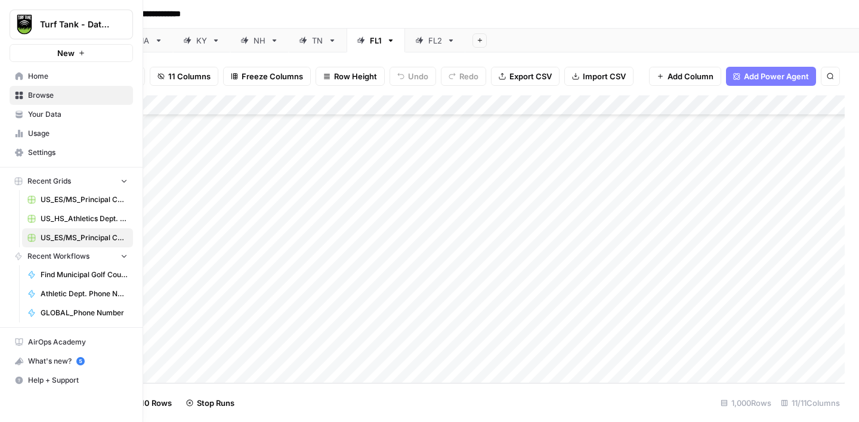
click at [73, 128] on span "Usage" at bounding box center [78, 133] width 100 height 11
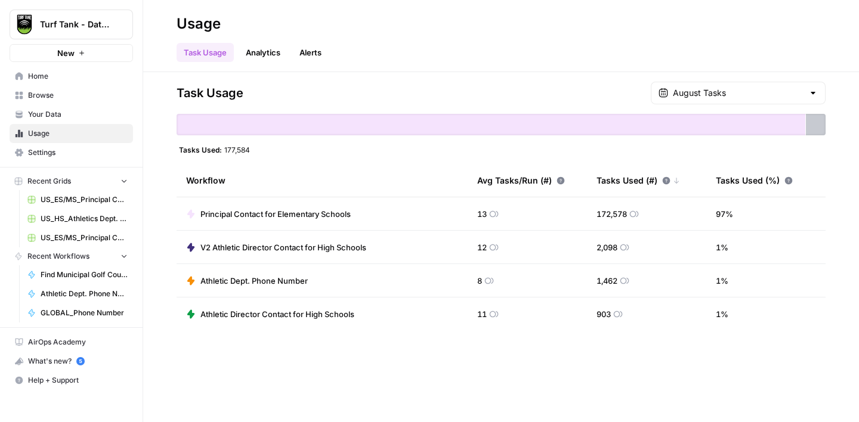
click at [69, 100] on span "Browse" at bounding box center [78, 95] width 100 height 11
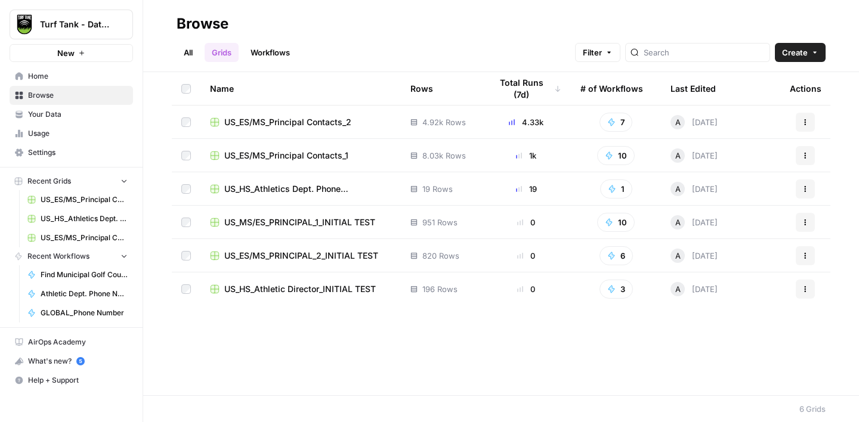
click at [292, 121] on span "US_ES/MS_Principal Contacts_2" at bounding box center [287, 122] width 127 height 12
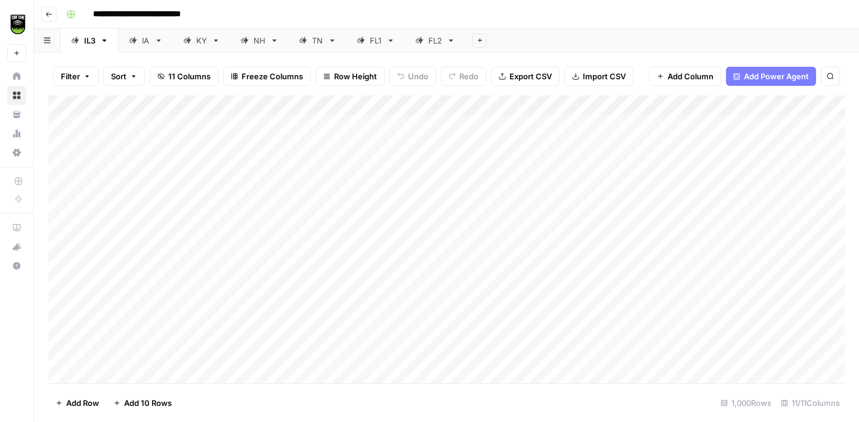
click at [372, 43] on div "FL1" at bounding box center [376, 41] width 12 height 12
click at [438, 37] on div "FL2" at bounding box center [435, 41] width 14 height 12
click at [376, 38] on div "FL1" at bounding box center [376, 41] width 12 height 12
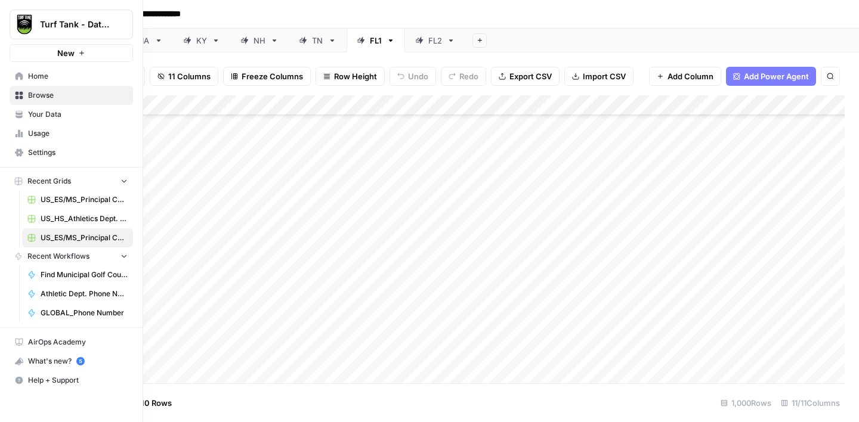
click at [21, 136] on icon at bounding box center [22, 134] width 2 height 5
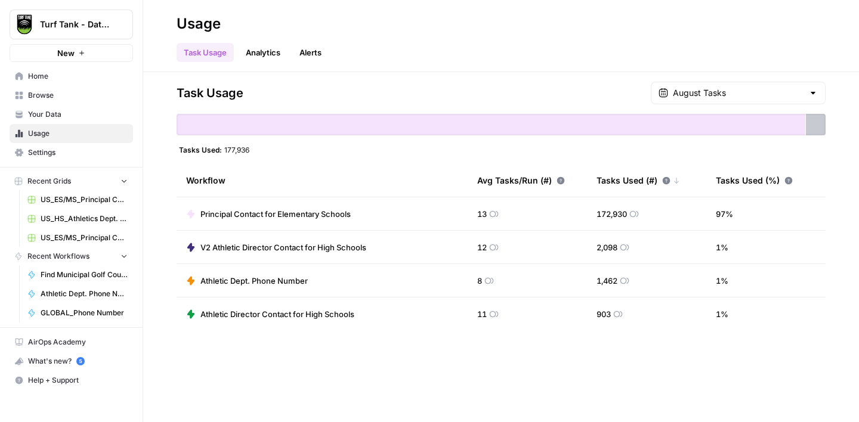
click at [73, 200] on span "US_ES/MS_Principal Contacts_1" at bounding box center [84, 199] width 87 height 11
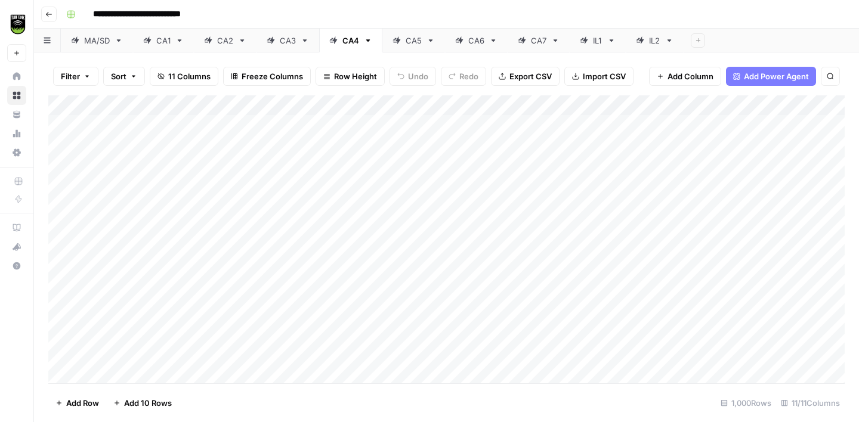
click at [52, 13] on icon "button" at bounding box center [48, 14] width 7 height 7
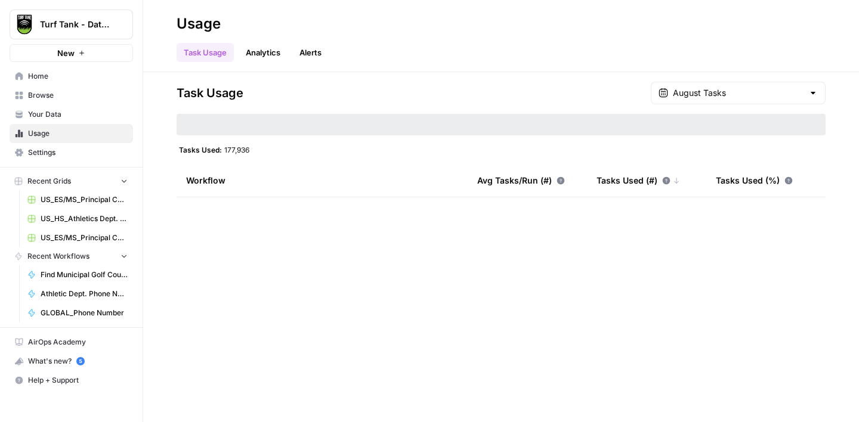
click at [53, 99] on span "Browse" at bounding box center [78, 95] width 100 height 11
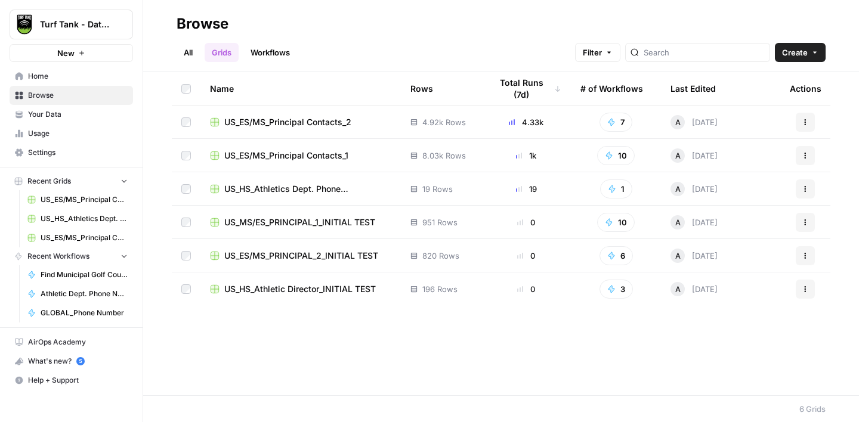
click at [334, 118] on span "US_ES/MS_Principal Contacts_2" at bounding box center [287, 122] width 127 height 12
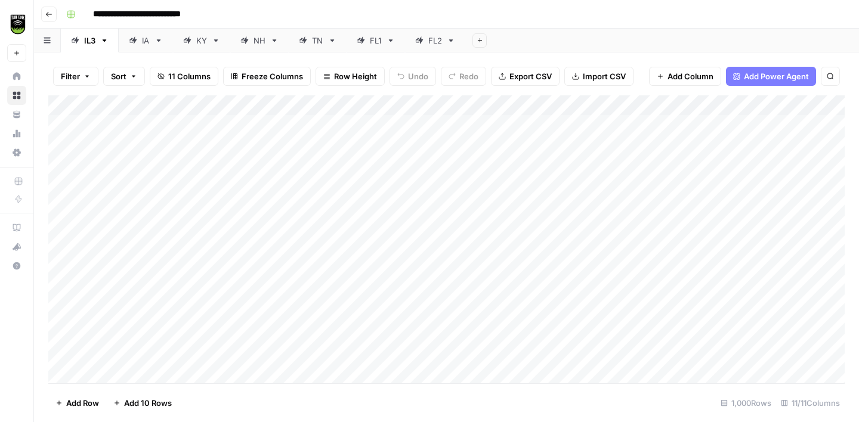
click at [431, 38] on div "FL2" at bounding box center [435, 41] width 14 height 12
click at [582, 105] on div "Add Column" at bounding box center [446, 239] width 796 height 288
click at [604, 127] on span "All Rows" at bounding box center [623, 133] width 75 height 12
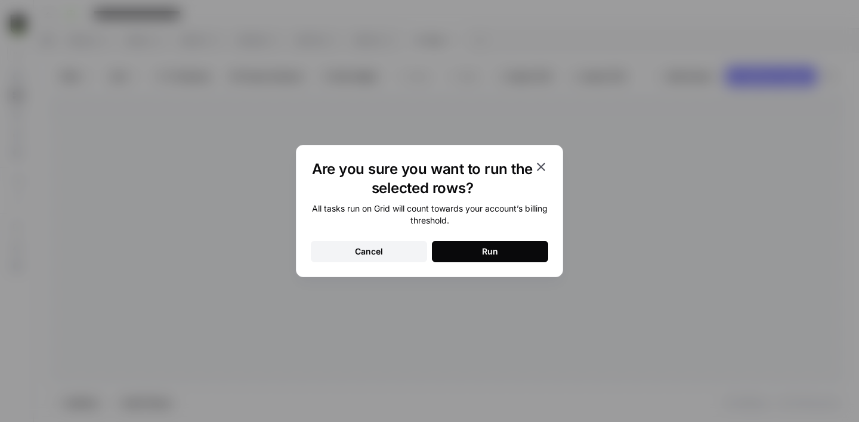
click at [493, 253] on div "Run" at bounding box center [490, 252] width 16 height 12
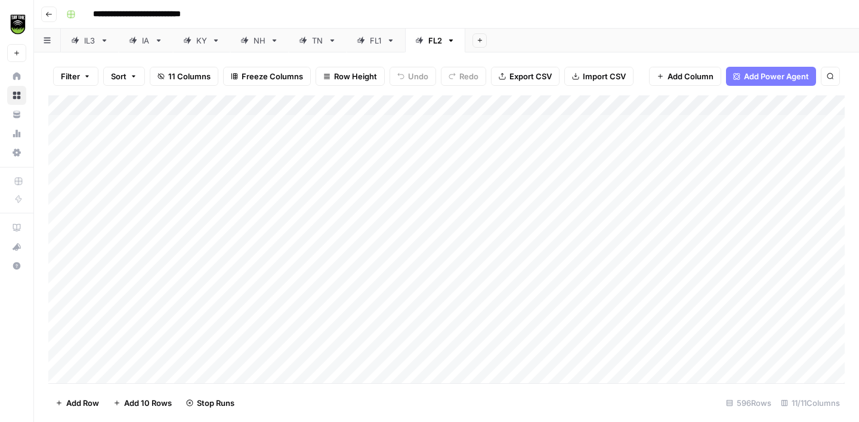
click at [376, 44] on div "FL1" at bounding box center [376, 41] width 12 height 12
click at [541, 80] on span "Export CSV" at bounding box center [530, 76] width 42 height 12
click at [430, 44] on div "FL2" at bounding box center [435, 41] width 14 height 12
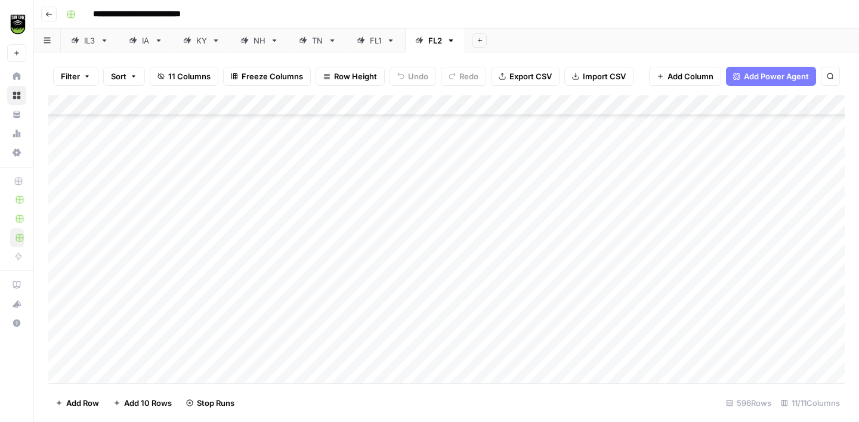
scroll to position [11833, 0]
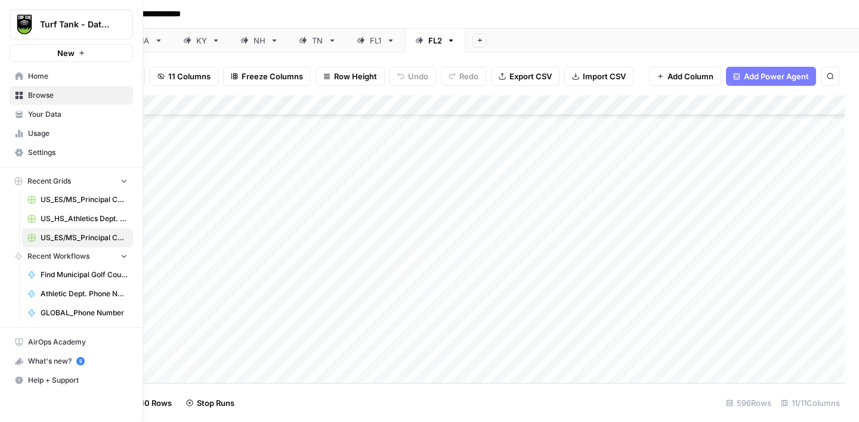
click at [36, 138] on span "Usage" at bounding box center [78, 133] width 100 height 11
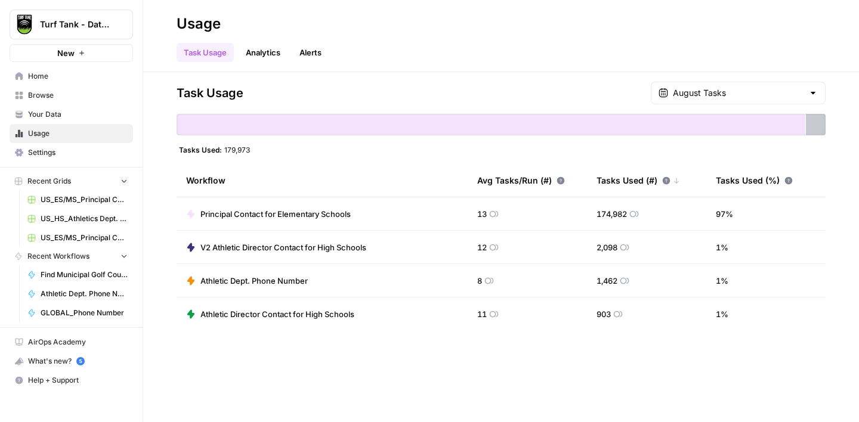
click at [66, 101] on link "Browse" at bounding box center [71, 95] width 123 height 19
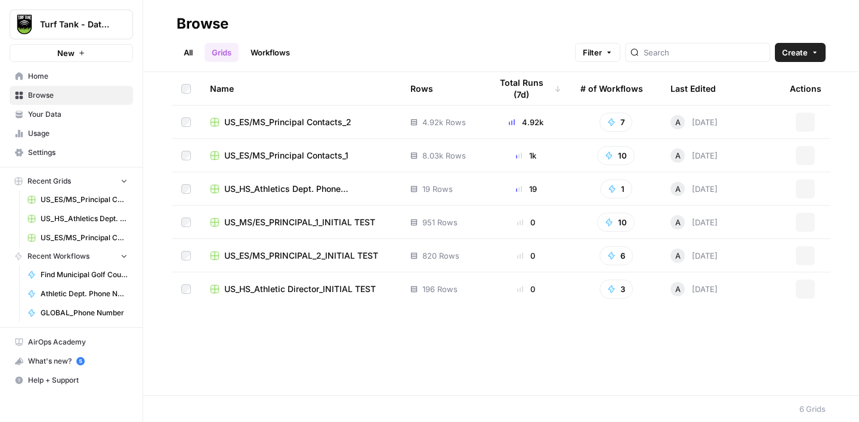
click at [334, 125] on span "US_ES/MS_Principal Contacts_2" at bounding box center [287, 122] width 127 height 12
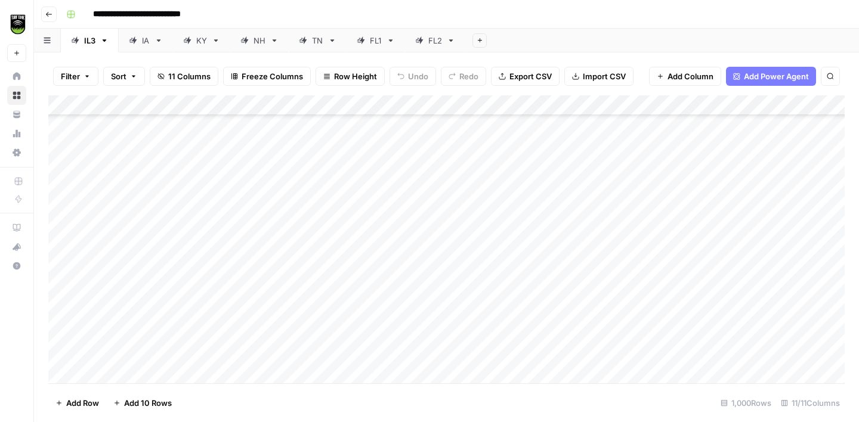
scroll to position [697, 0]
click at [430, 45] on div "FL2" at bounding box center [435, 41] width 14 height 12
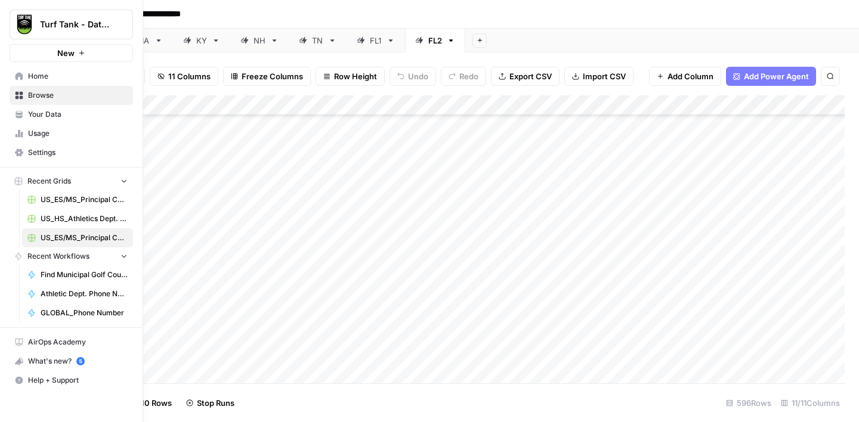
click at [23, 134] on icon at bounding box center [22, 134] width 2 height 5
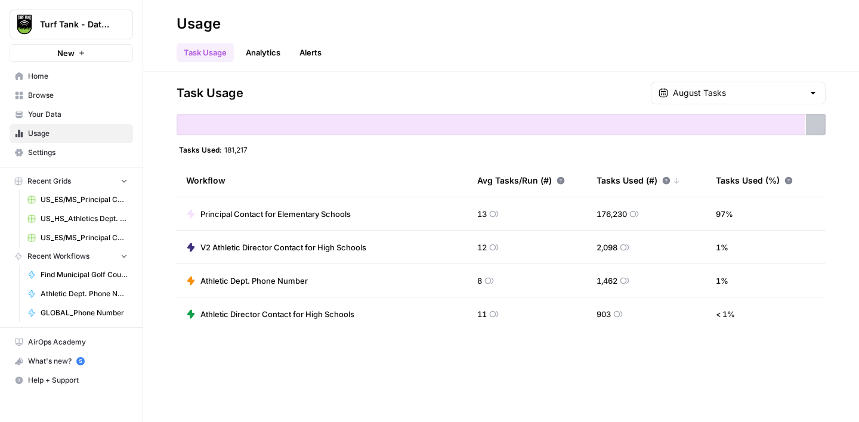
click at [58, 95] on span "Browse" at bounding box center [78, 95] width 100 height 11
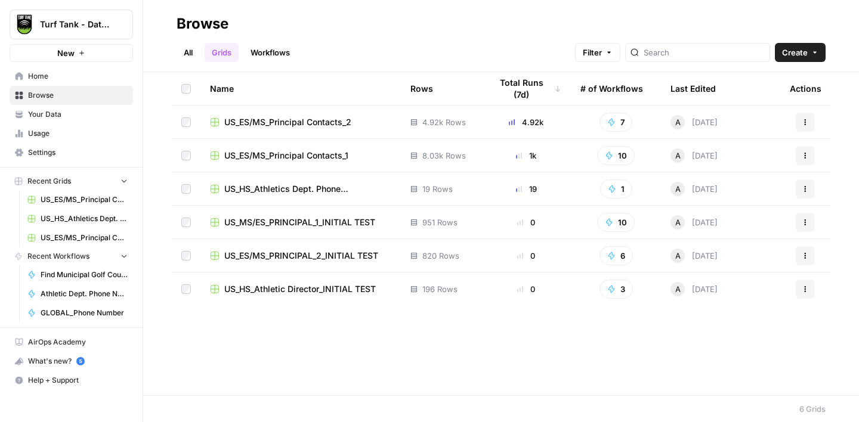
click at [295, 119] on span "US_ES/MS_Principal Contacts_2" at bounding box center [287, 122] width 127 height 12
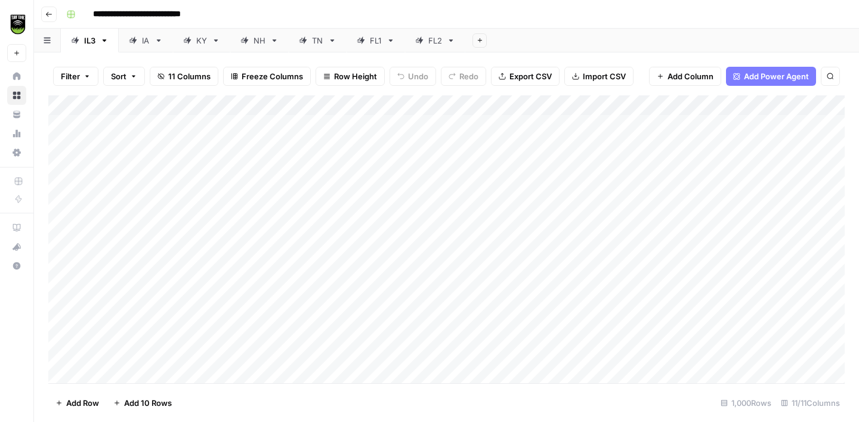
click at [437, 45] on div "FL2" at bounding box center [435, 41] width 14 height 12
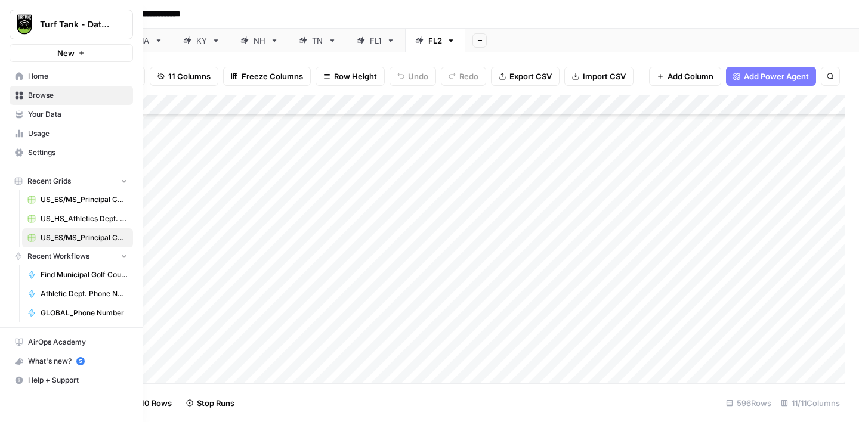
click at [26, 140] on link "Usage" at bounding box center [71, 133] width 123 height 19
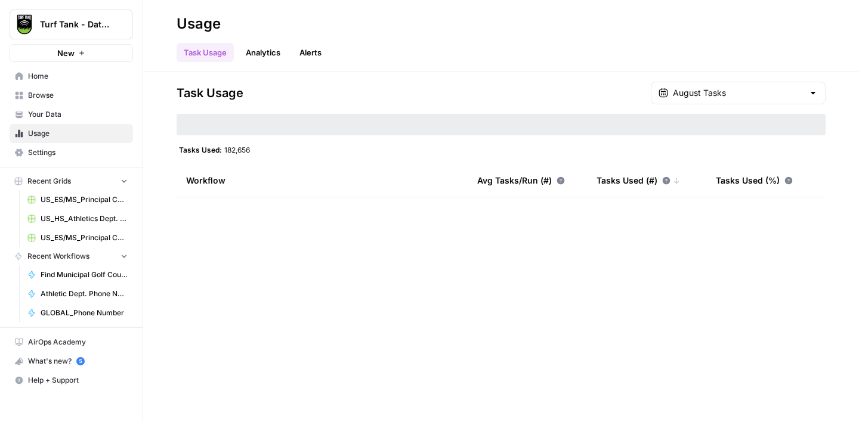
click at [29, 103] on link "Browse" at bounding box center [71, 95] width 123 height 19
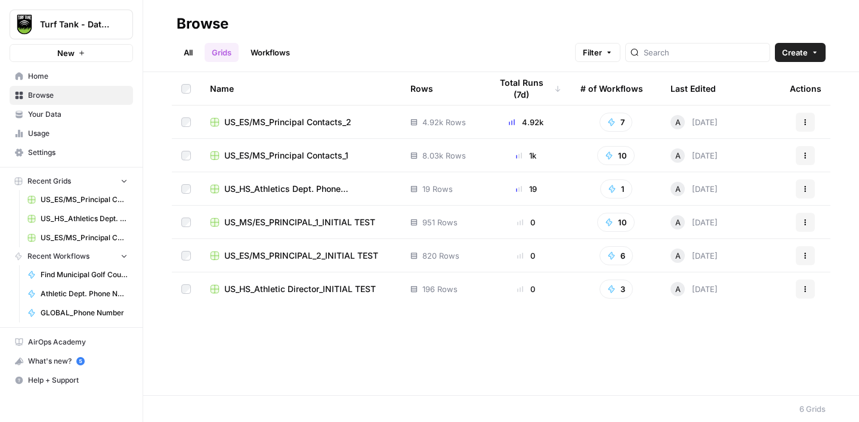
click at [321, 120] on span "US_ES/MS_Principal Contacts_2" at bounding box center [287, 122] width 127 height 12
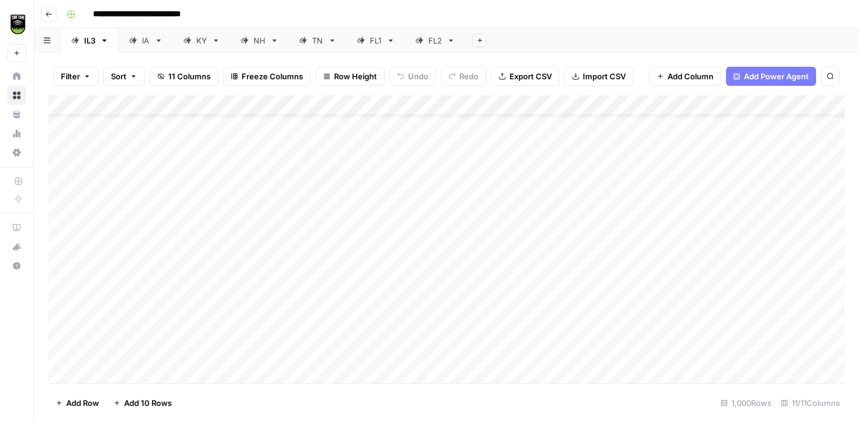
scroll to position [42, 0]
click at [435, 41] on div "FL2" at bounding box center [435, 41] width 14 height 12
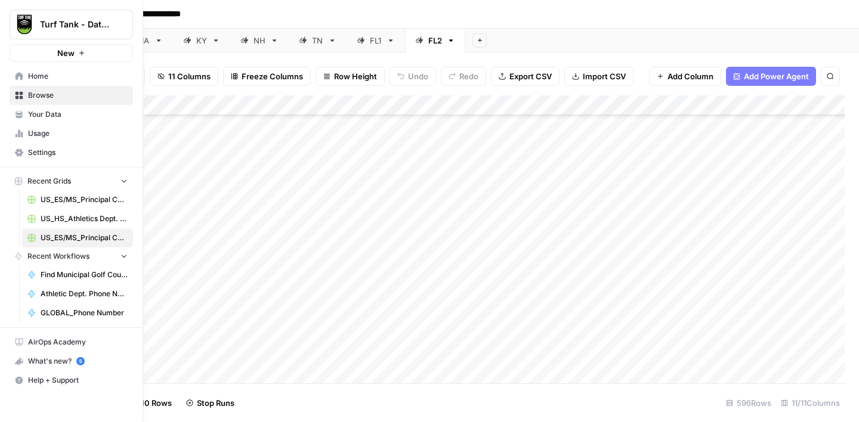
click at [23, 138] on link "Usage" at bounding box center [71, 133] width 123 height 19
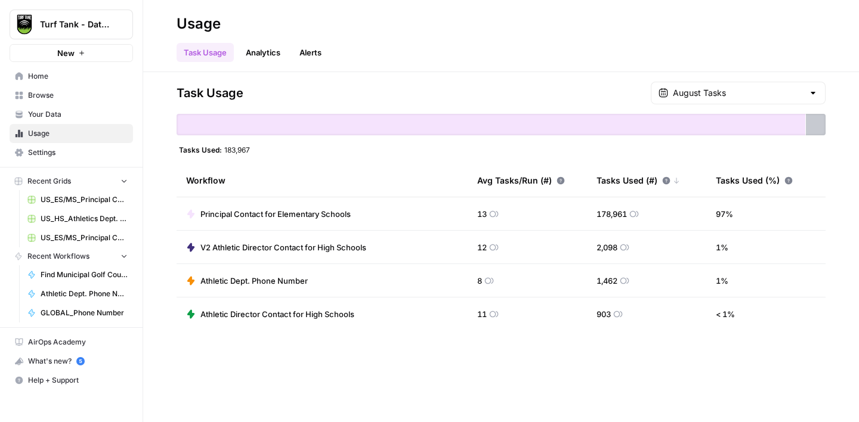
click at [82, 92] on span "Browse" at bounding box center [78, 95] width 100 height 11
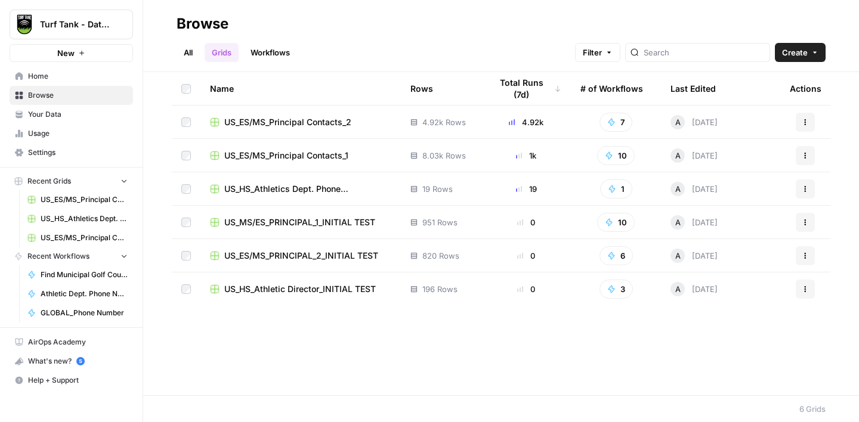
click at [304, 119] on span "US_ES/MS_Principal Contacts_2" at bounding box center [287, 122] width 127 height 12
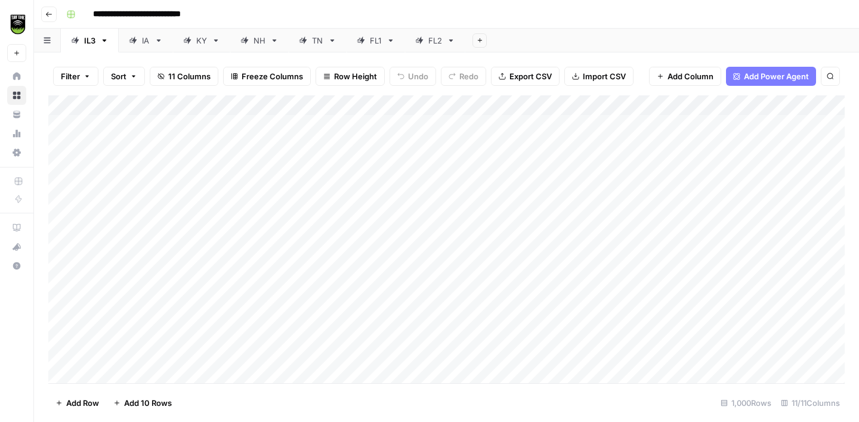
click at [429, 47] on link "FL2" at bounding box center [435, 41] width 60 height 24
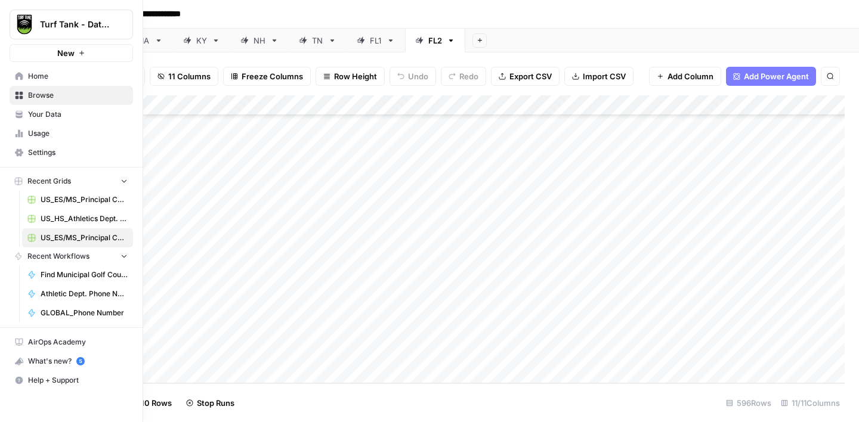
click at [54, 129] on span "Usage" at bounding box center [78, 133] width 100 height 11
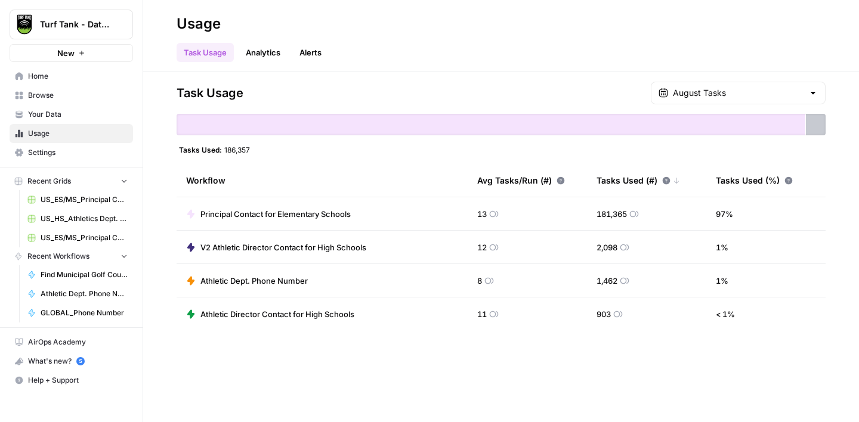
click at [598, 31] on h2 "Usage" at bounding box center [500, 23] width 649 height 19
click at [49, 94] on span "Browse" at bounding box center [78, 95] width 100 height 11
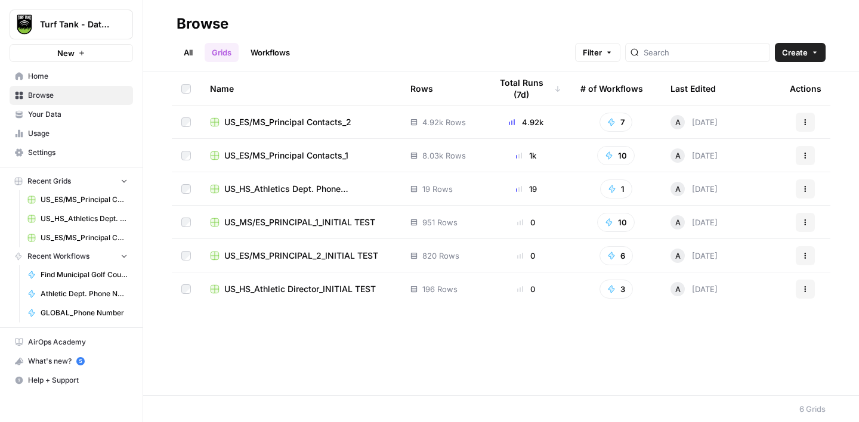
click at [304, 116] on span "US_ES/MS_Principal Contacts_2" at bounding box center [287, 122] width 127 height 12
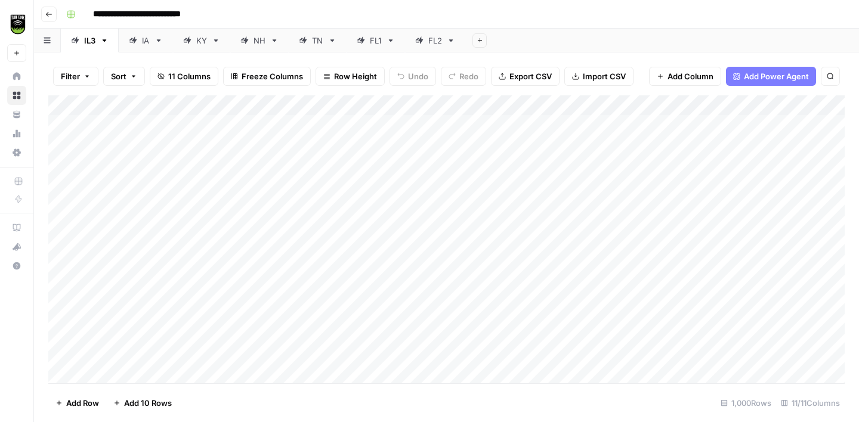
click at [432, 41] on div "FL2" at bounding box center [435, 41] width 14 height 12
click at [537, 79] on span "Export CSV" at bounding box center [530, 76] width 42 height 12
